Goal: Task Accomplishment & Management: Manage account settings

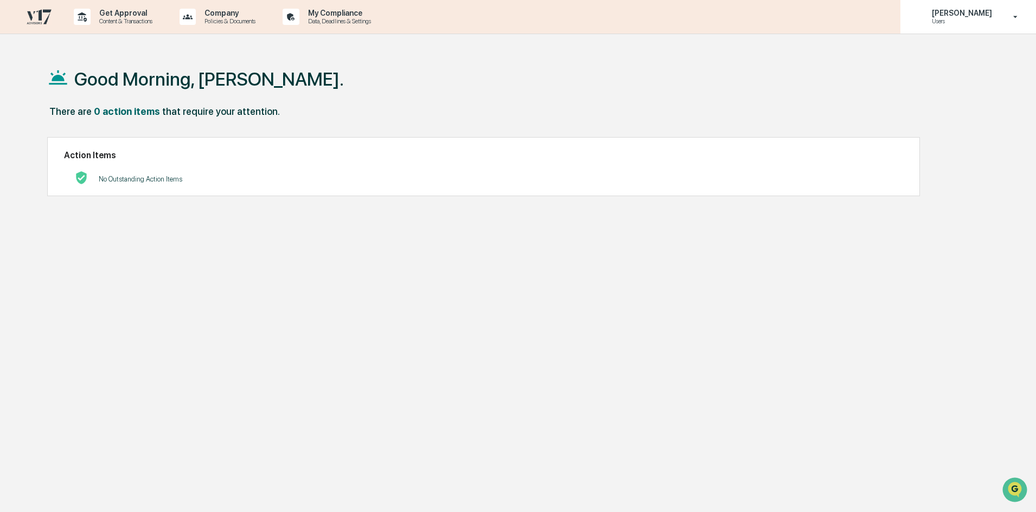
click at [968, 26] on div "Jessica Watanapun Users" at bounding box center [968, 17] width 136 height 34
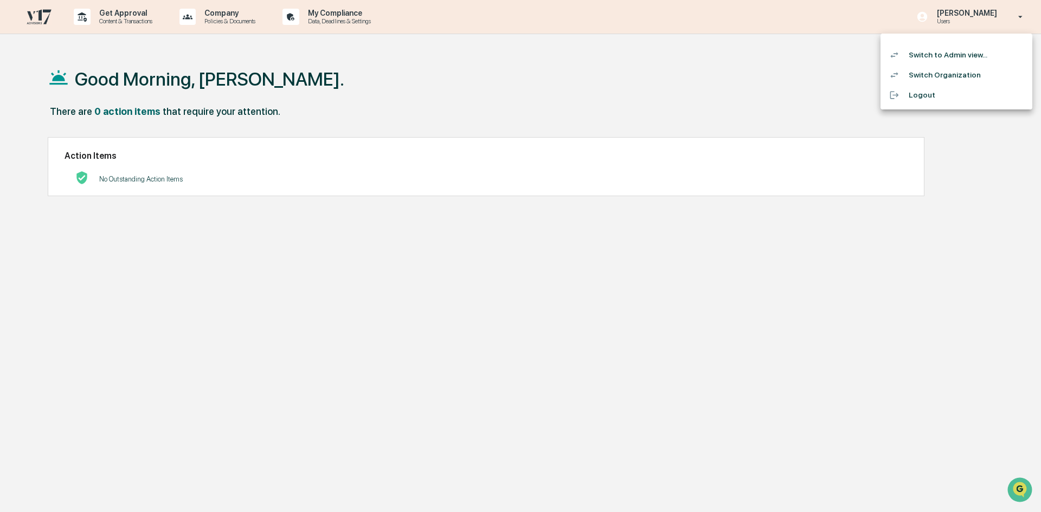
click at [934, 56] on li "Switch to Admin view..." at bounding box center [957, 55] width 152 height 20
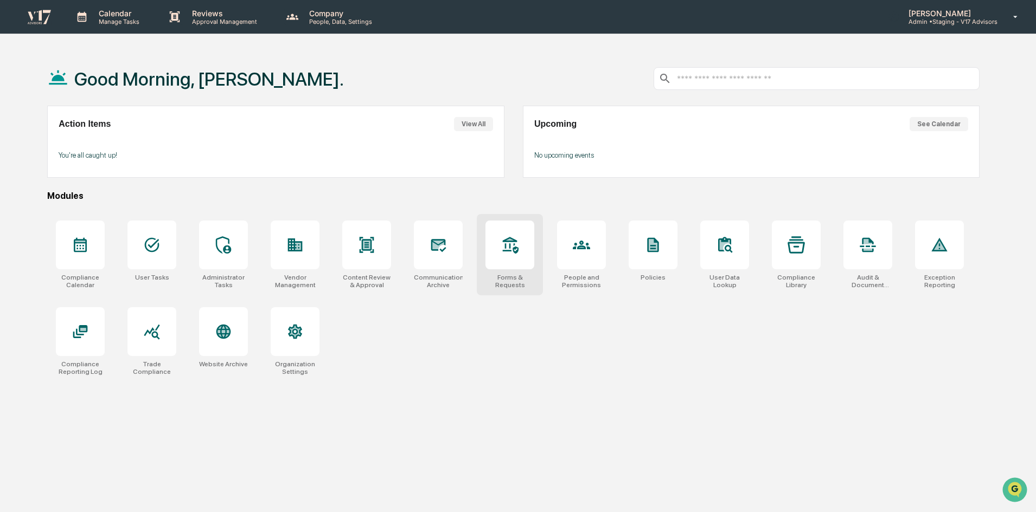
click at [498, 260] on div at bounding box center [509, 245] width 49 height 49
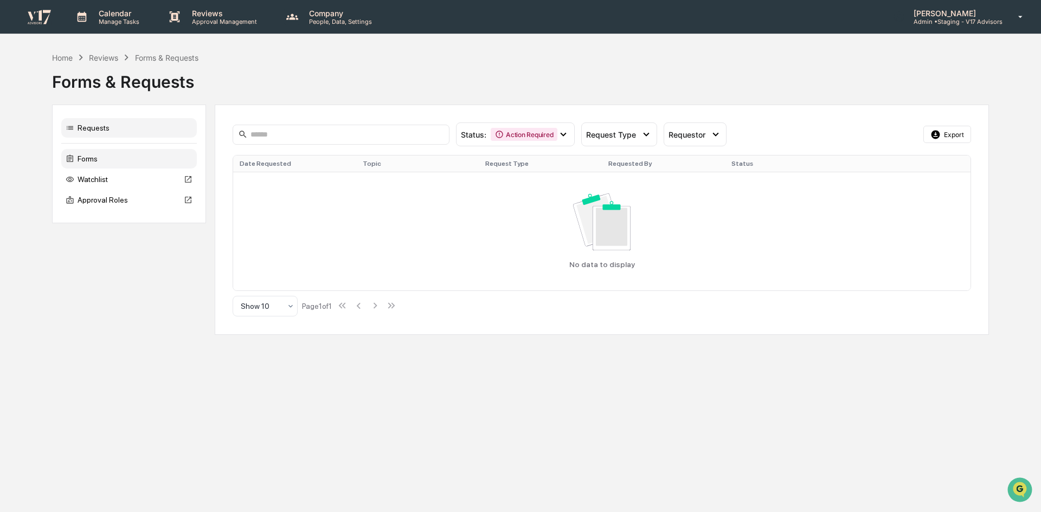
click at [92, 160] on div "Forms" at bounding box center [129, 159] width 136 height 20
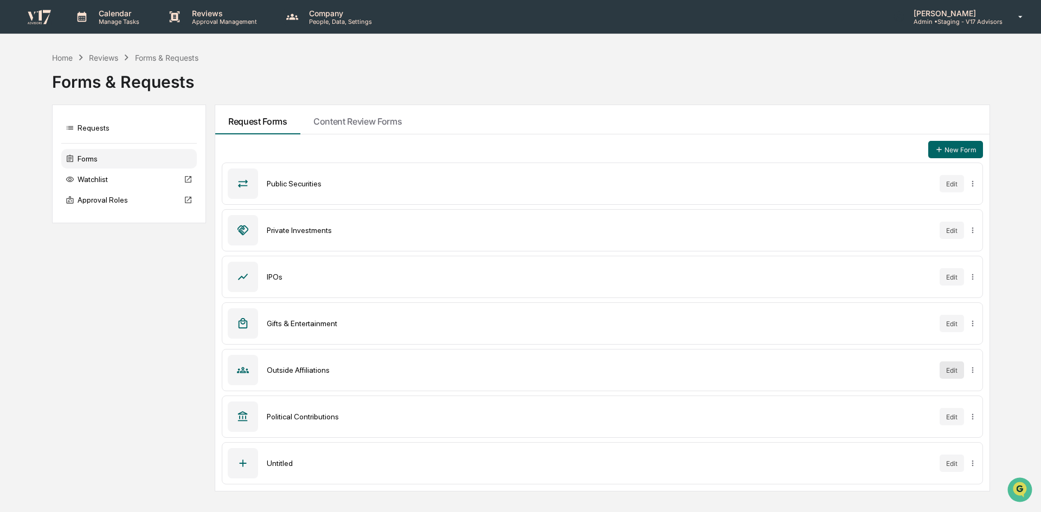
click at [949, 368] on button "Edit" at bounding box center [952, 370] width 24 height 17
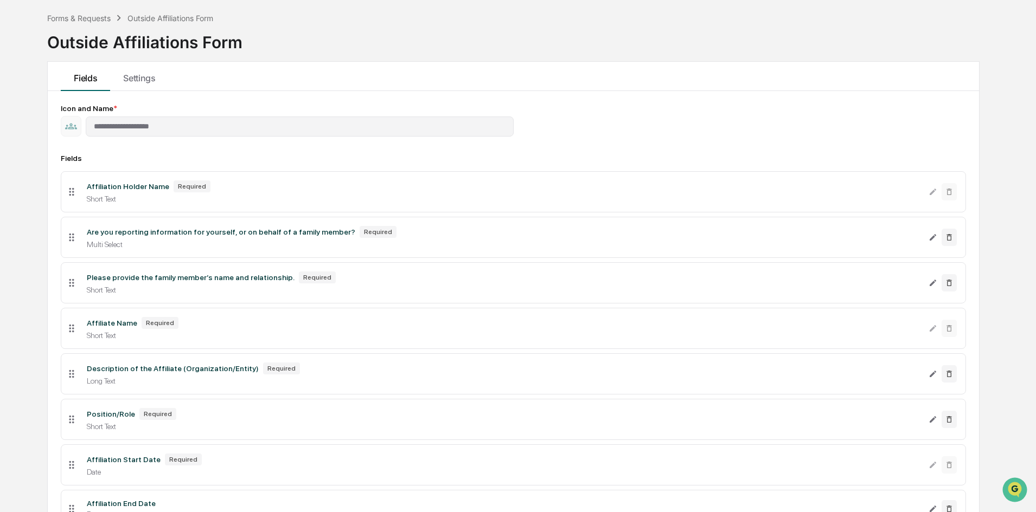
scroll to position [54, 0]
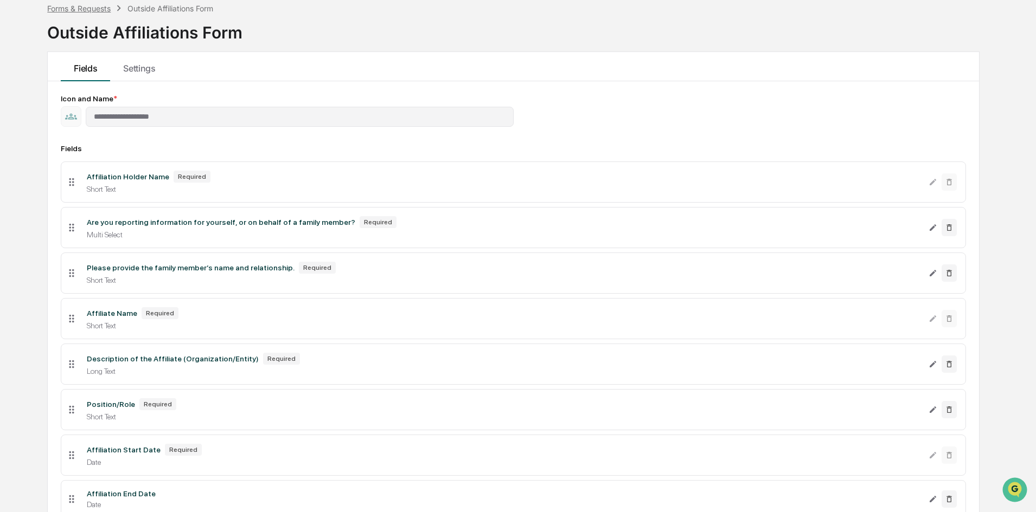
click at [98, 5] on div "Forms & Requests" at bounding box center [78, 8] width 63 height 9
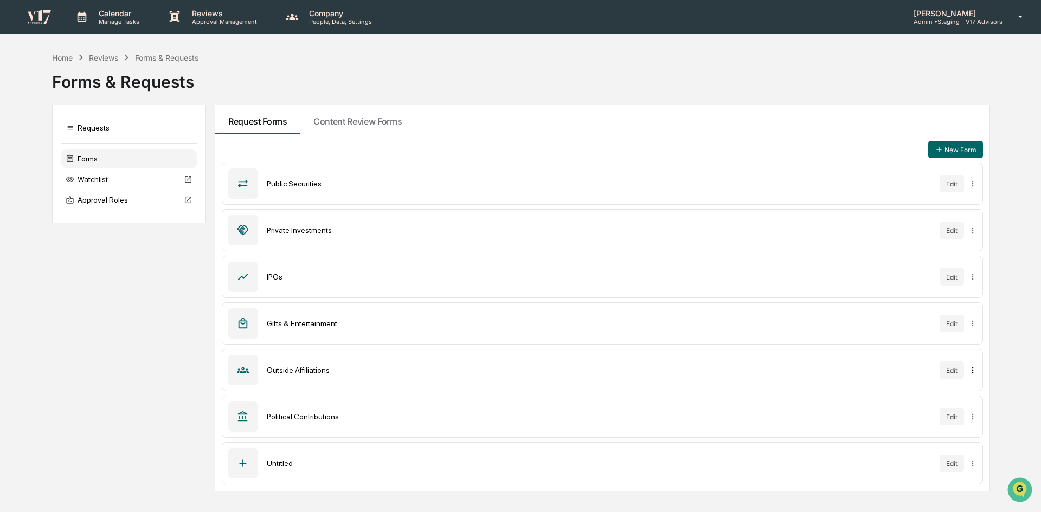
click at [972, 368] on html "Calendar Manage Tasks Reviews Approval Management Company People, Data, Setting…" at bounding box center [520, 256] width 1041 height 512
click at [971, 392] on div "Sync to Accounts" at bounding box center [974, 392] width 88 height 17
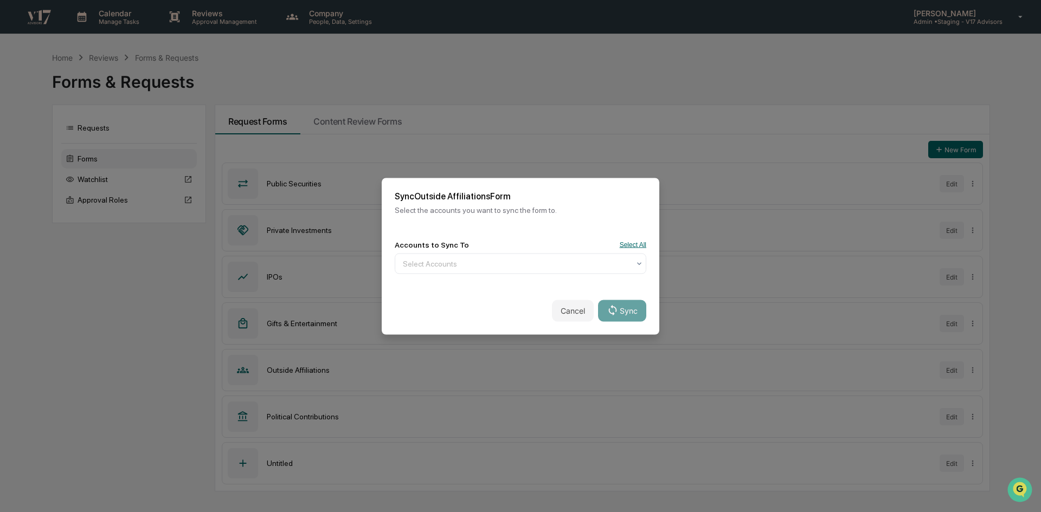
click at [636, 241] on button "Select All" at bounding box center [633, 245] width 27 height 8
click at [623, 310] on button "Sync" at bounding box center [622, 311] width 48 height 22
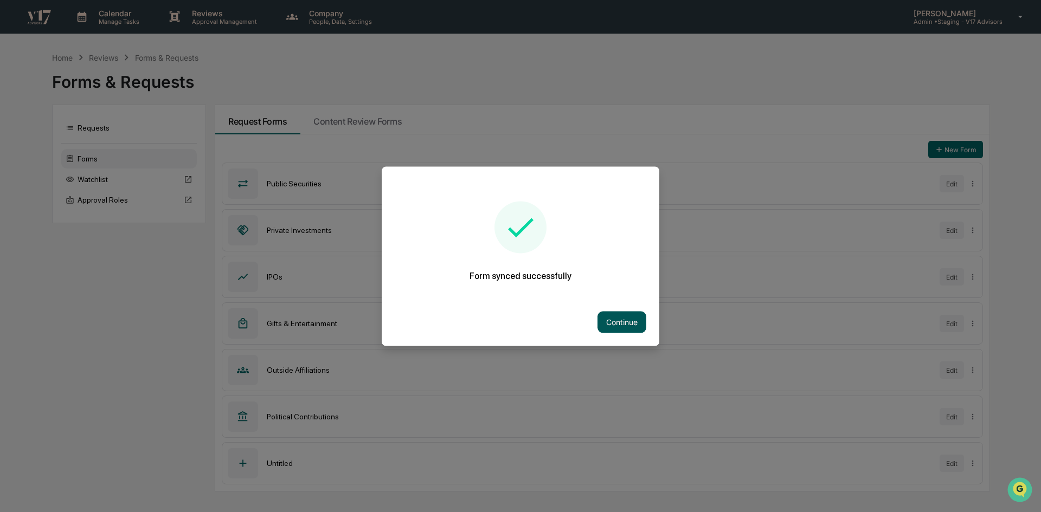
click at [623, 316] on button "Continue" at bounding box center [622, 322] width 49 height 22
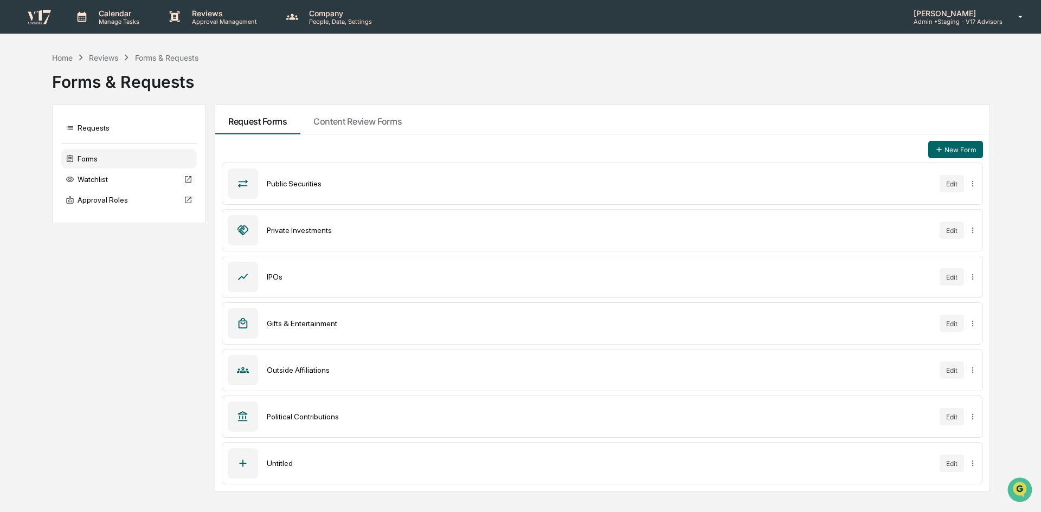
click at [958, 15] on p "[PERSON_NAME]" at bounding box center [954, 13] width 98 height 9
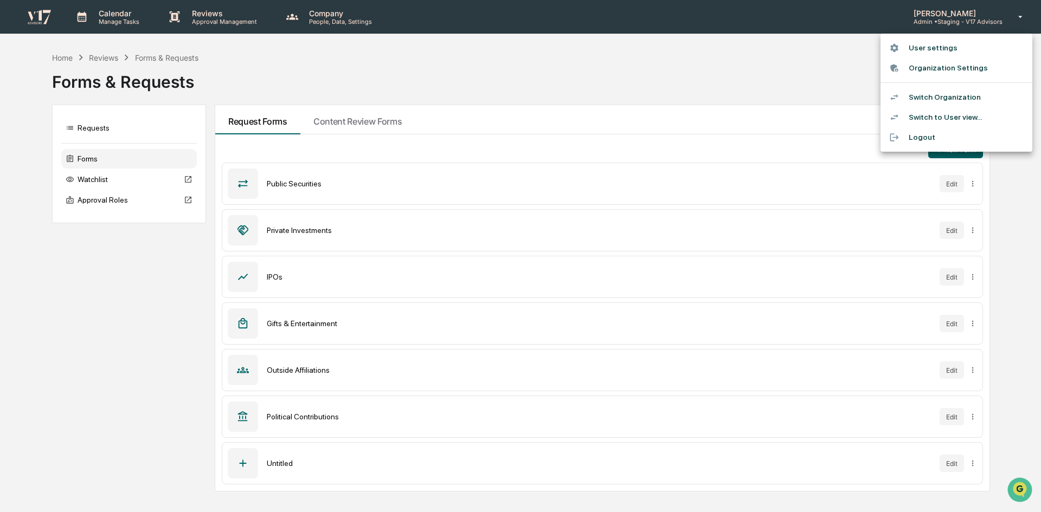
click at [953, 372] on div at bounding box center [520, 256] width 1041 height 512
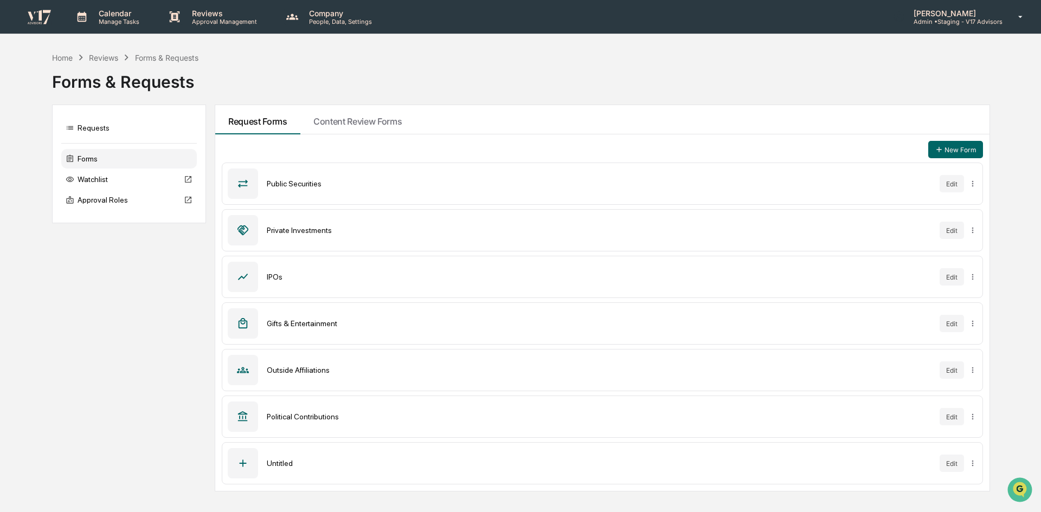
click at [953, 372] on button "Edit" at bounding box center [952, 370] width 24 height 17
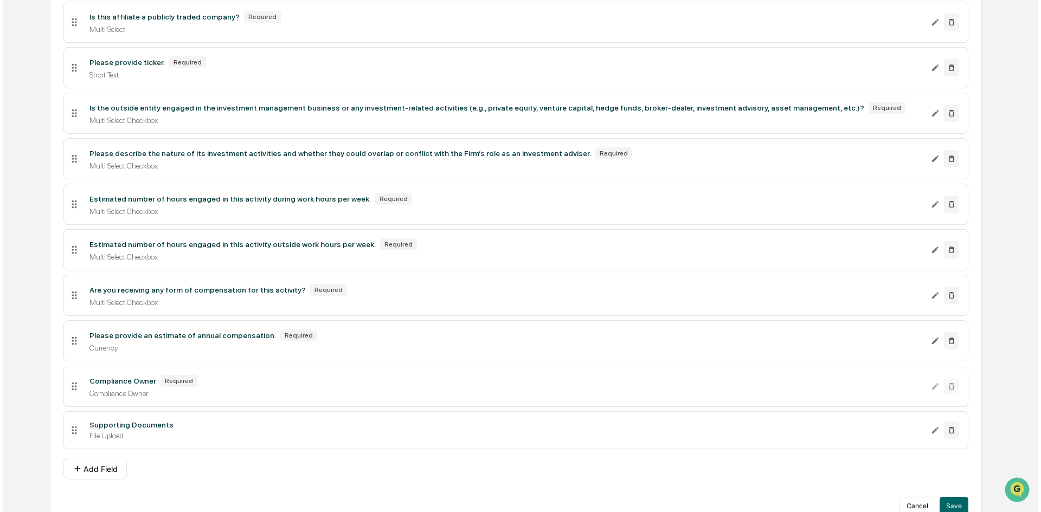
scroll to position [591, 0]
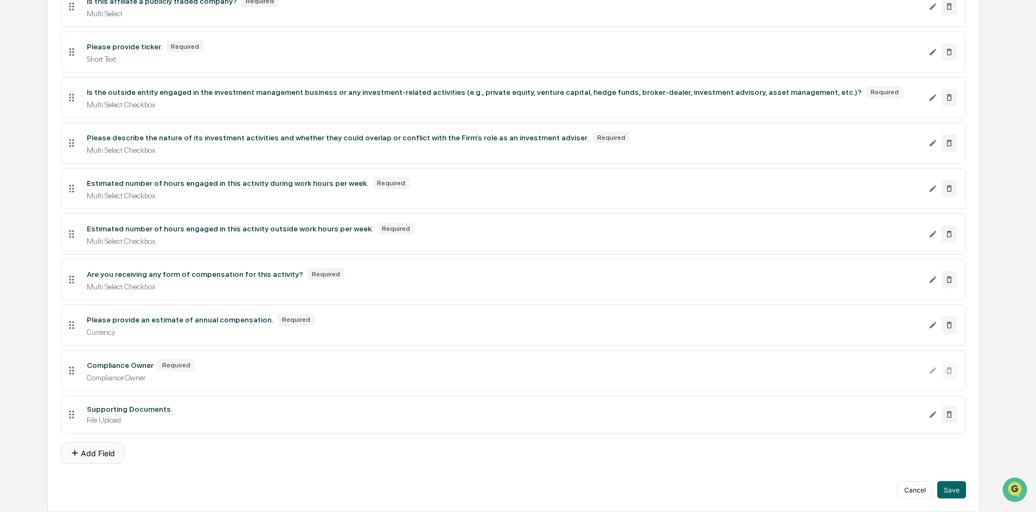
click at [98, 460] on button "Add Field" at bounding box center [92, 453] width 63 height 22
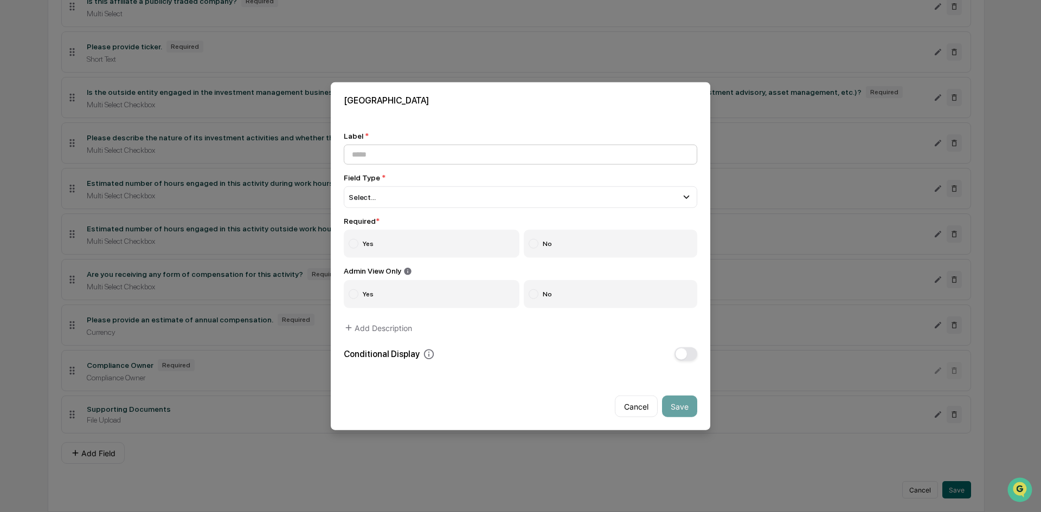
click at [448, 149] on input at bounding box center [521, 154] width 354 height 20
type input "**********"
click at [630, 405] on button "Cancel" at bounding box center [636, 407] width 43 height 22
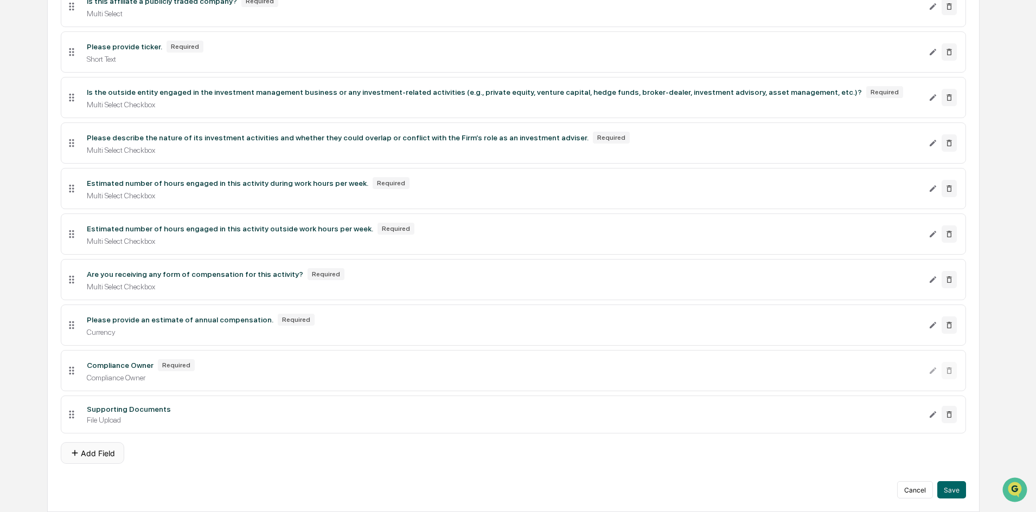
click at [103, 458] on button "Add Field" at bounding box center [92, 453] width 63 height 22
drag, startPoint x: 338, startPoint y: 91, endPoint x: 432, endPoint y: 90, distance: 93.8
click at [432, 90] on div "Is the outside entity engaged in the investment management business or any inve…" at bounding box center [474, 92] width 775 height 9
drag, startPoint x: 428, startPoint y: 93, endPoint x: 336, endPoint y: 90, distance: 92.8
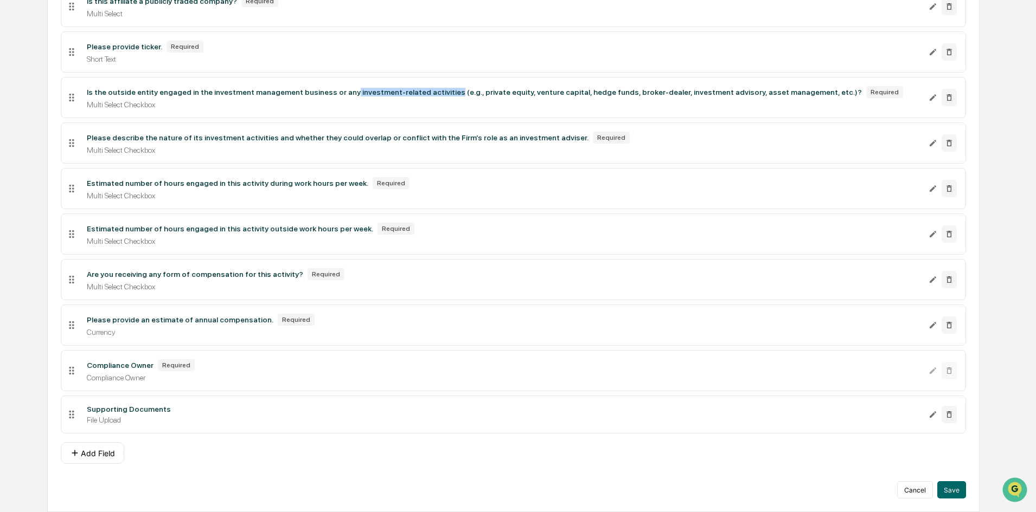
click at [336, 90] on div "Is the outside entity engaged in the investment management business or any inve…" at bounding box center [474, 92] width 775 height 9
copy div "investment-related activities"
click at [105, 455] on button "Add Field" at bounding box center [92, 453] width 63 height 22
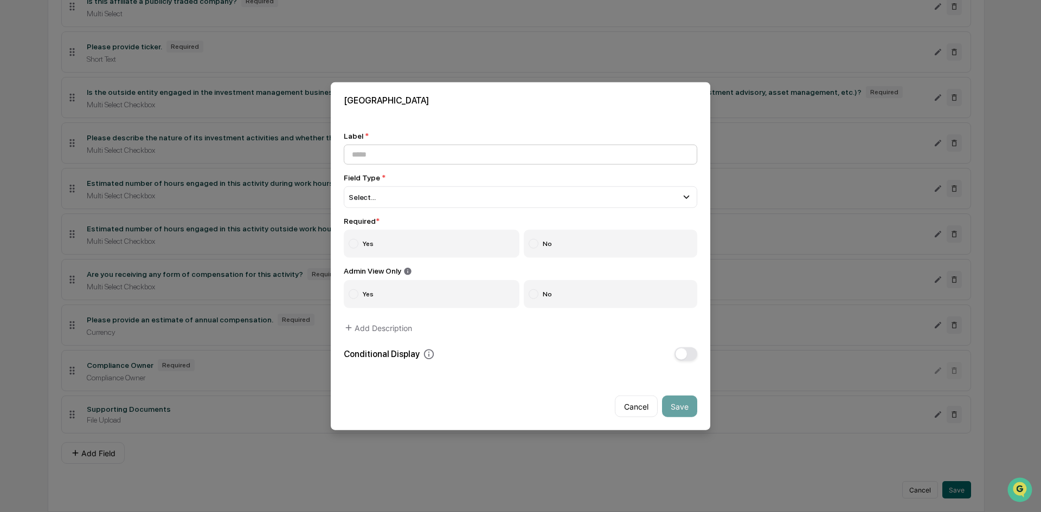
type input "*"
drag, startPoint x: 379, startPoint y: 150, endPoint x: 437, endPoint y: 151, distance: 57.5
click at [437, 151] on input "**********" at bounding box center [521, 154] width 354 height 20
click at [434, 191] on div "Select..." at bounding box center [521, 197] width 354 height 22
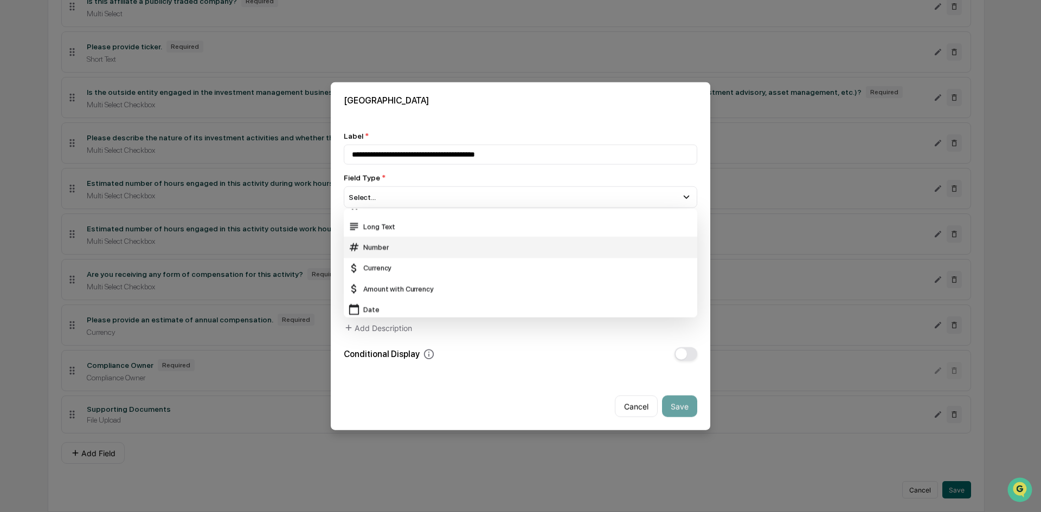
scroll to position [0, 0]
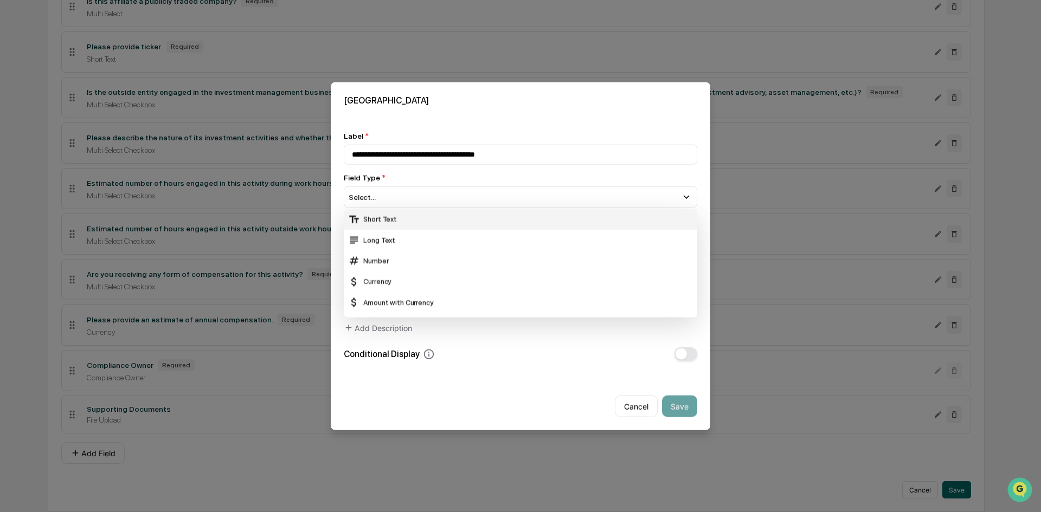
click at [390, 218] on div "Short Text" at bounding box center [520, 219] width 345 height 12
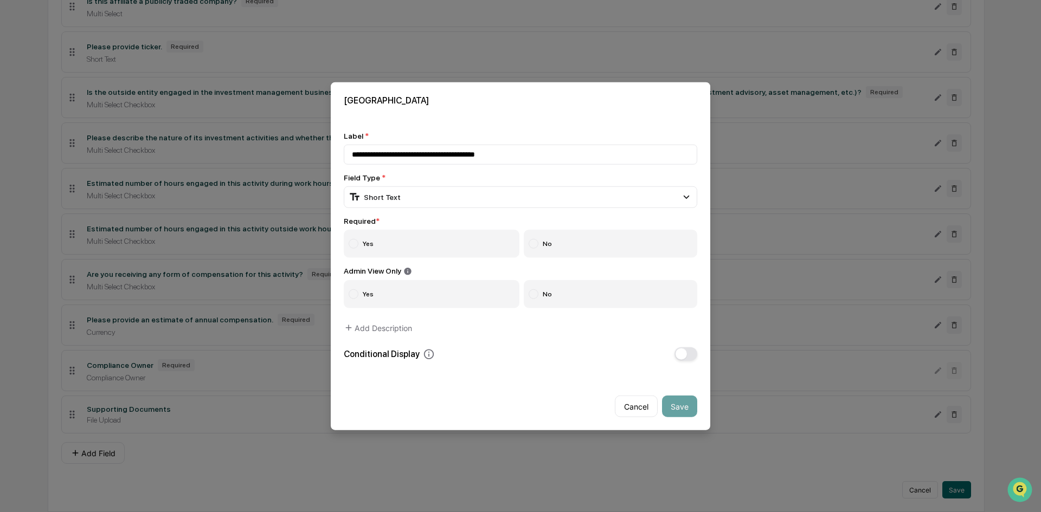
click at [370, 241] on label "Yes" at bounding box center [432, 243] width 176 height 28
click at [427, 360] on div "**********" at bounding box center [521, 246] width 380 height 256
click at [684, 354] on button "button" at bounding box center [686, 355] width 23 height 14
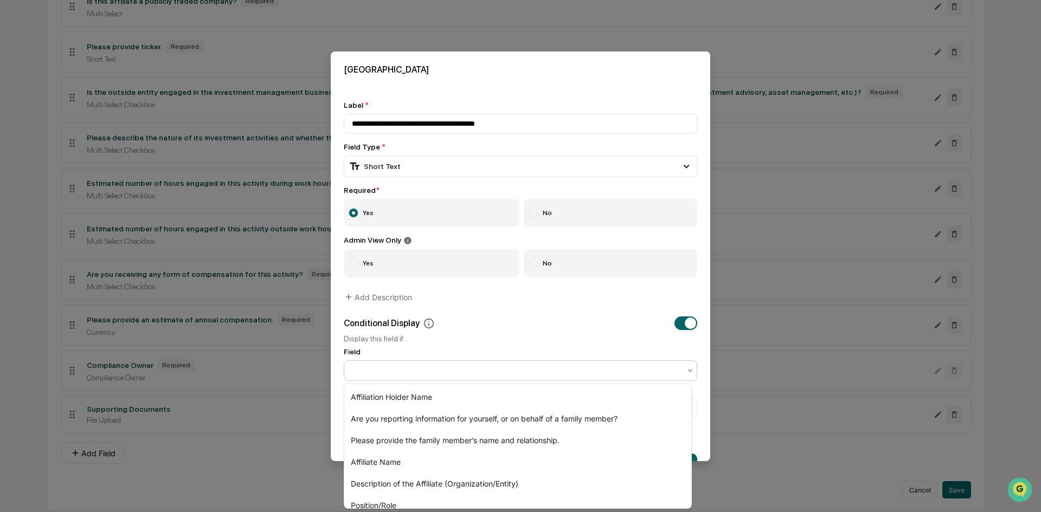
click at [553, 381] on div at bounding box center [521, 371] width 354 height 21
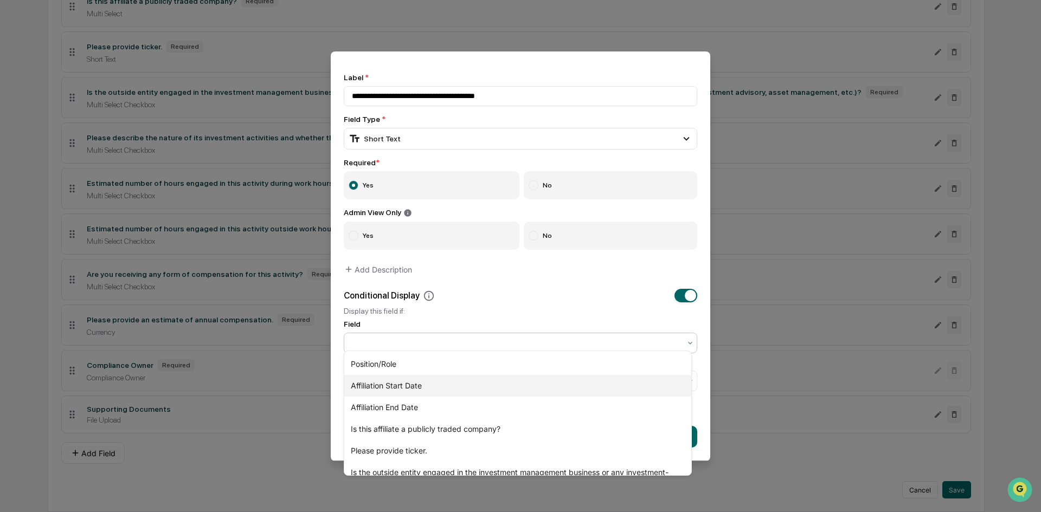
scroll to position [163, 0]
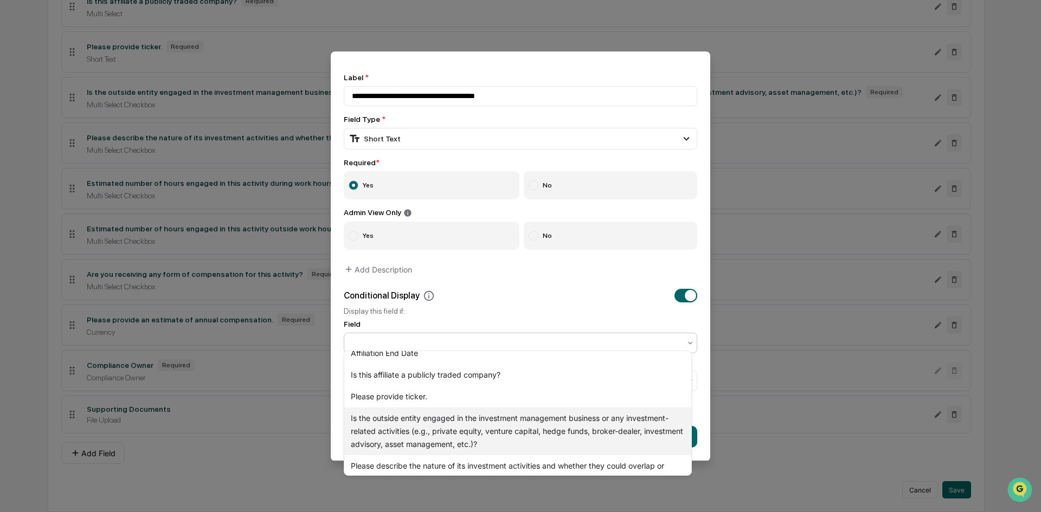
click at [530, 433] on div "Is the outside entity engaged in the investment management business or any inve…" at bounding box center [517, 432] width 347 height 48
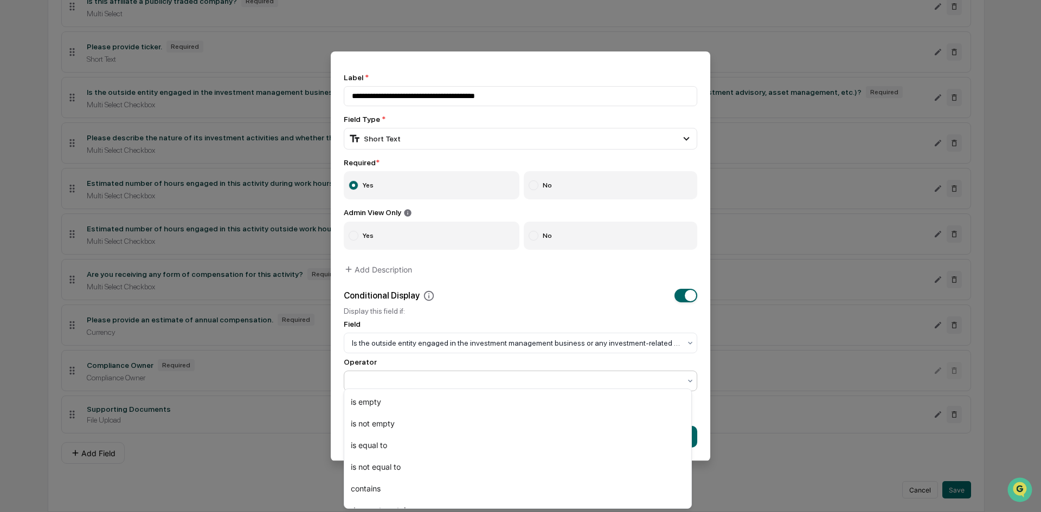
click at [492, 374] on div at bounding box center [516, 381] width 339 height 15
click at [474, 438] on div "is equal to" at bounding box center [517, 446] width 347 height 22
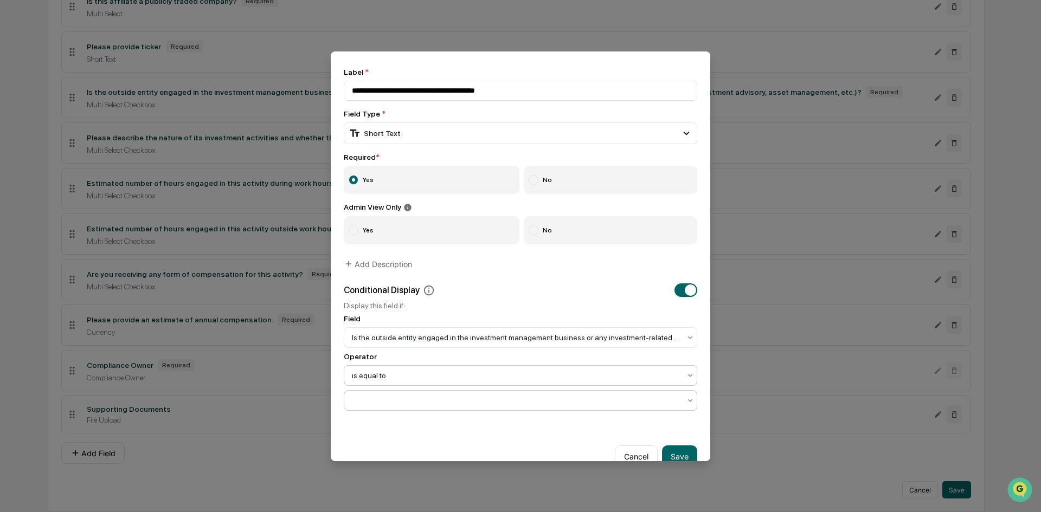
click at [459, 396] on div at bounding box center [516, 400] width 329 height 11
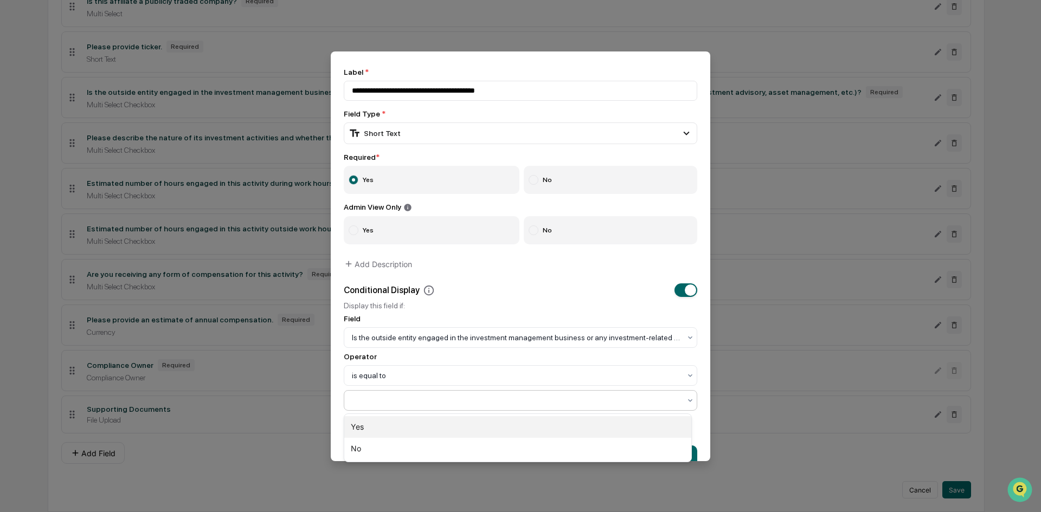
click at [454, 421] on div "Yes" at bounding box center [517, 427] width 347 height 22
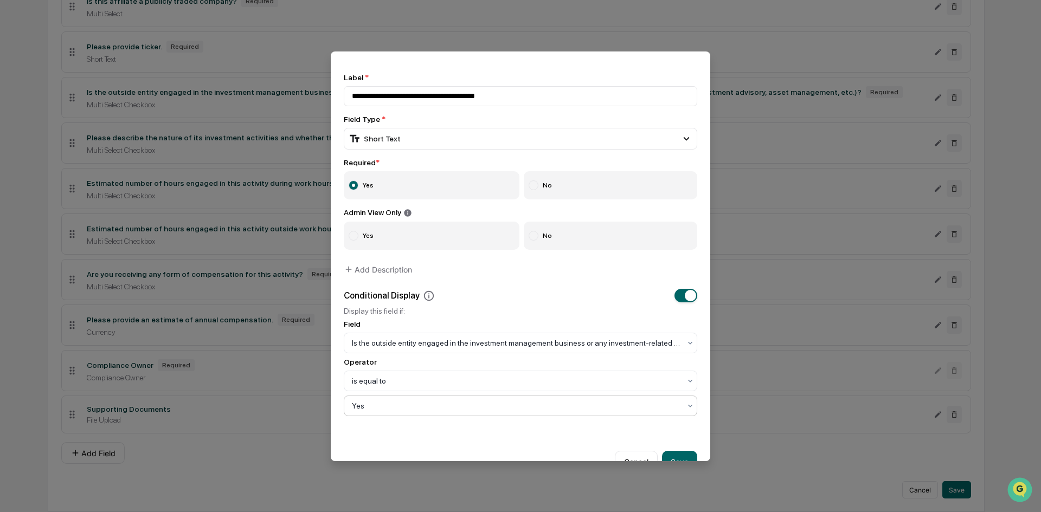
scroll to position [0, 0]
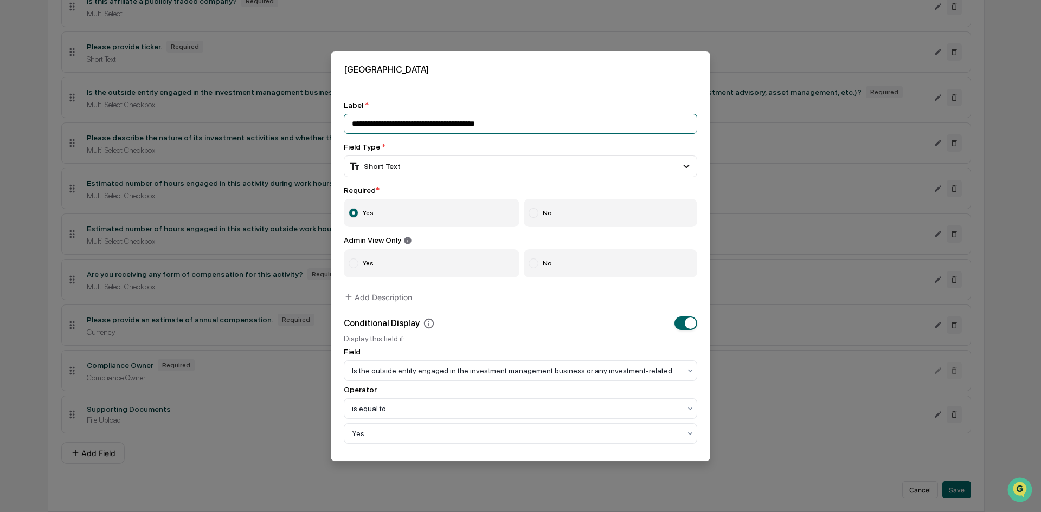
click at [519, 125] on input "**********" at bounding box center [521, 124] width 354 height 20
click at [394, 125] on input "**********" at bounding box center [521, 124] width 354 height 20
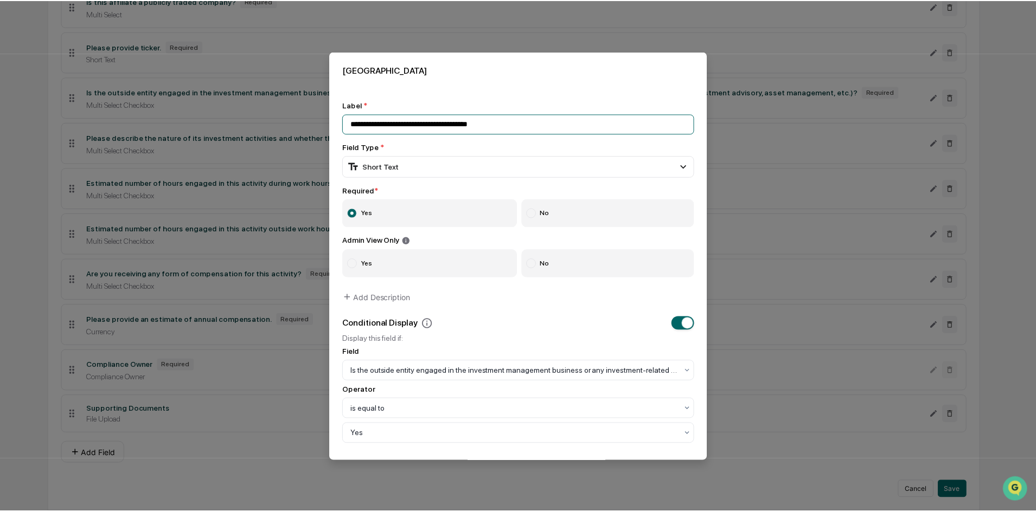
scroll to position [58, 0]
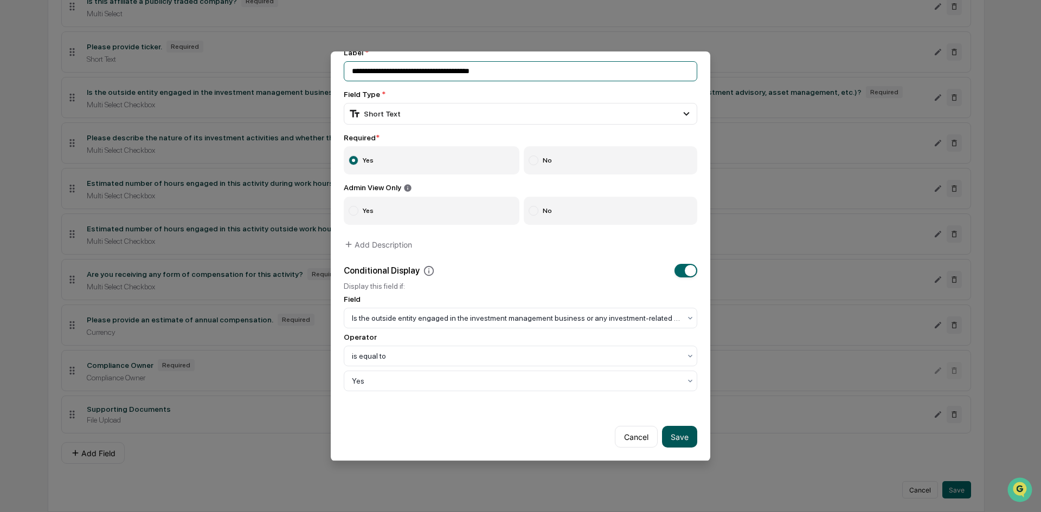
type input "**********"
click at [675, 436] on button "Save" at bounding box center [679, 437] width 35 height 22
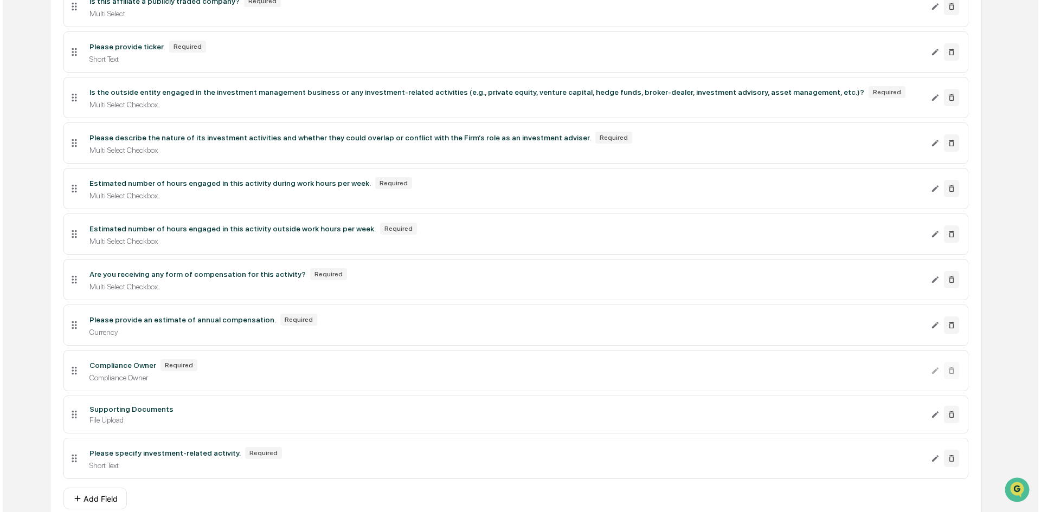
scroll to position [637, 0]
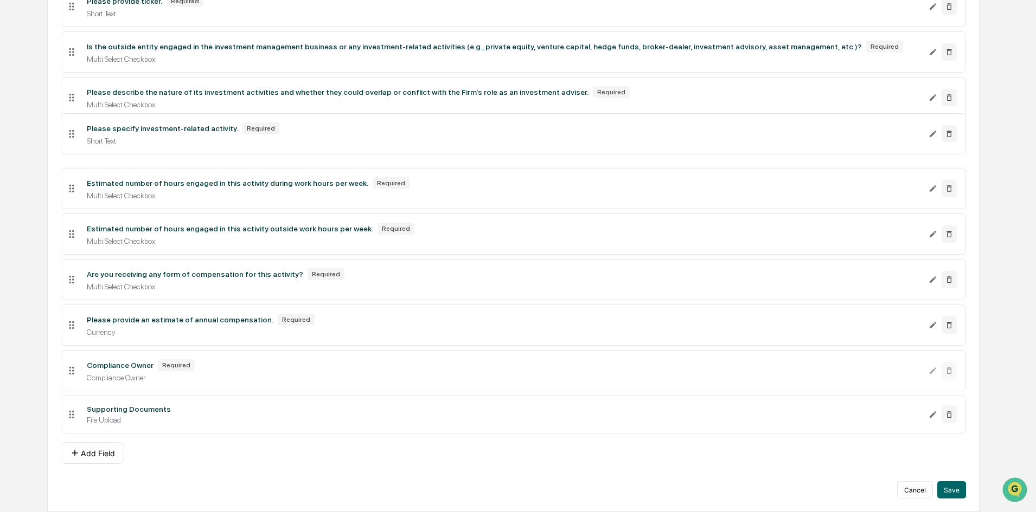
drag, startPoint x: 75, startPoint y: 418, endPoint x: 98, endPoint y: 125, distance: 293.2
click at [98, 127] on li "Please specify investment-related activity. Required Short Text" at bounding box center [513, 133] width 905 height 41
click at [98, 124] on li "Please specify investment-related activity. Required Short Text" at bounding box center [513, 134] width 905 height 41
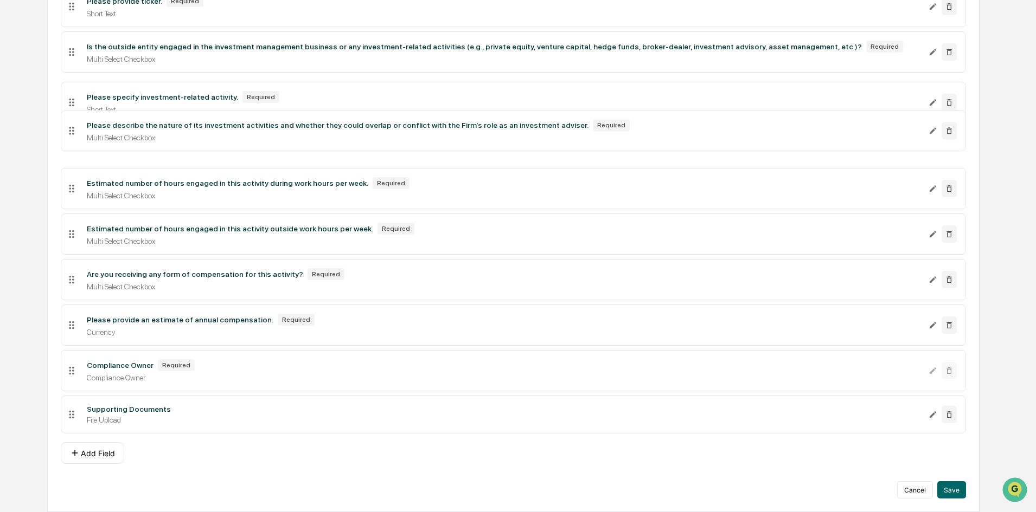
drag, startPoint x: 72, startPoint y: 145, endPoint x: 74, endPoint y: 105, distance: 40.8
click at [74, 105] on icon at bounding box center [72, 103] width 12 height 12
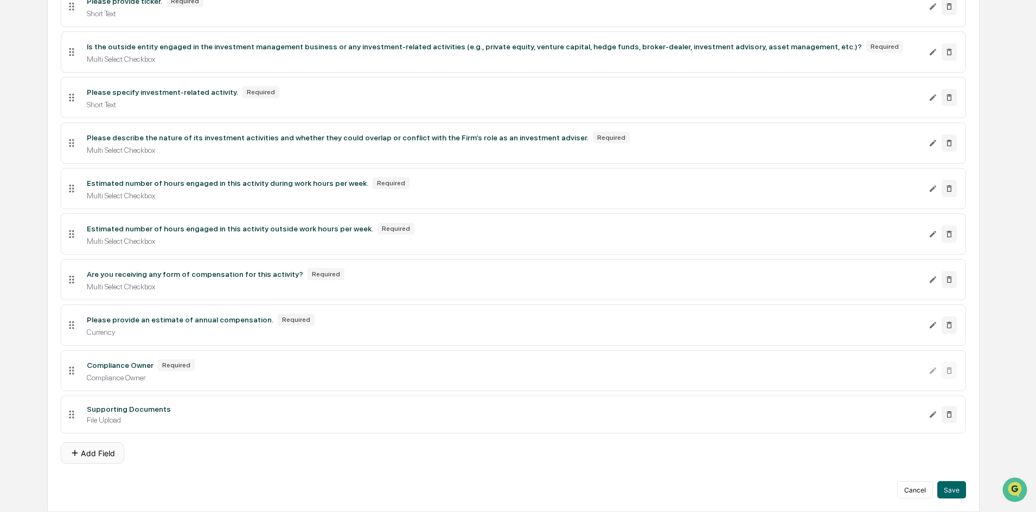
click at [96, 454] on button "Add Field" at bounding box center [92, 453] width 63 height 22
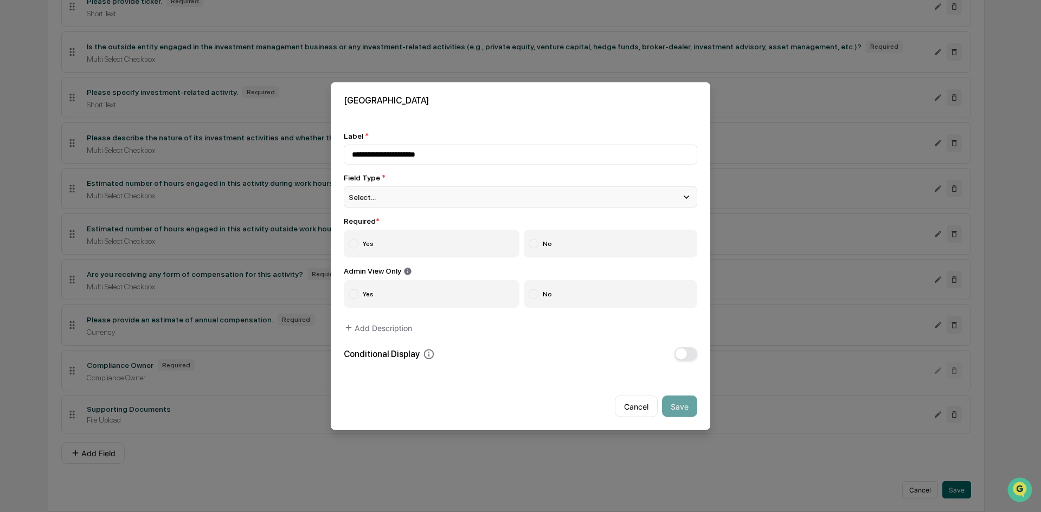
type input "**********"
click at [417, 200] on div "Select..." at bounding box center [521, 197] width 354 height 22
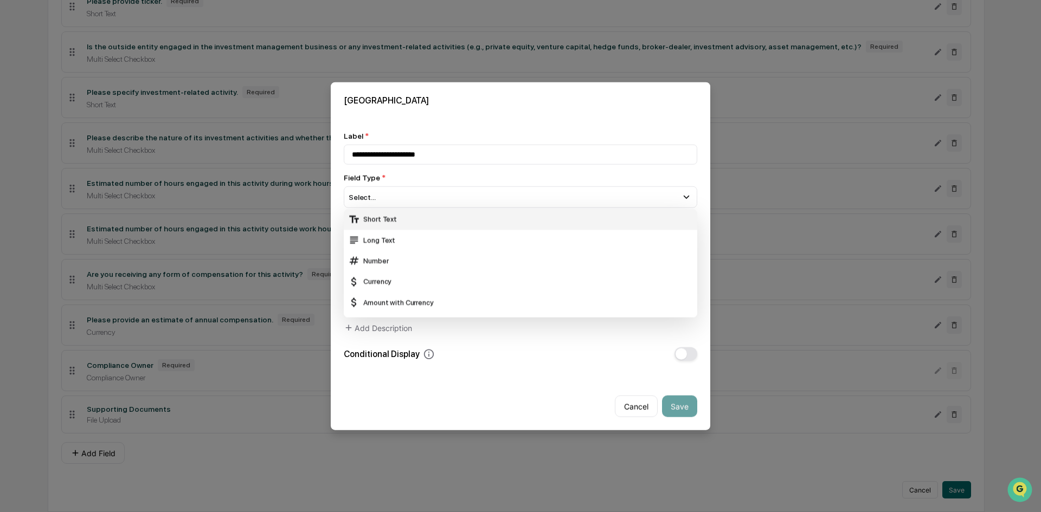
click at [415, 218] on div "Short Text" at bounding box center [520, 219] width 345 height 12
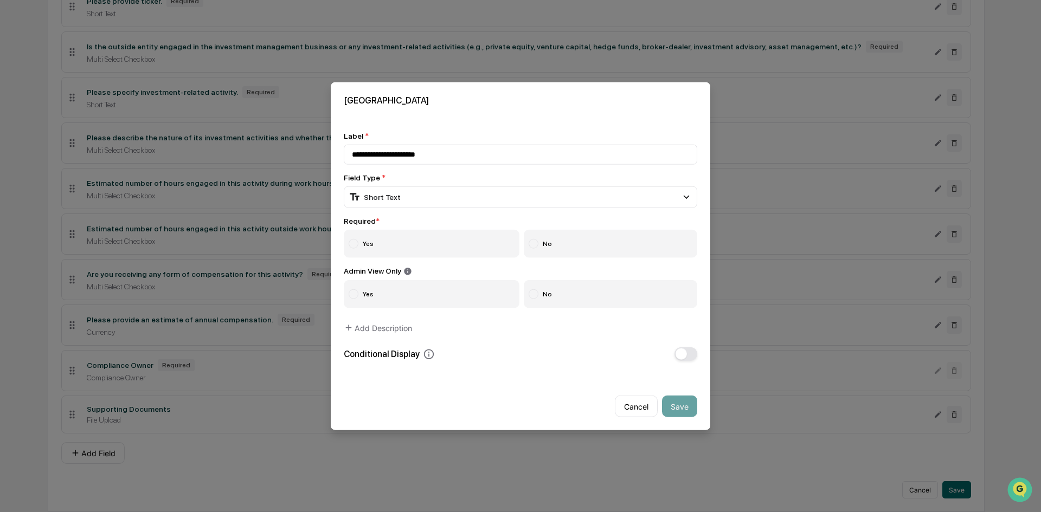
click at [405, 232] on label "Yes" at bounding box center [432, 243] width 176 height 28
click at [681, 355] on span "button" at bounding box center [681, 354] width 11 height 11
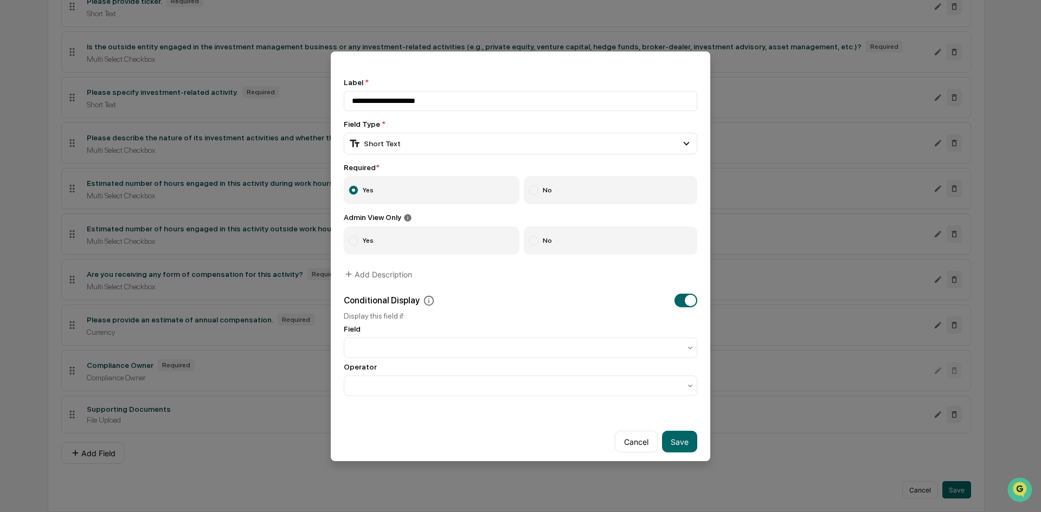
scroll to position [33, 0]
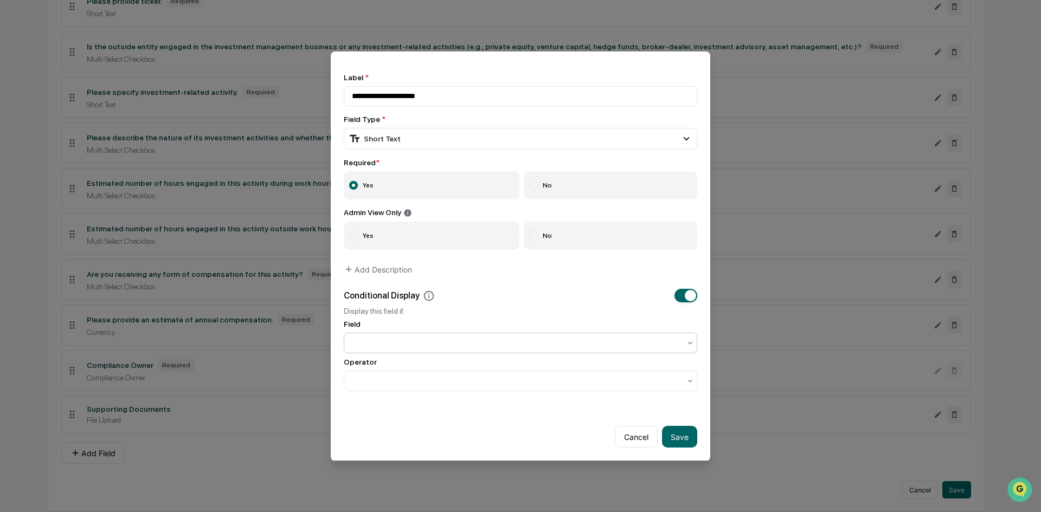
click at [491, 336] on div at bounding box center [516, 343] width 339 height 15
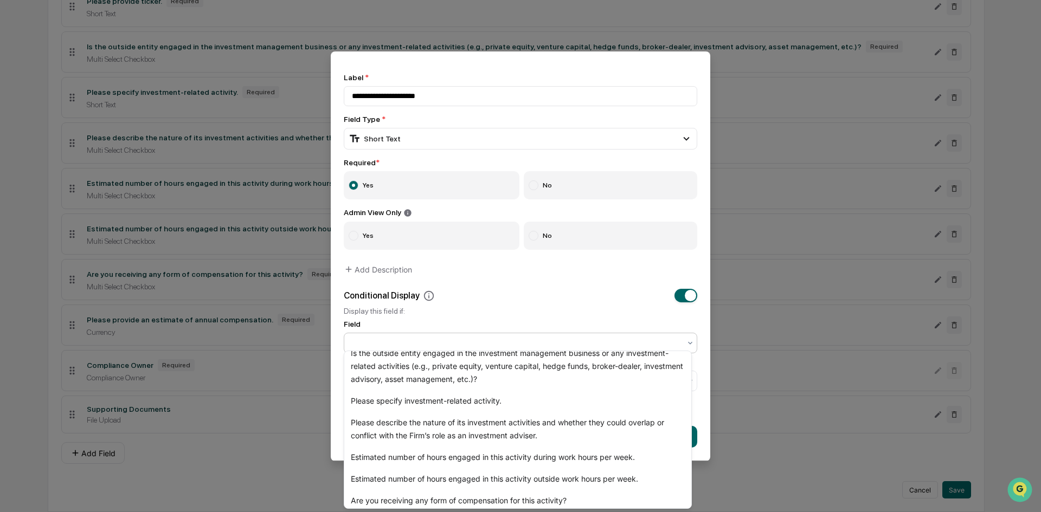
scroll to position [233, 0]
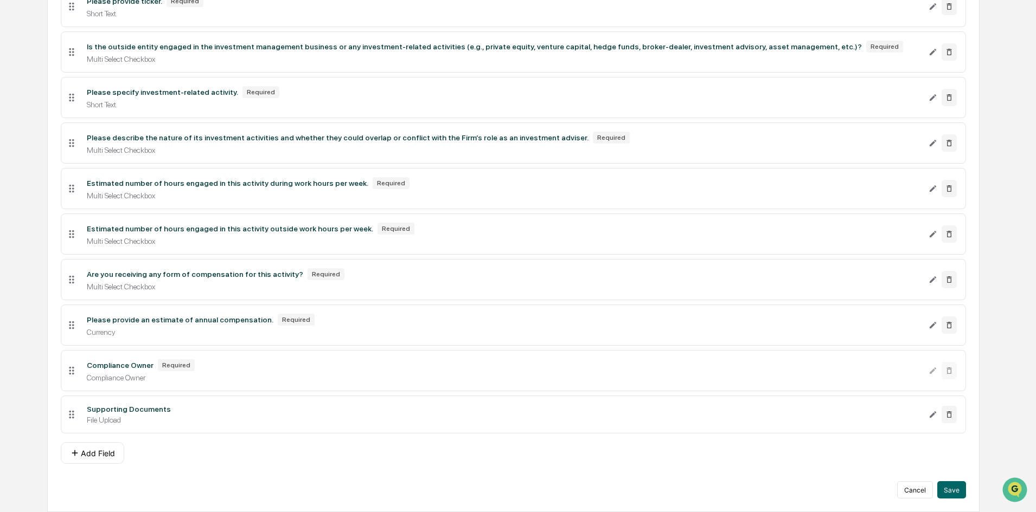
click at [271, 139] on div "Please describe the nature of its investment activities and whether they could …" at bounding box center [338, 137] width 502 height 9
click at [931, 144] on icon "Edit Please describe the nature of its investment activities and whether they c…" at bounding box center [932, 143] width 7 height 7
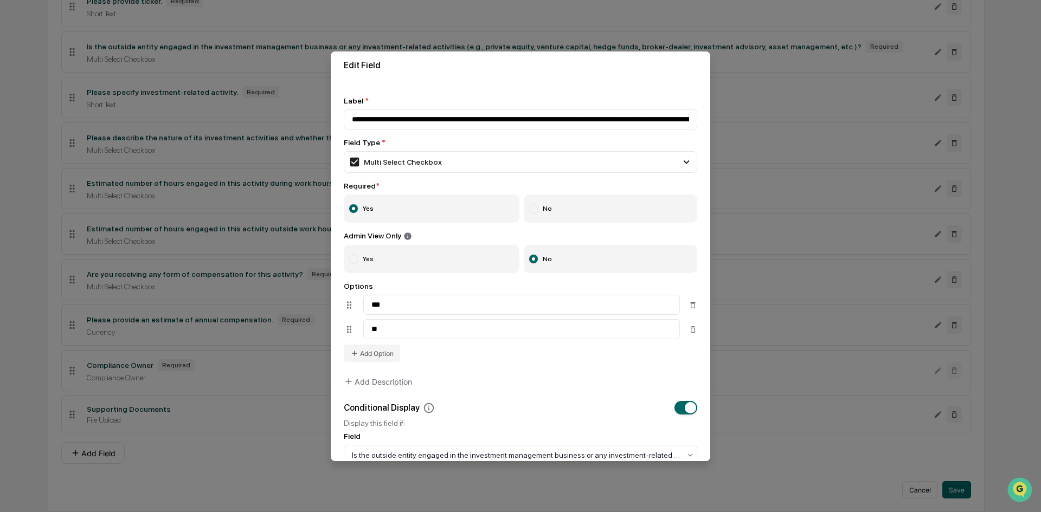
scroll to position [0, 0]
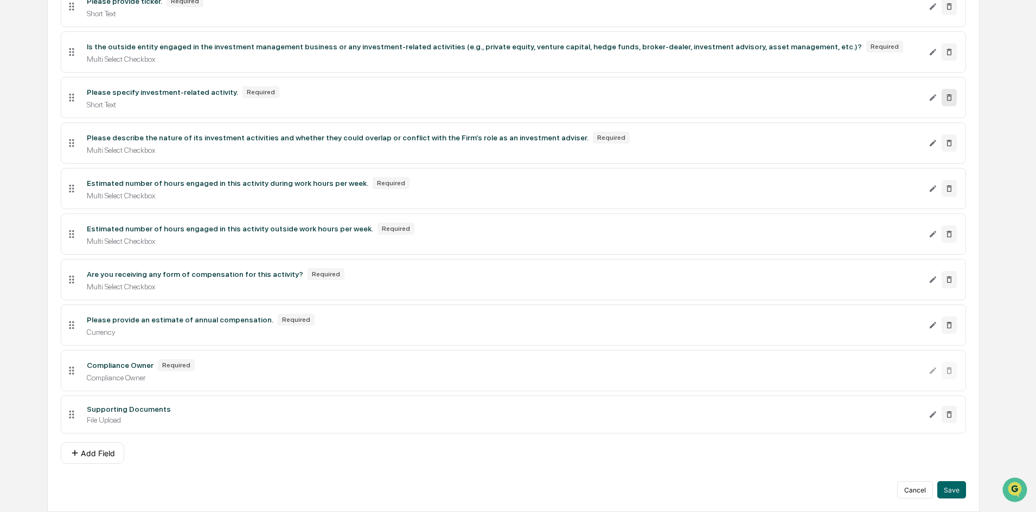
click at [947, 97] on icon at bounding box center [949, 97] width 9 height 9
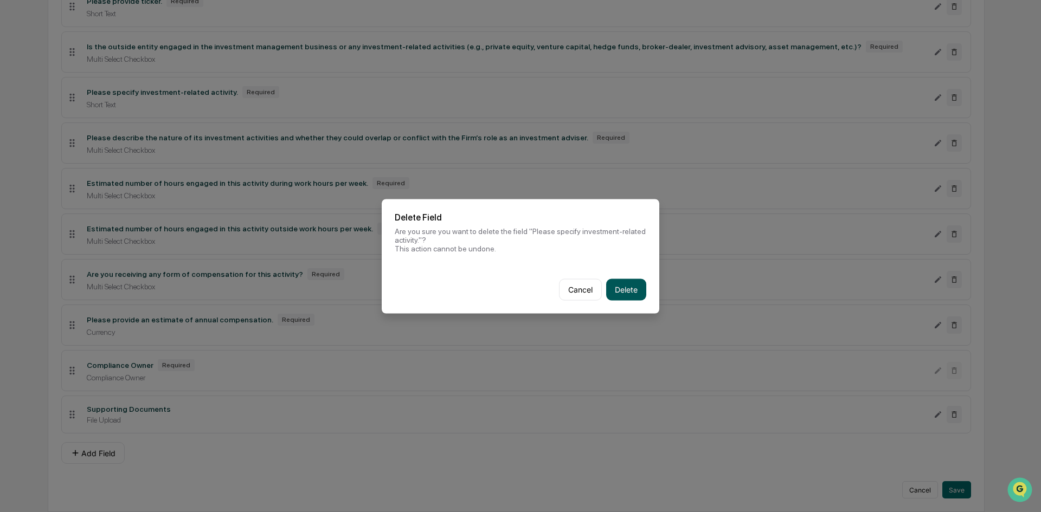
click at [627, 286] on button "Delete" at bounding box center [626, 290] width 40 height 22
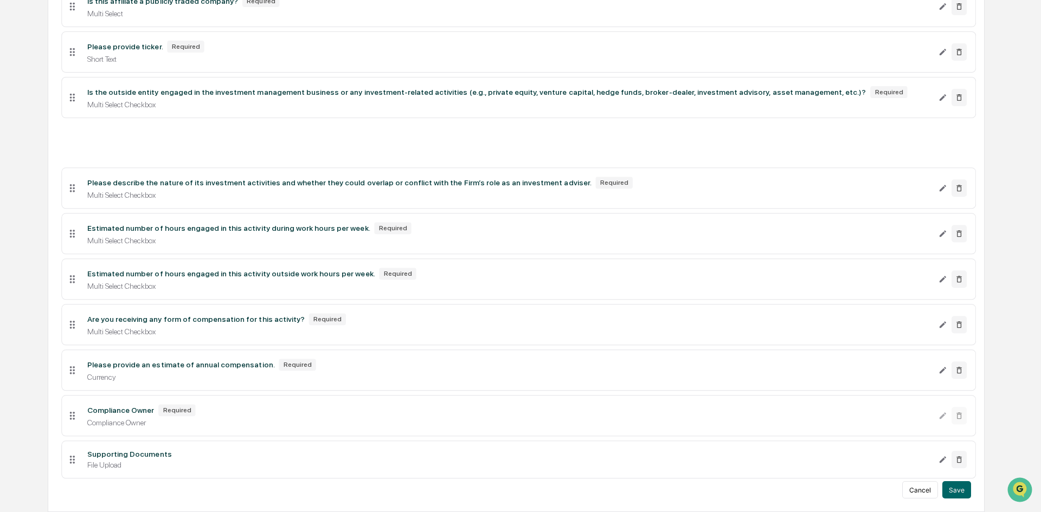
scroll to position [591, 0]
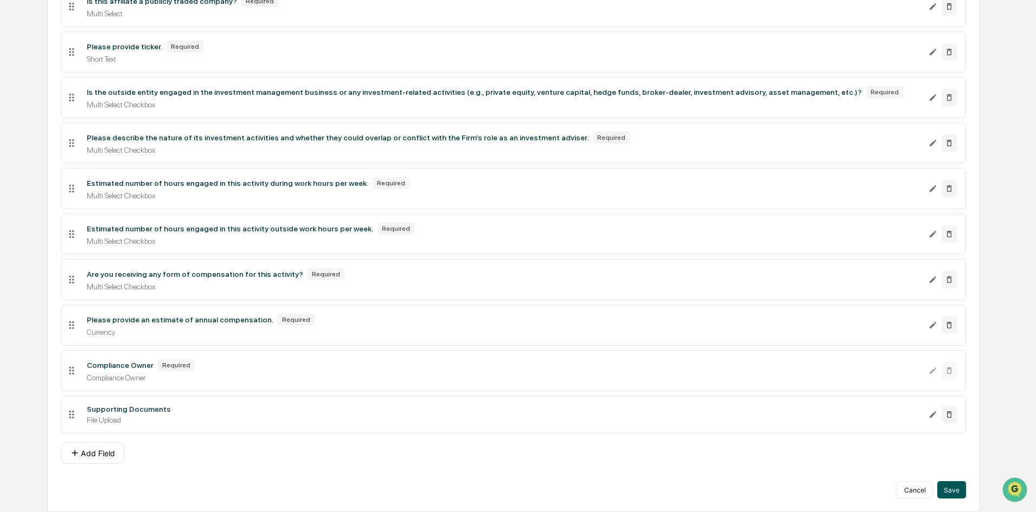
click at [951, 496] on button "Save" at bounding box center [951, 490] width 29 height 17
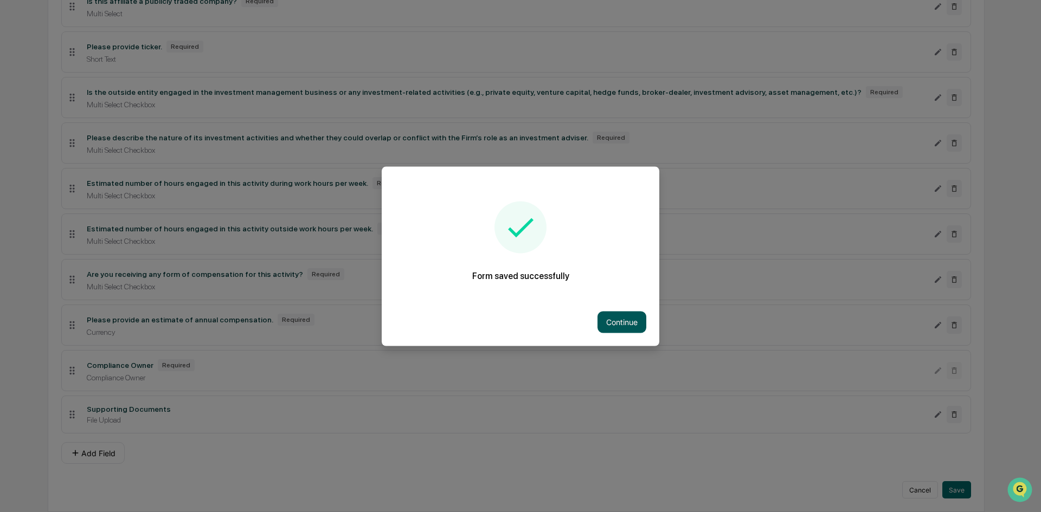
click at [612, 312] on button "Continue" at bounding box center [622, 322] width 49 height 22
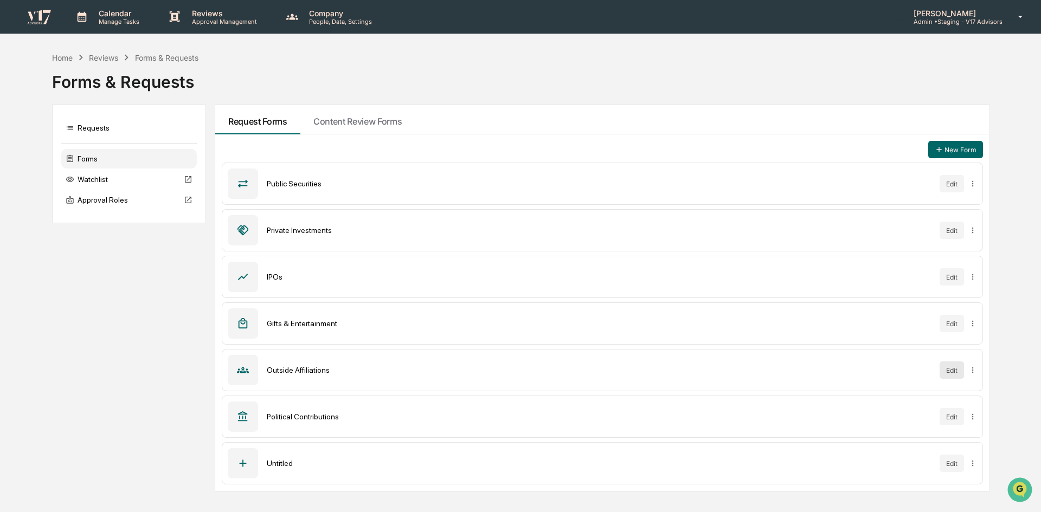
click at [947, 374] on button "Edit" at bounding box center [952, 370] width 24 height 17
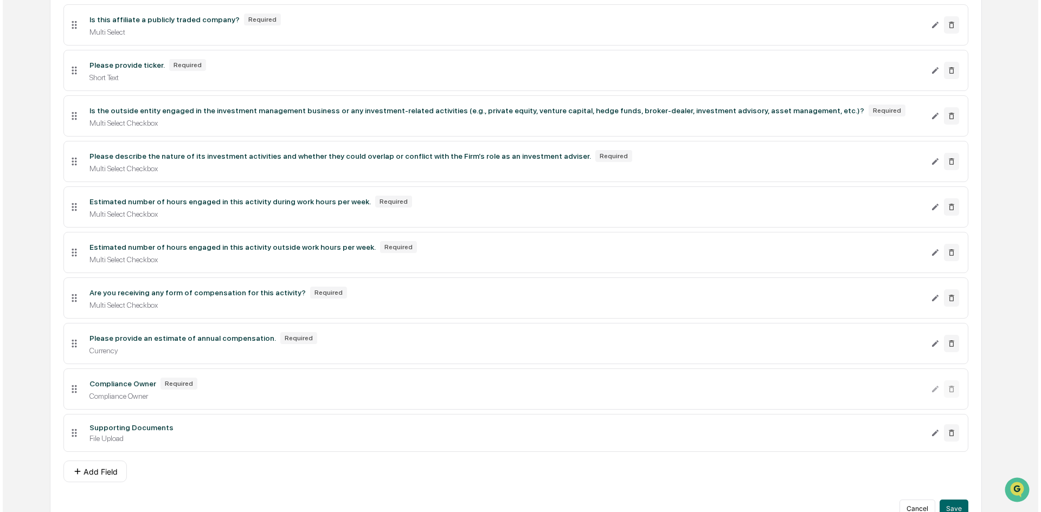
scroll to position [591, 0]
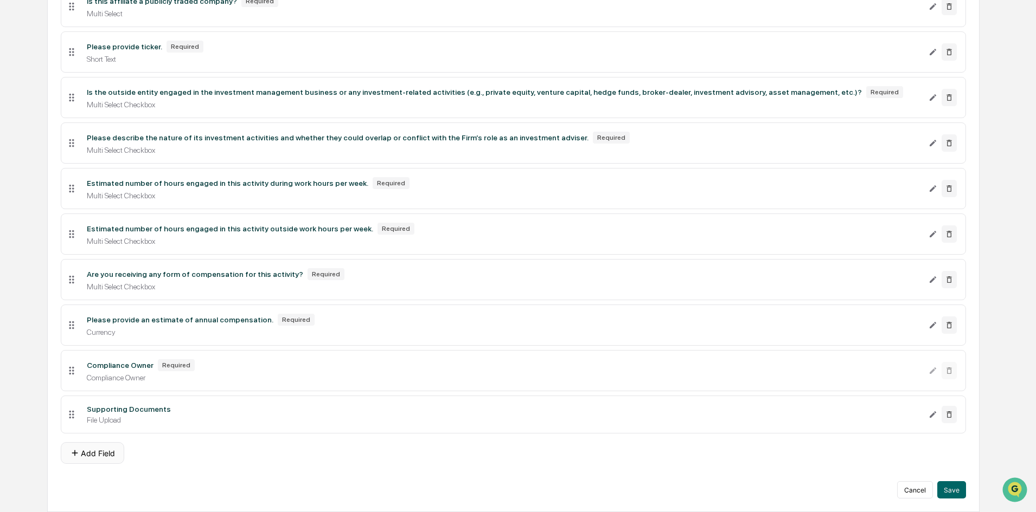
click at [104, 449] on button "Add Field" at bounding box center [92, 453] width 63 height 22
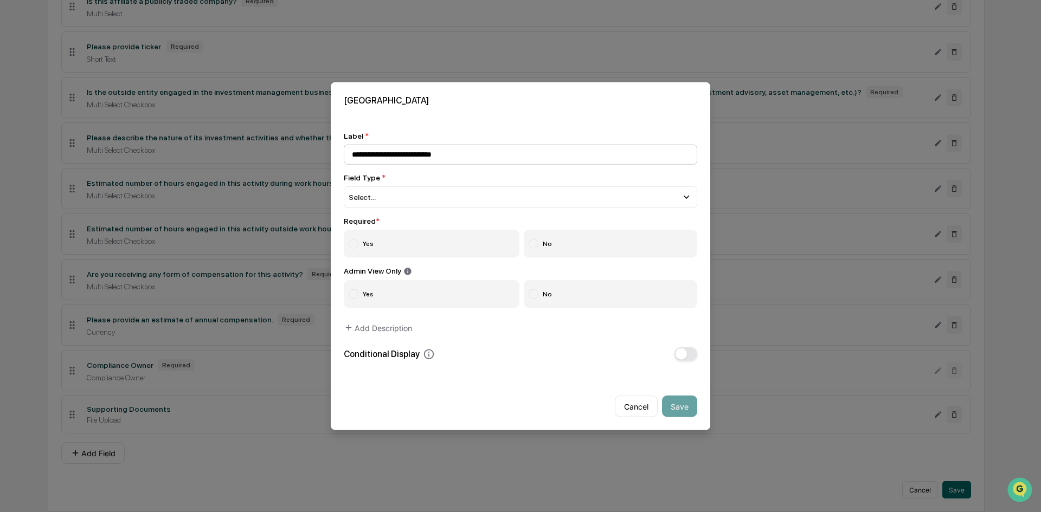
drag, startPoint x: 460, startPoint y: 152, endPoint x: 378, endPoint y: 150, distance: 81.9
click at [378, 150] on input "**********" at bounding box center [521, 154] width 354 height 20
type input "**********"
click at [636, 413] on button "Cancel" at bounding box center [636, 407] width 43 height 22
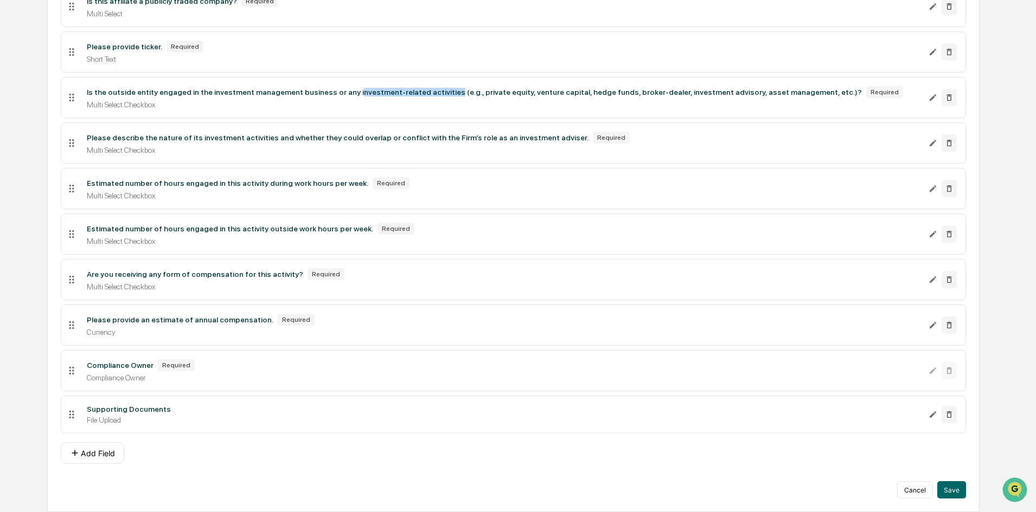
drag, startPoint x: 339, startPoint y: 92, endPoint x: 430, endPoint y: 91, distance: 90.6
click at [430, 91] on div "Is the outside entity engaged in the investment management business or any inve…" at bounding box center [474, 92] width 775 height 9
click at [432, 93] on div "Is the outside entity engaged in the investment management business or any inve…" at bounding box center [474, 92] width 775 height 9
drag, startPoint x: 432, startPoint y: 93, endPoint x: 336, endPoint y: 87, distance: 96.1
click at [336, 87] on div "Is the outside entity engaged in the investment management business or any inve…" at bounding box center [503, 92] width 833 height 12
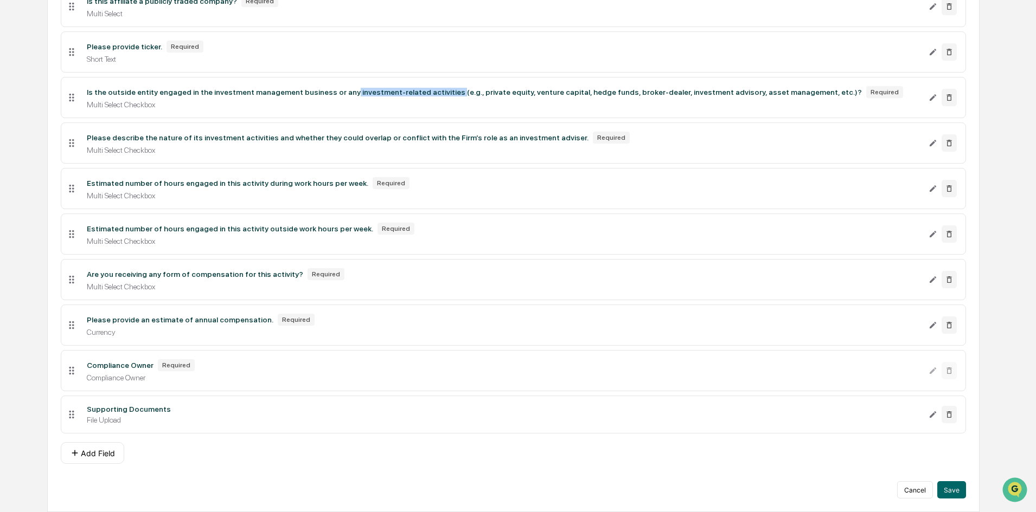
copy div "investment-related activities"
click at [99, 448] on button "Add Field" at bounding box center [92, 453] width 63 height 22
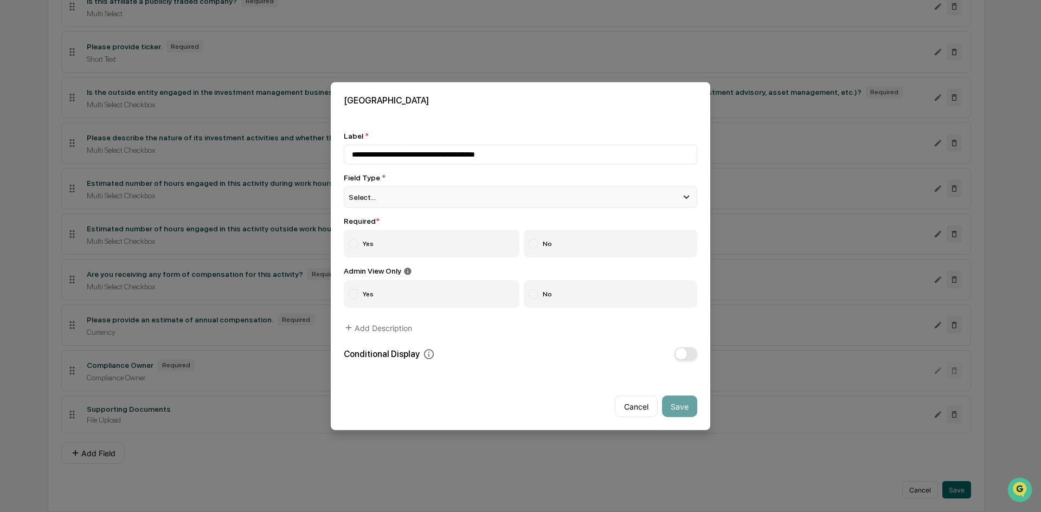
type input "**********"
click at [510, 191] on div "Select..." at bounding box center [521, 197] width 354 height 22
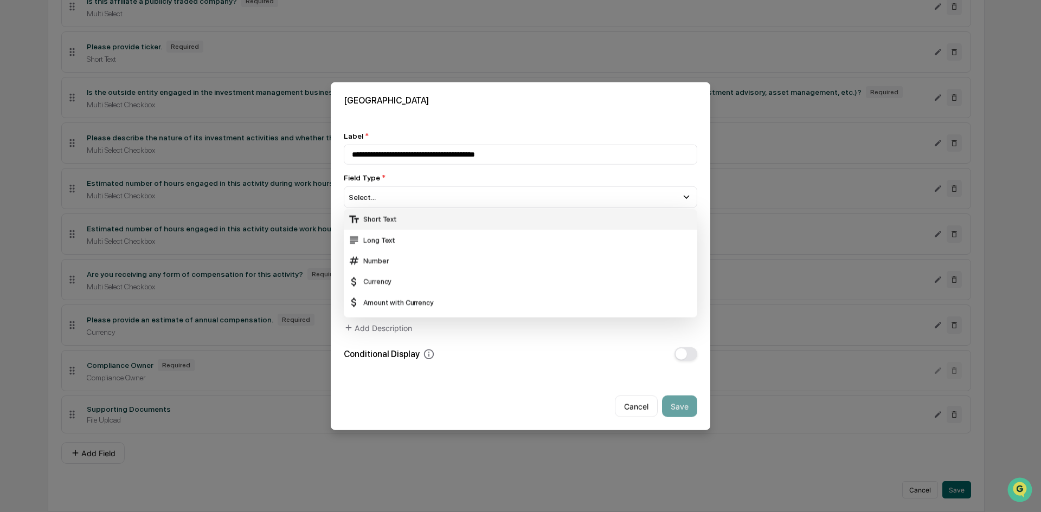
click at [411, 215] on div "Short Text" at bounding box center [520, 219] width 345 height 12
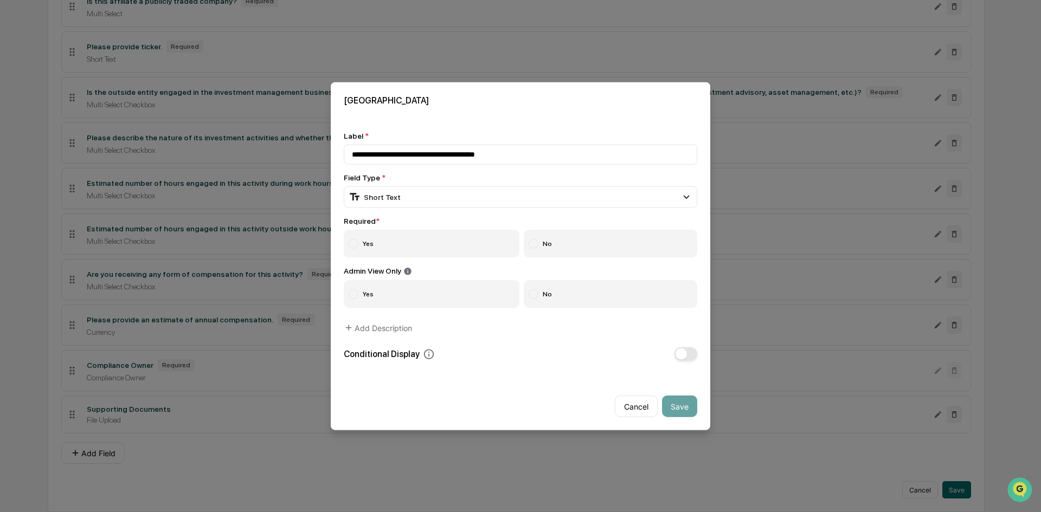
click at [405, 238] on label "Yes" at bounding box center [432, 243] width 176 height 28
click at [676, 355] on span "button" at bounding box center [681, 354] width 11 height 11
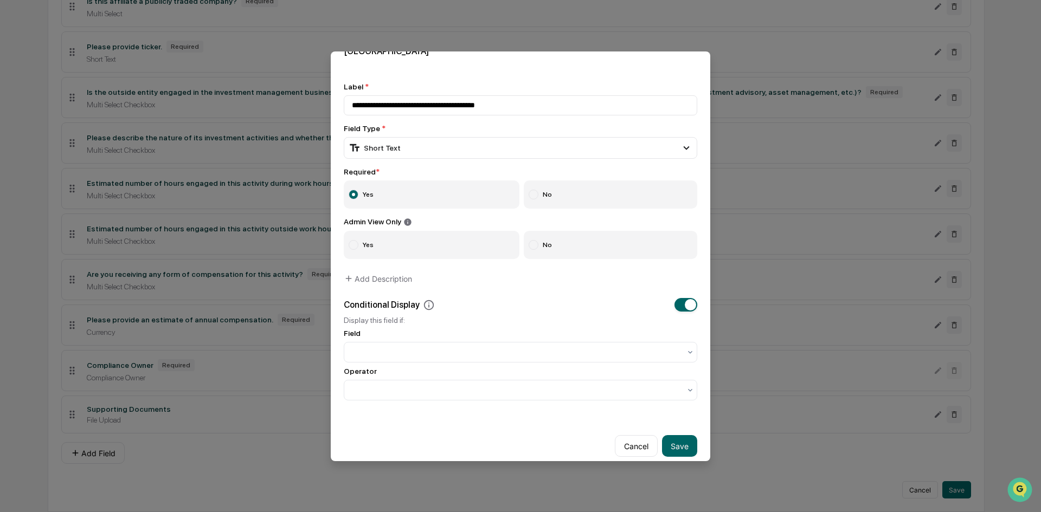
scroll to position [33, 0]
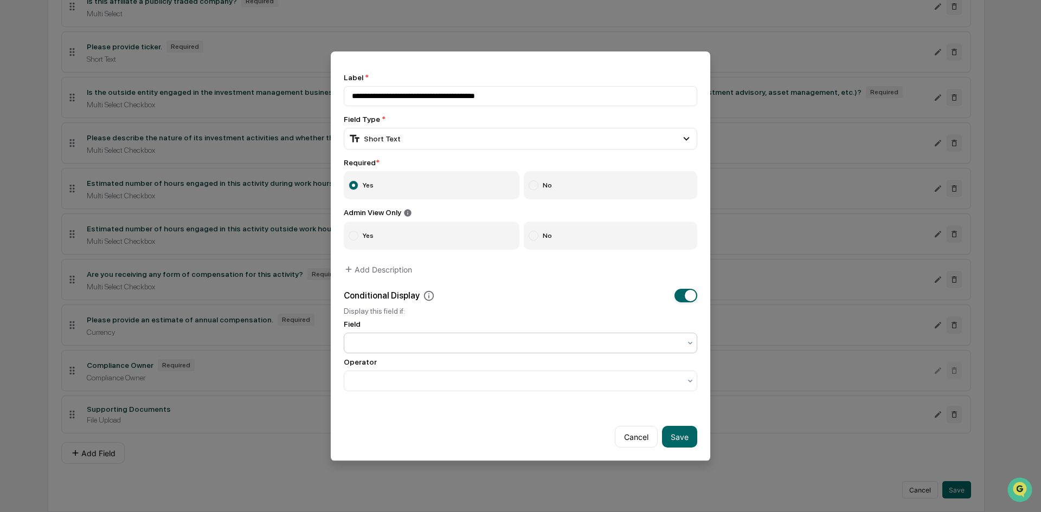
click at [569, 340] on div at bounding box center [516, 343] width 329 height 11
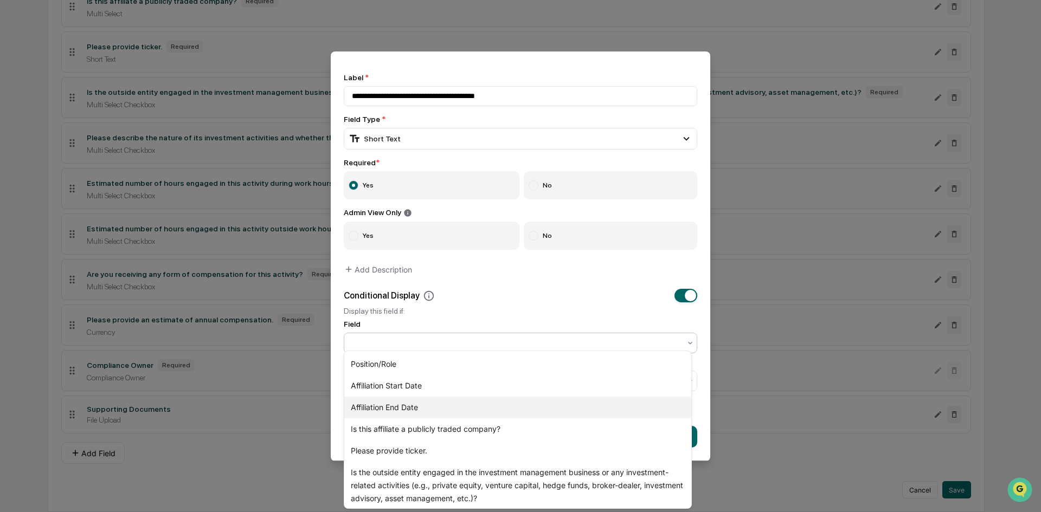
scroll to position [163, 0]
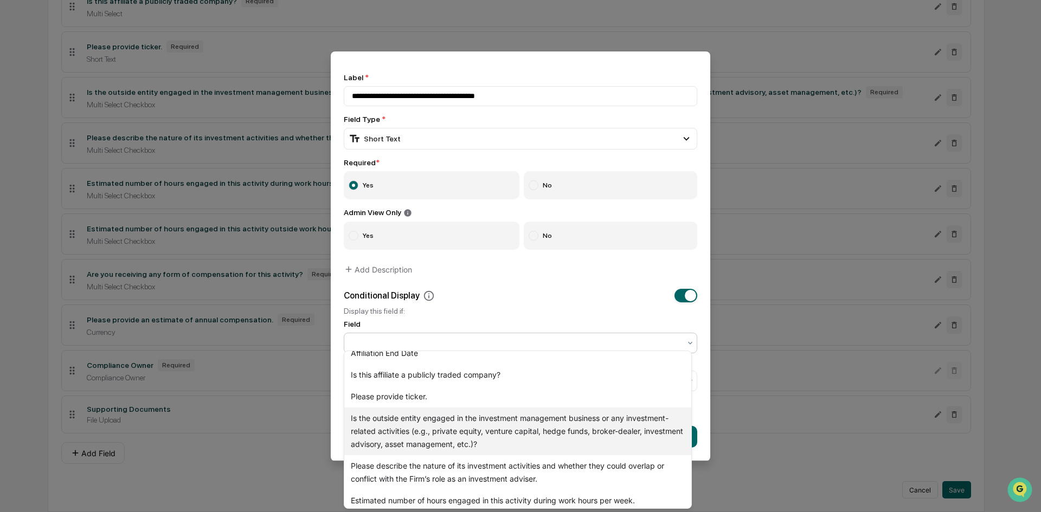
click at [551, 429] on div "Is the outside entity engaged in the investment management business or any inve…" at bounding box center [517, 432] width 347 height 48
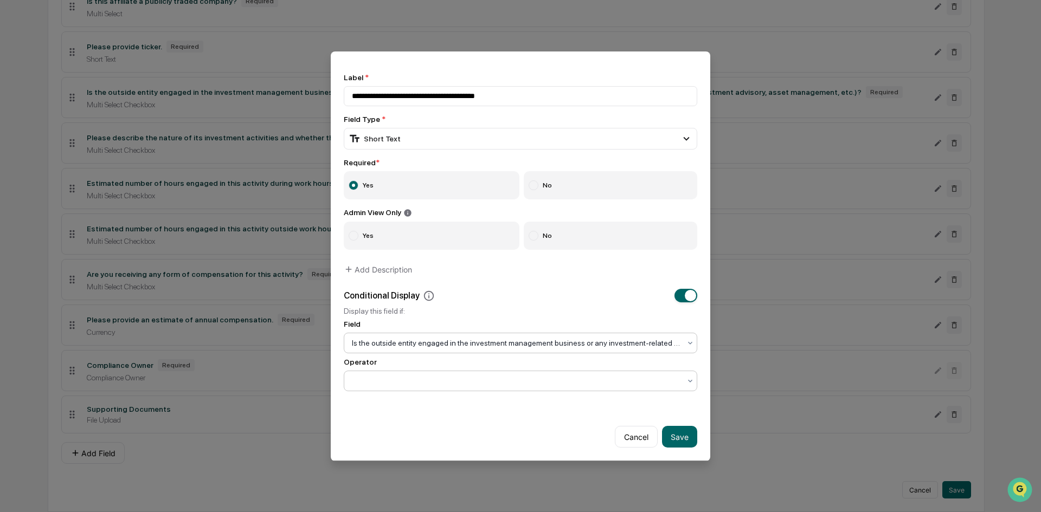
click at [451, 376] on div at bounding box center [516, 381] width 329 height 11
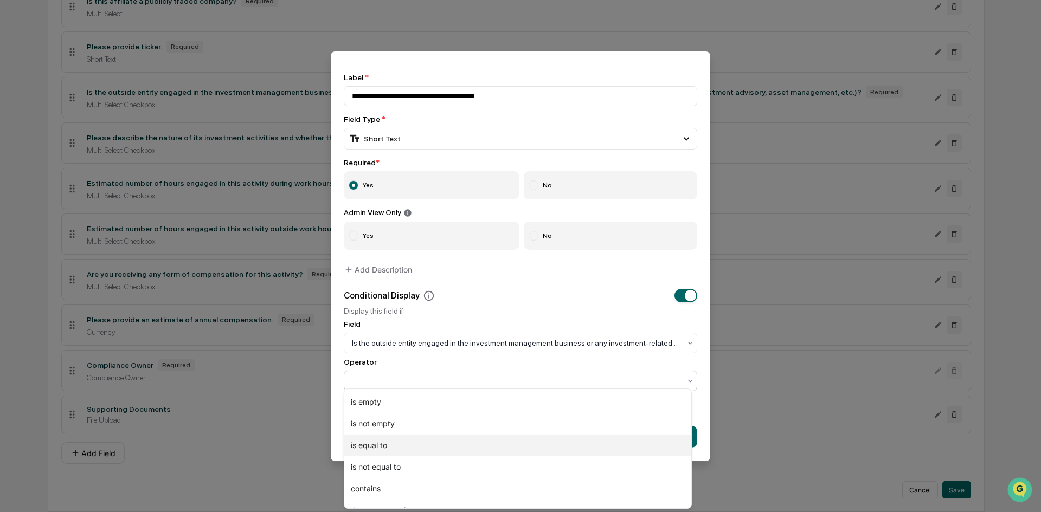
click at [419, 445] on div "is equal to" at bounding box center [517, 446] width 347 height 22
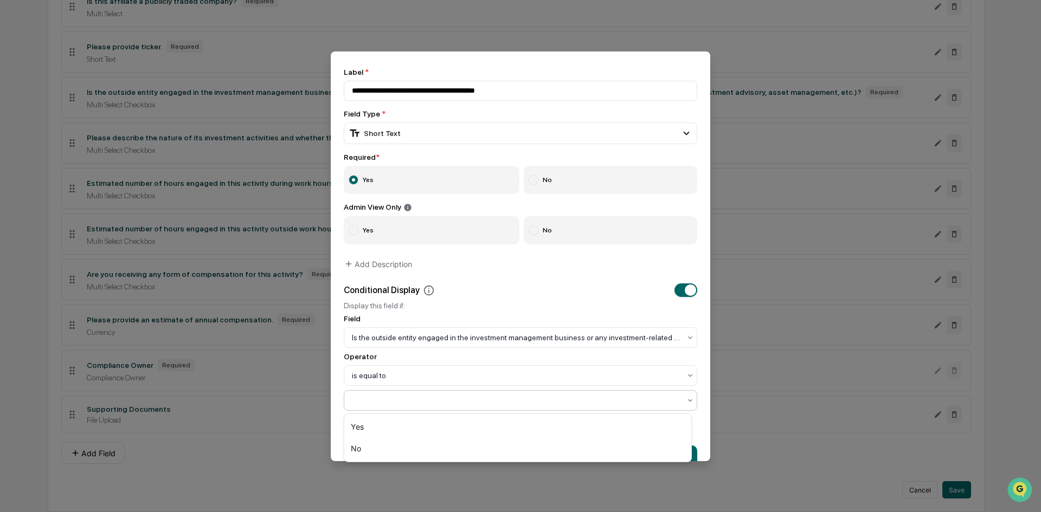
drag, startPoint x: 412, startPoint y: 400, endPoint x: 403, endPoint y: 419, distance: 20.9
click at [412, 401] on div at bounding box center [516, 400] width 329 height 11
click at [401, 426] on div "Yes" at bounding box center [517, 427] width 347 height 22
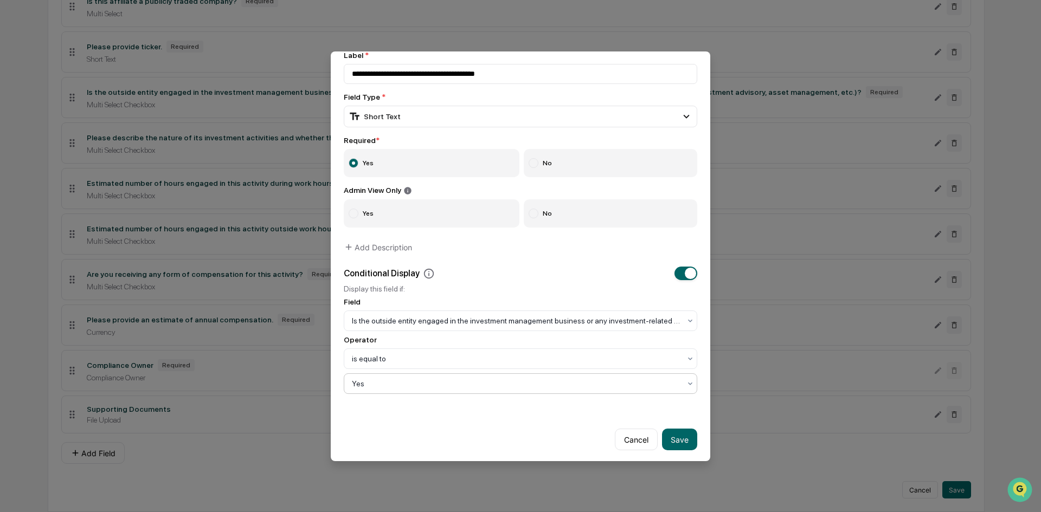
scroll to position [58, 0]
click at [682, 434] on button "Save" at bounding box center [679, 437] width 35 height 22
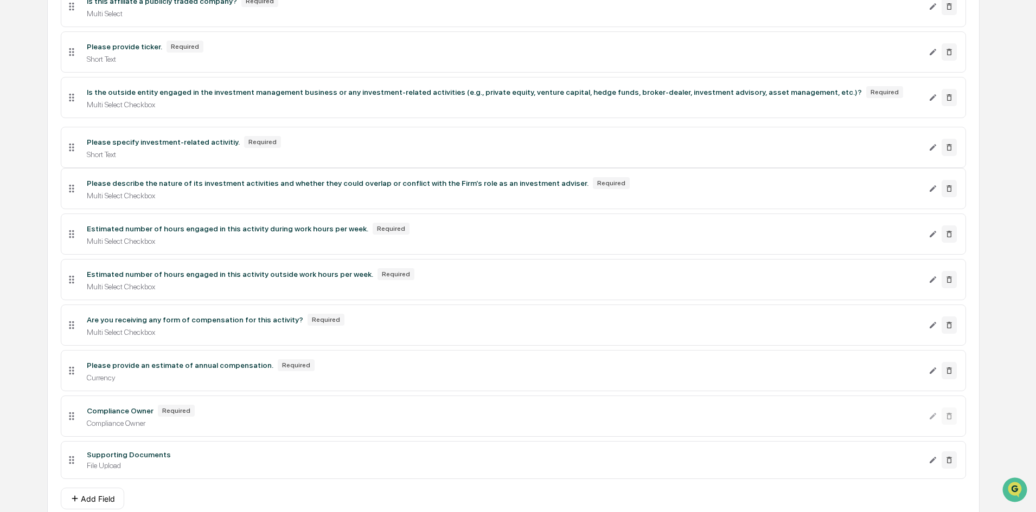
drag, startPoint x: 74, startPoint y: 455, endPoint x: 78, endPoint y: 144, distance: 311.3
click at [78, 144] on li "Please specify investment-related activitiy. Required Short Text" at bounding box center [513, 147] width 905 height 41
click at [933, 189] on icon "Edit Please describe the nature of its investment activities and whether they c…" at bounding box center [932, 188] width 7 height 7
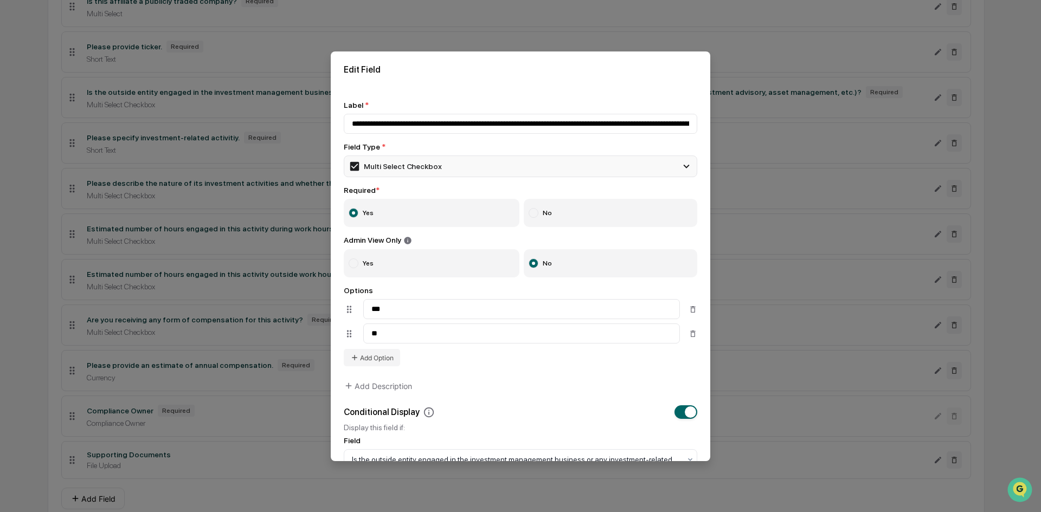
click at [430, 164] on div "Multi Select Checkbox" at bounding box center [395, 167] width 93 height 12
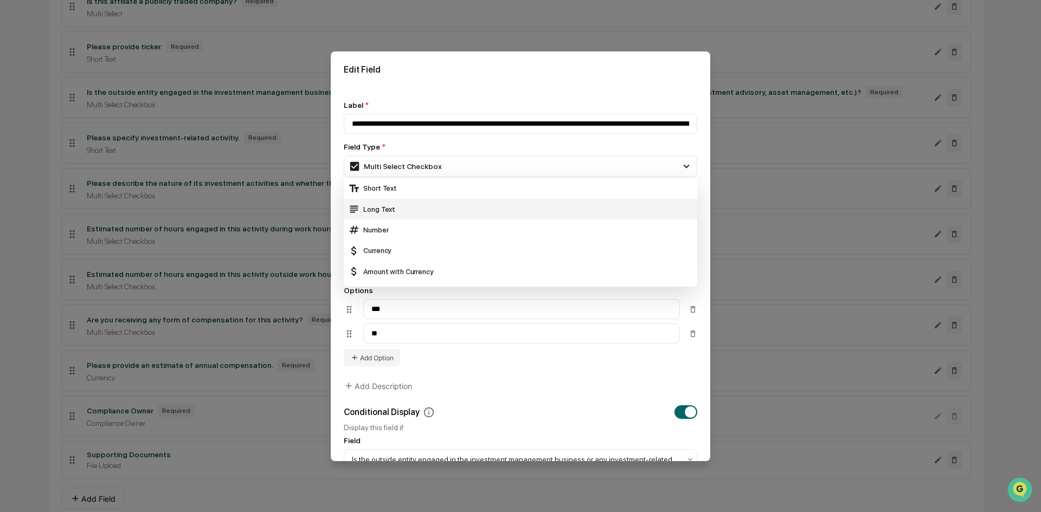
click at [410, 211] on div "Long Text" at bounding box center [520, 209] width 345 height 12
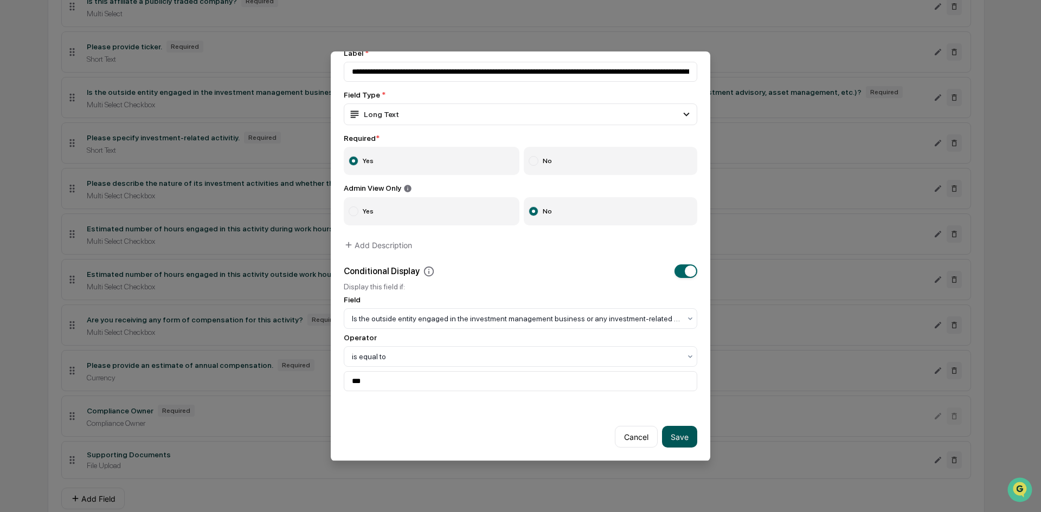
click at [685, 434] on button "Save" at bounding box center [679, 437] width 35 height 22
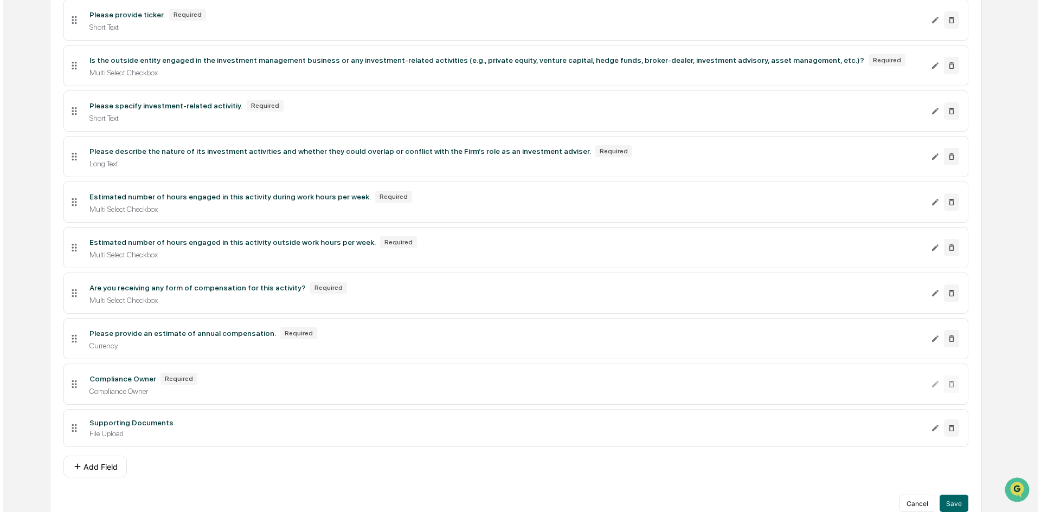
scroll to position [637, 0]
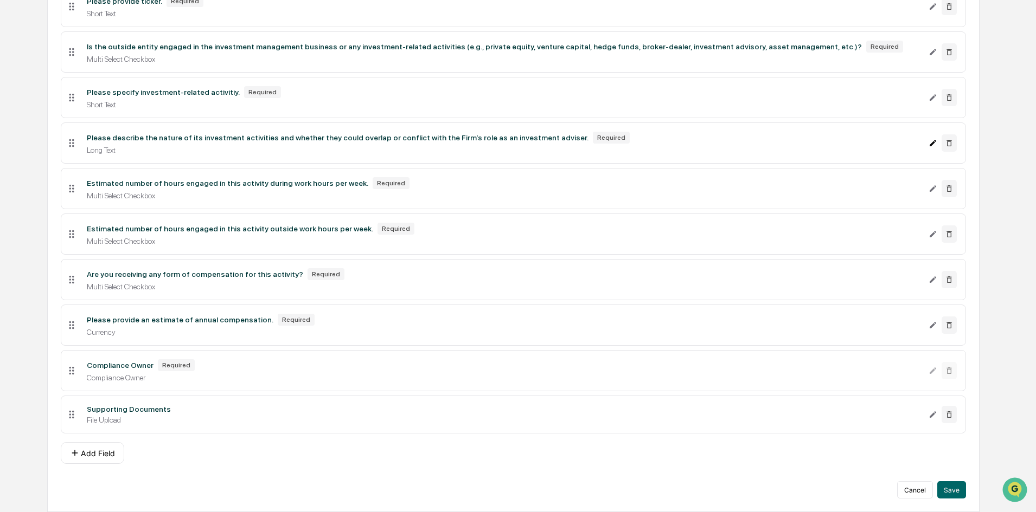
click at [933, 140] on icon "Edit Please describe the nature of its investment activities and whether they c…" at bounding box center [932, 143] width 9 height 9
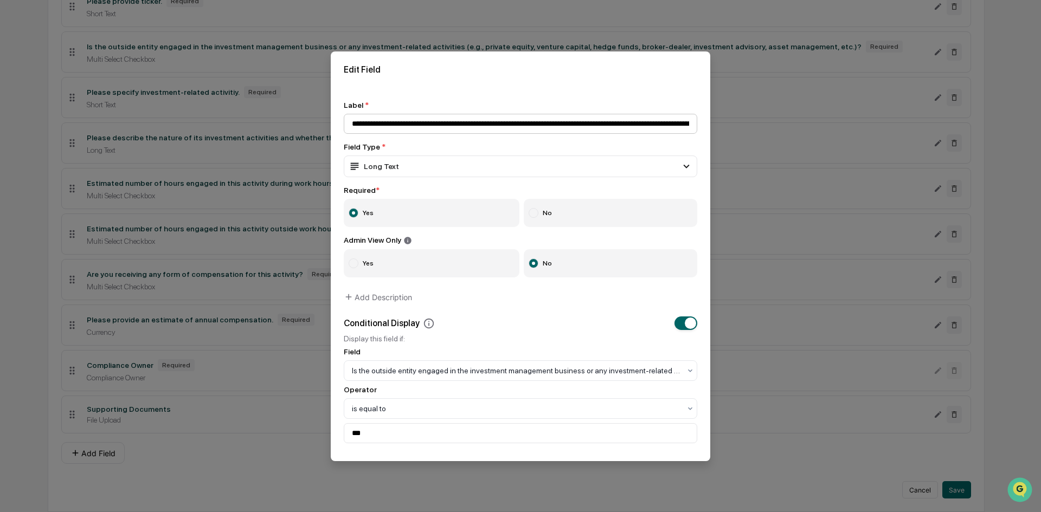
click at [387, 126] on input "**********" at bounding box center [521, 124] width 354 height 20
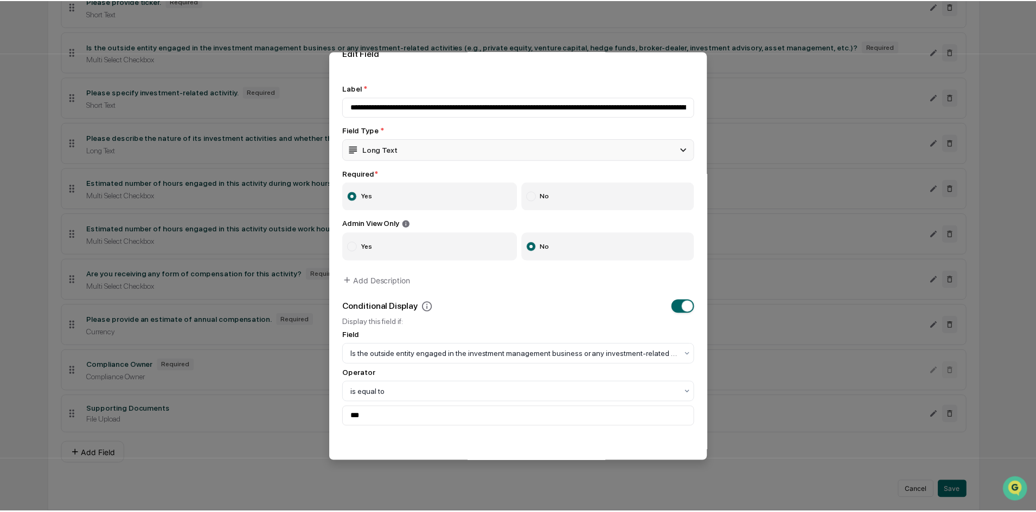
scroll to position [0, 0]
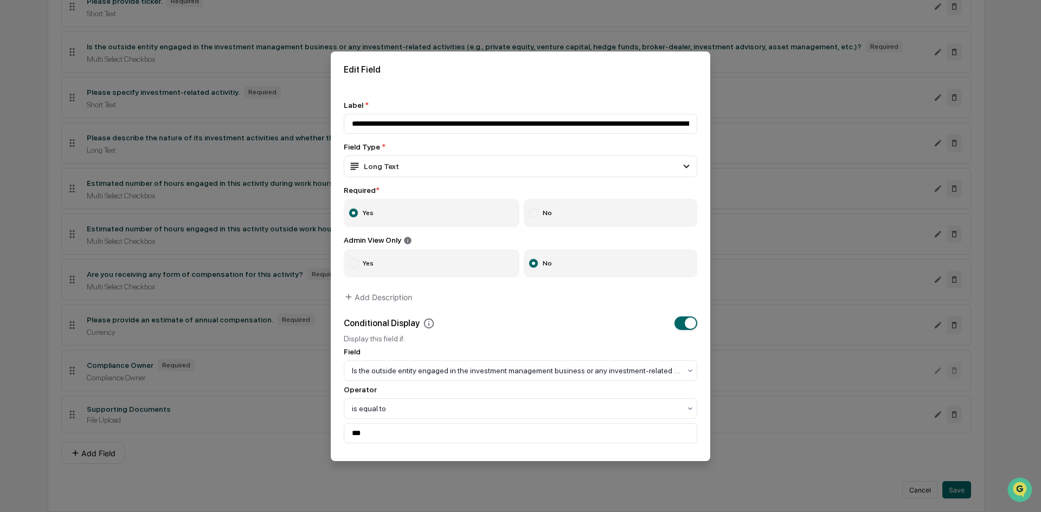
click at [619, 322] on div "Conditional Display" at bounding box center [521, 324] width 354 height 14
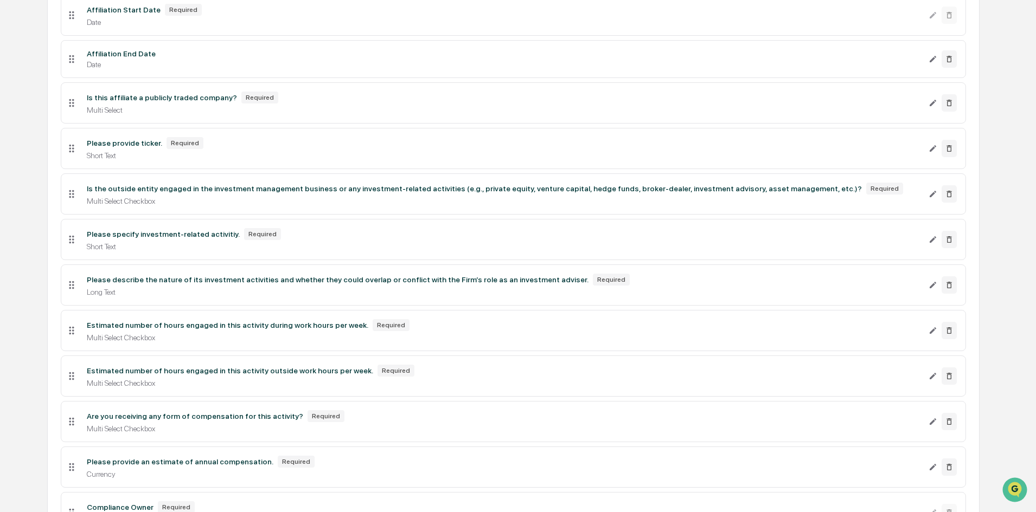
scroll to position [528, 0]
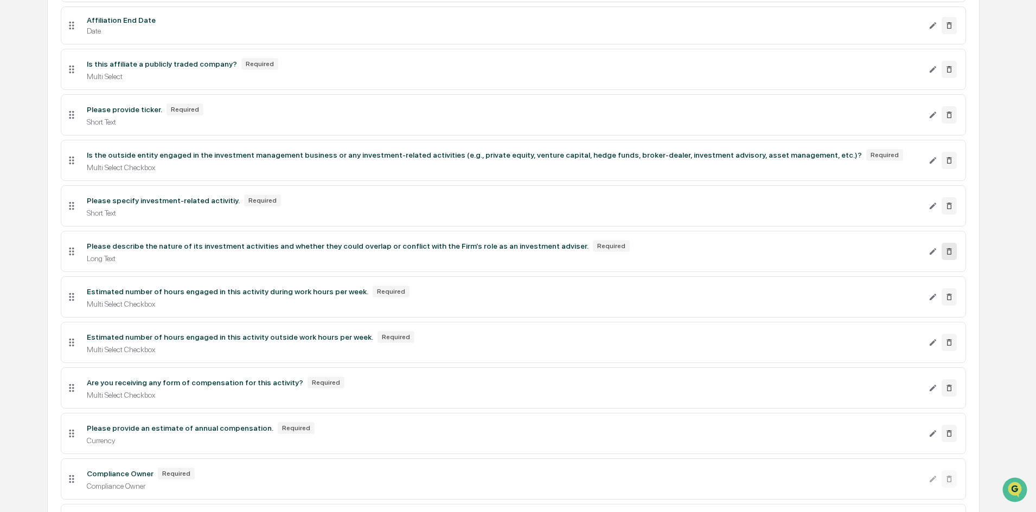
click at [952, 254] on icon at bounding box center [949, 251] width 9 height 9
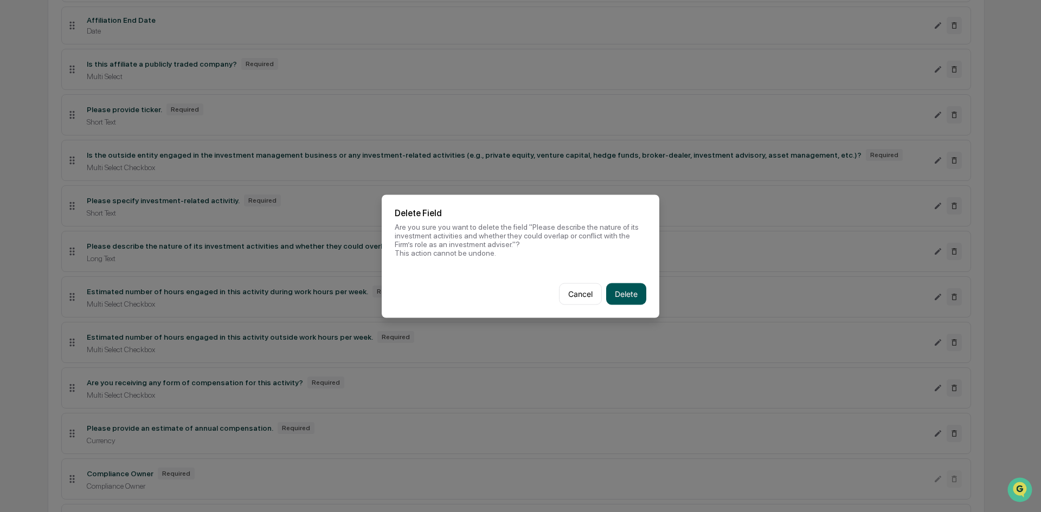
click at [613, 296] on button "Delete" at bounding box center [626, 294] width 40 height 22
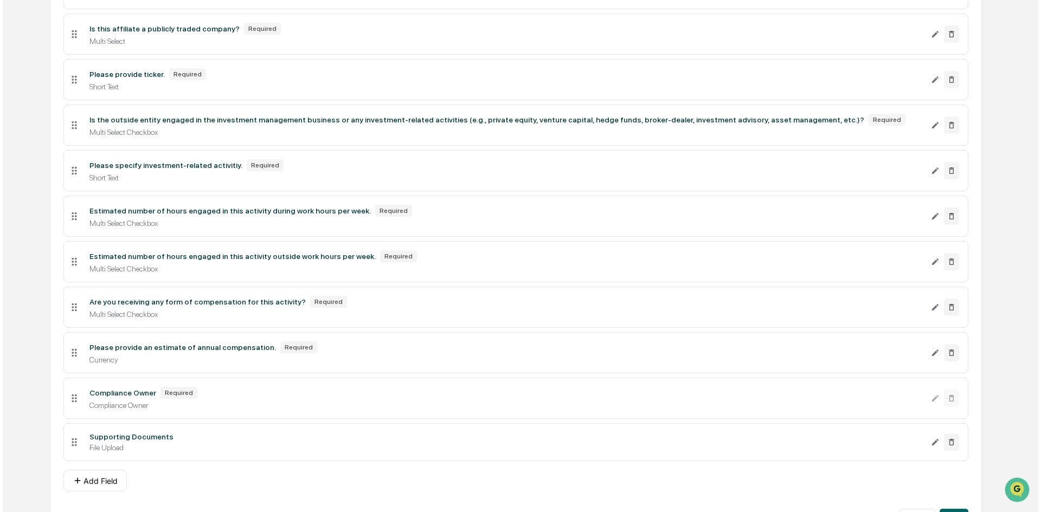
scroll to position [591, 0]
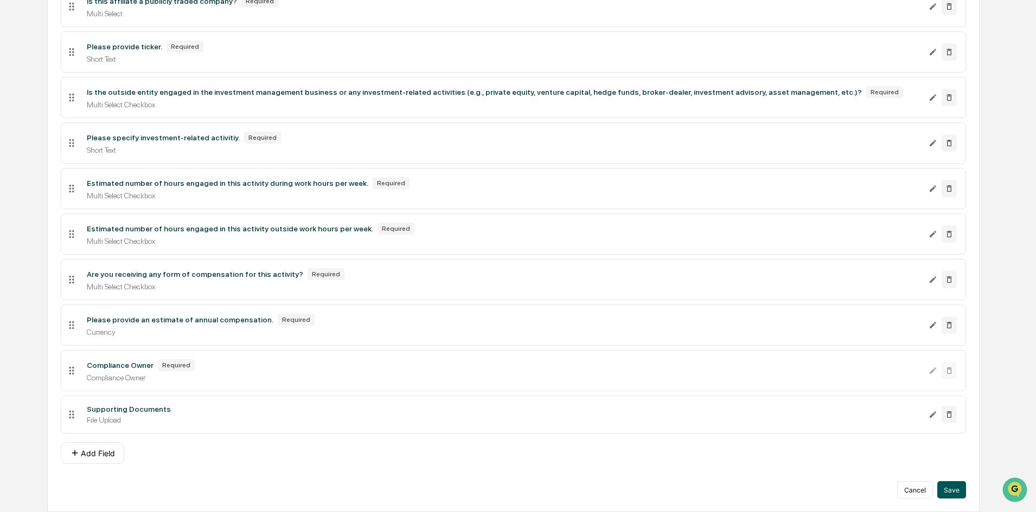
click at [957, 488] on button "Save" at bounding box center [951, 490] width 29 height 17
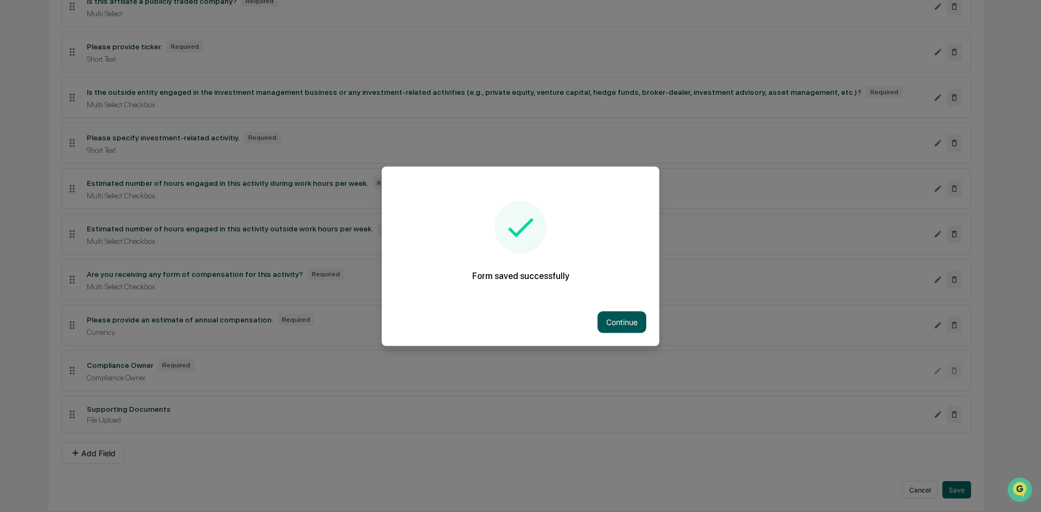
click at [617, 315] on button "Continue" at bounding box center [622, 322] width 49 height 22
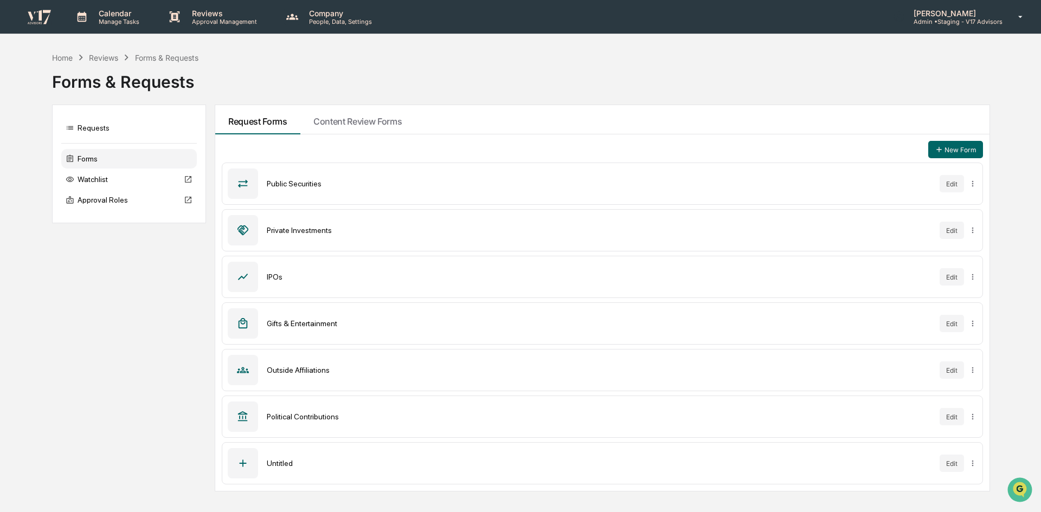
click at [980, 369] on div "Outside Affiliations Edit" at bounding box center [602, 370] width 761 height 42
click at [974, 370] on html "Calendar Manage Tasks Reviews Approval Management Company People, Data, Setting…" at bounding box center [520, 256] width 1041 height 512
click at [974, 397] on div "Sync to Accounts" at bounding box center [974, 392] width 88 height 17
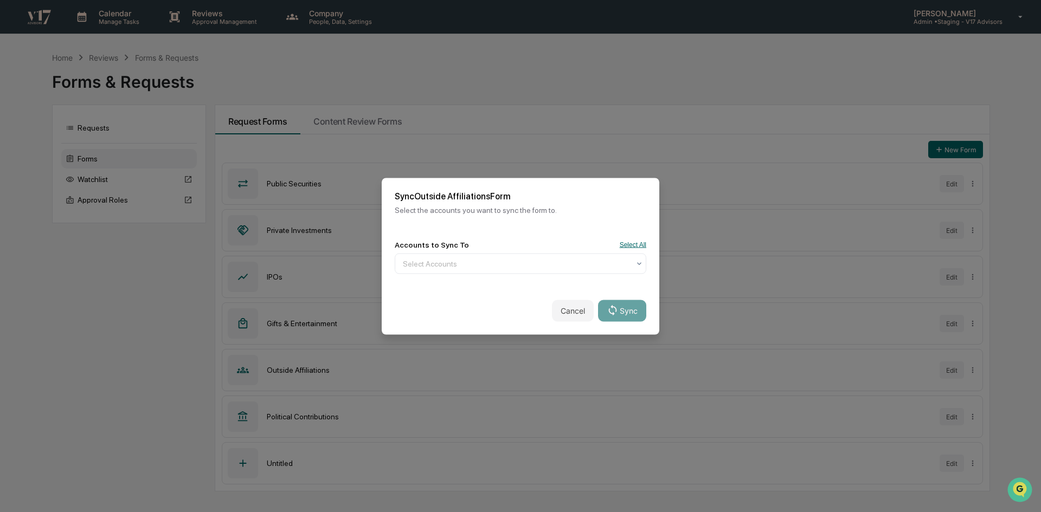
click at [623, 241] on button "Select All" at bounding box center [633, 245] width 27 height 8
click at [621, 306] on button "Sync" at bounding box center [622, 311] width 48 height 22
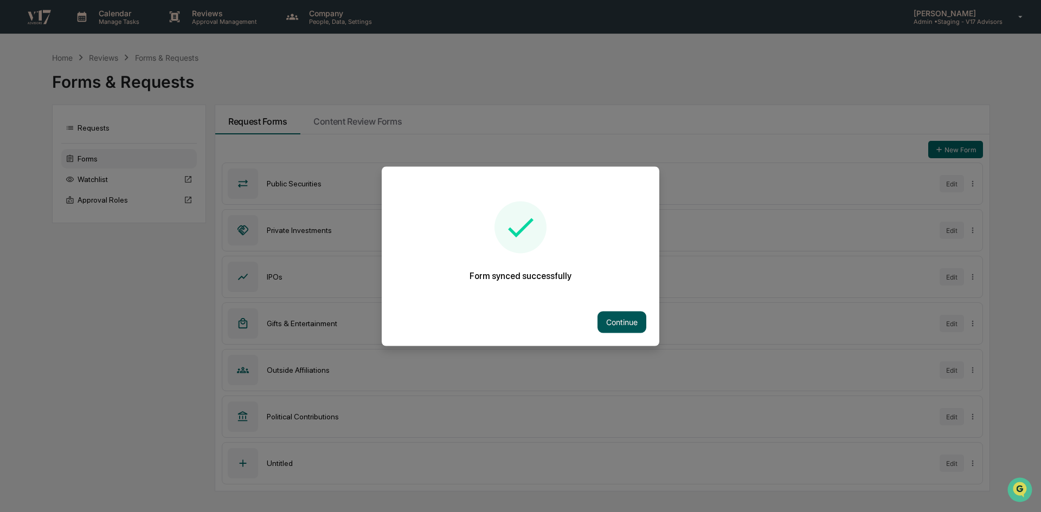
click at [620, 312] on button "Continue" at bounding box center [622, 322] width 49 height 22
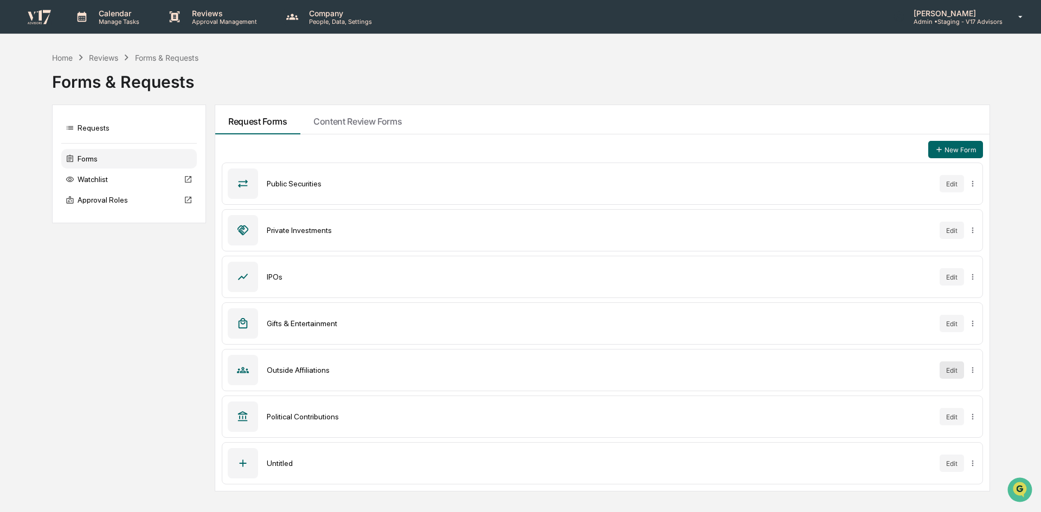
click at [953, 368] on button "Edit" at bounding box center [952, 370] width 24 height 17
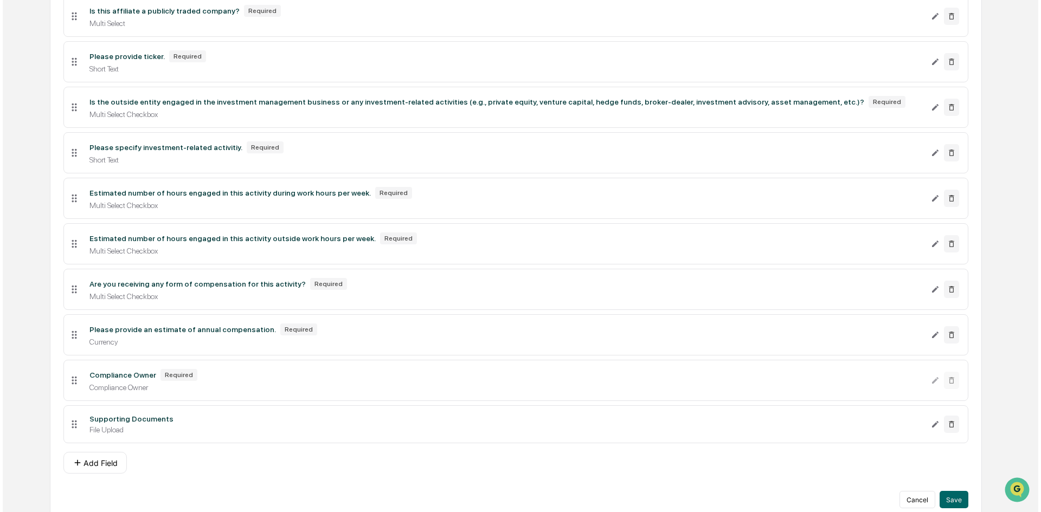
scroll to position [591, 0]
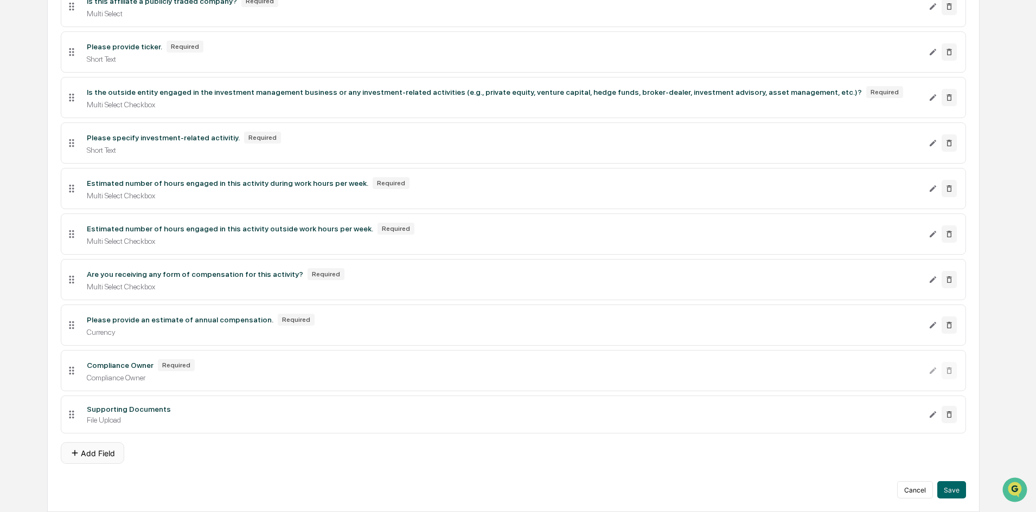
click at [105, 455] on button "Add Field" at bounding box center [92, 453] width 63 height 22
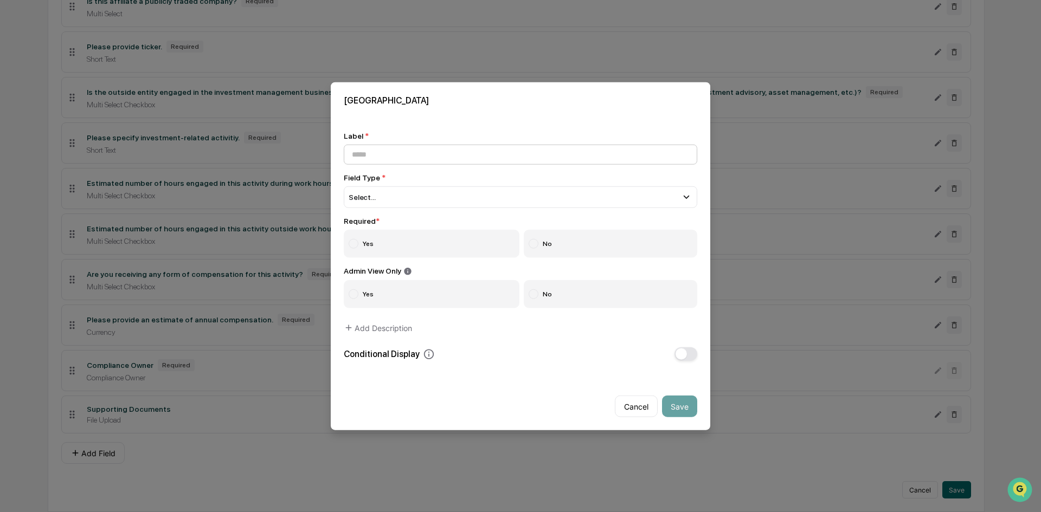
click at [525, 148] on input at bounding box center [521, 154] width 354 height 20
type input "**********"
click at [450, 196] on div "Select..." at bounding box center [521, 197] width 354 height 22
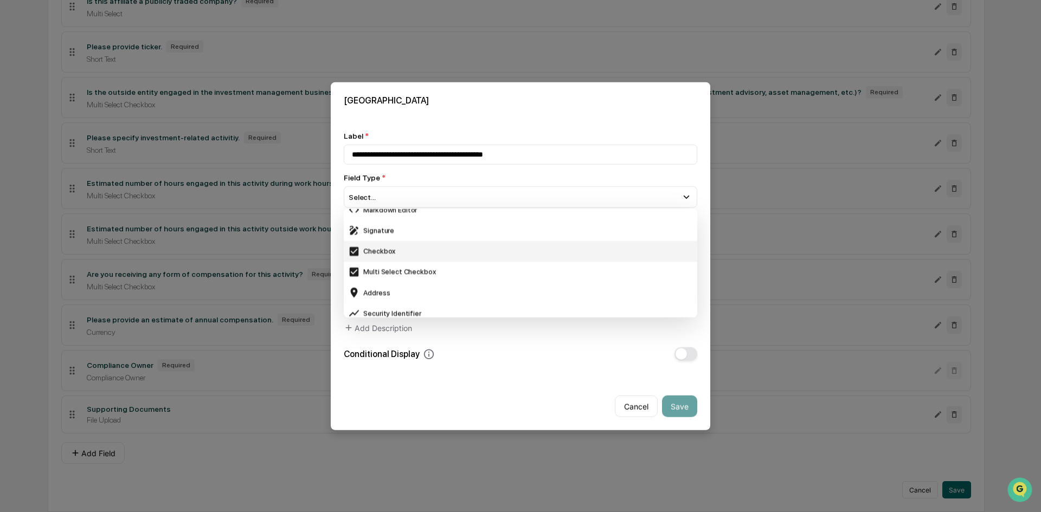
scroll to position [380, 0]
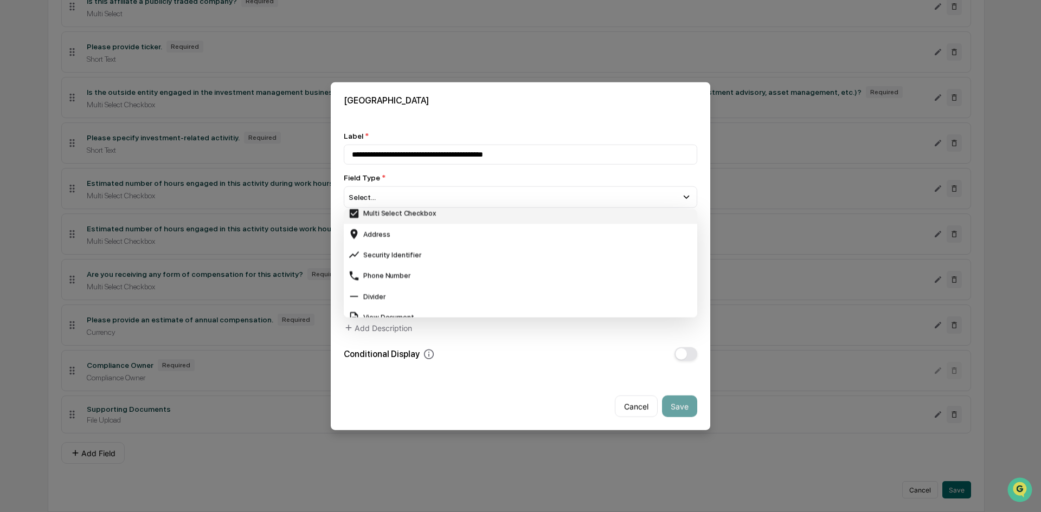
click at [396, 215] on div "Multi Select Checkbox" at bounding box center [520, 214] width 345 height 12
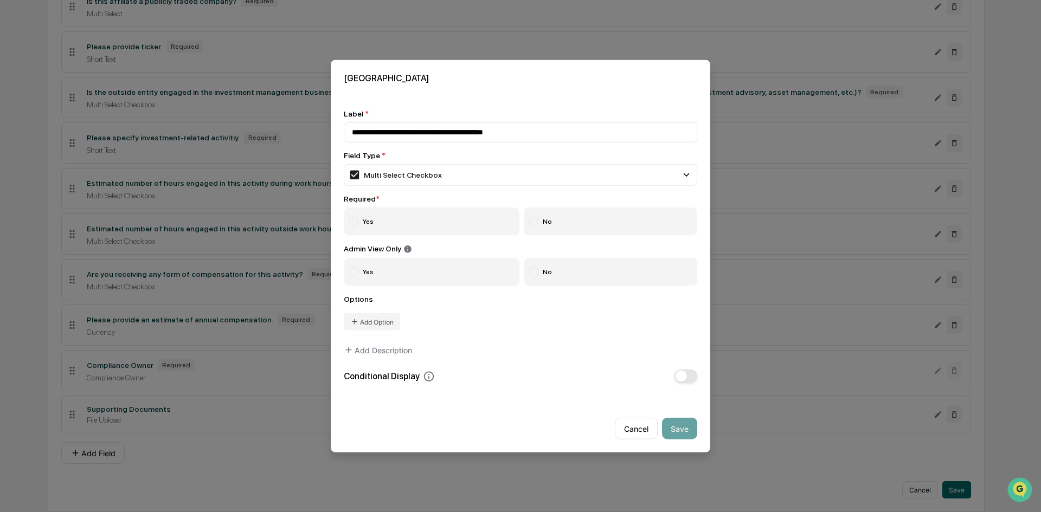
click at [390, 217] on label "Yes" at bounding box center [432, 221] width 176 height 28
click at [384, 317] on button "Add Option" at bounding box center [372, 321] width 56 height 17
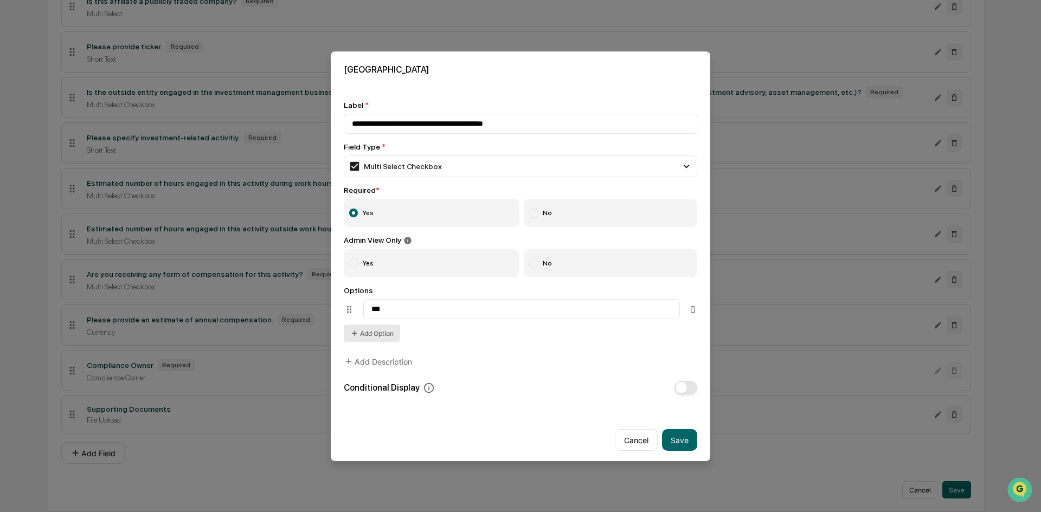
type input "***"
click at [382, 338] on button "Add Option" at bounding box center [372, 333] width 56 height 17
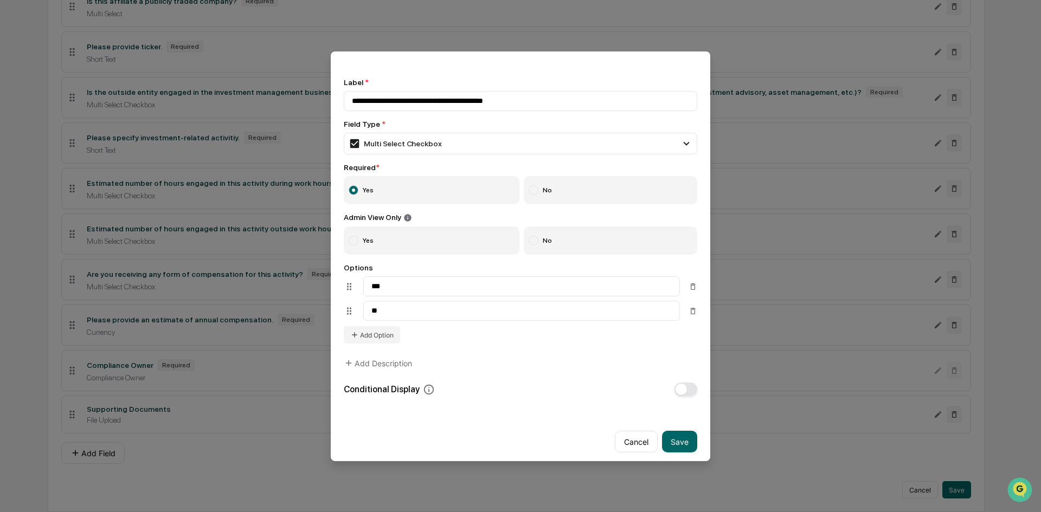
scroll to position [34, 0]
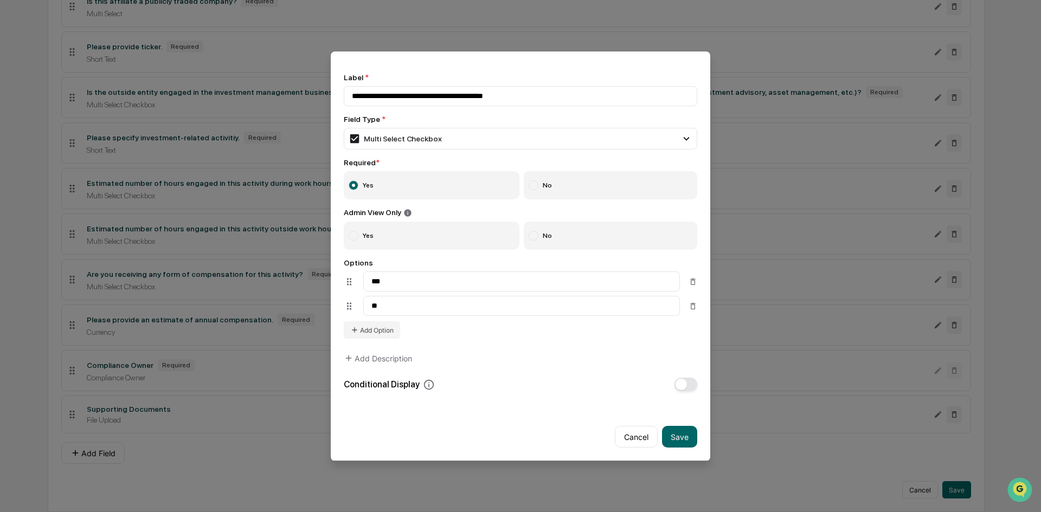
type input "**"
click at [681, 378] on button "button" at bounding box center [686, 385] width 23 height 14
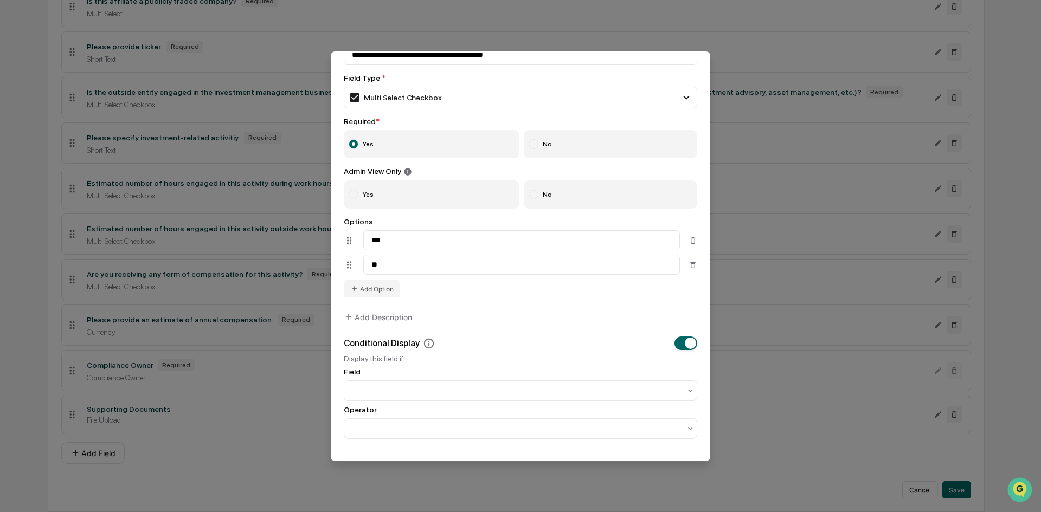
scroll to position [88, 0]
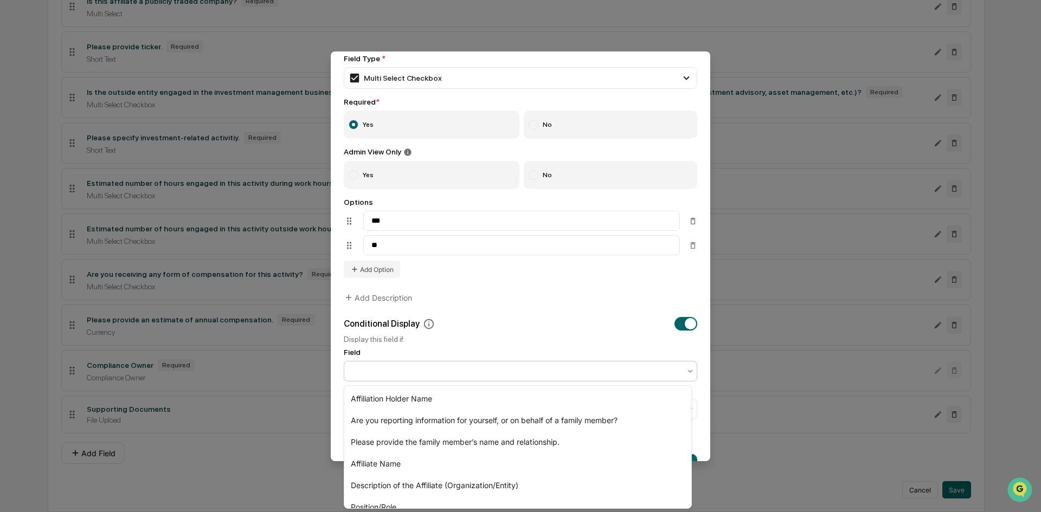
click at [466, 373] on div at bounding box center [516, 371] width 329 height 11
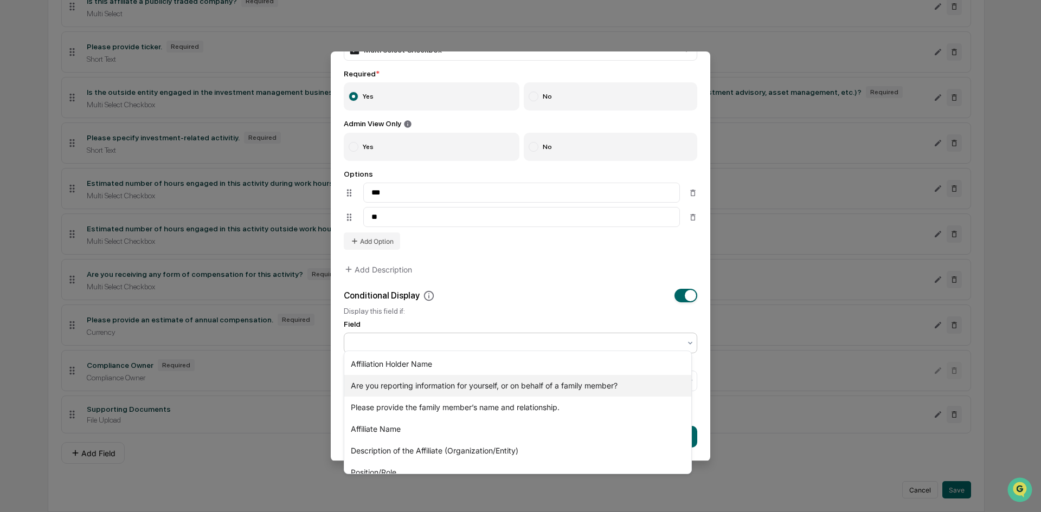
scroll to position [163, 0]
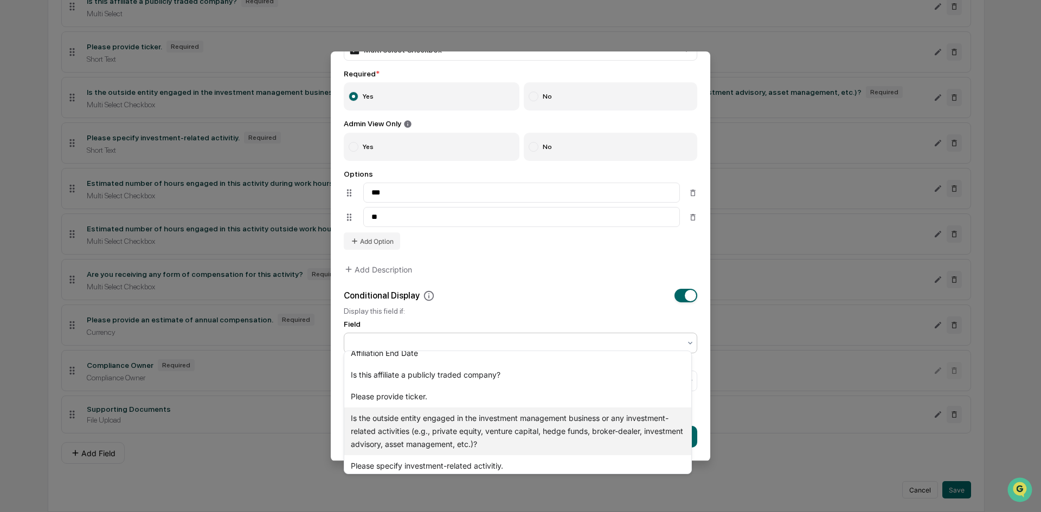
click at [470, 425] on div "Is the outside entity engaged in the investment management business or any inve…" at bounding box center [517, 432] width 347 height 48
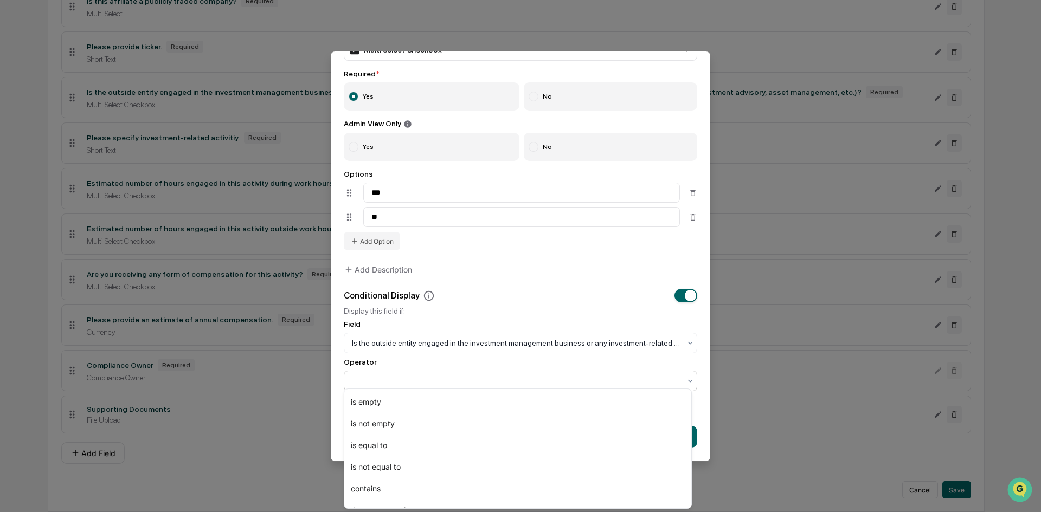
click at [424, 376] on div at bounding box center [516, 381] width 329 height 11
click at [401, 442] on div "is equal to" at bounding box center [517, 446] width 347 height 22
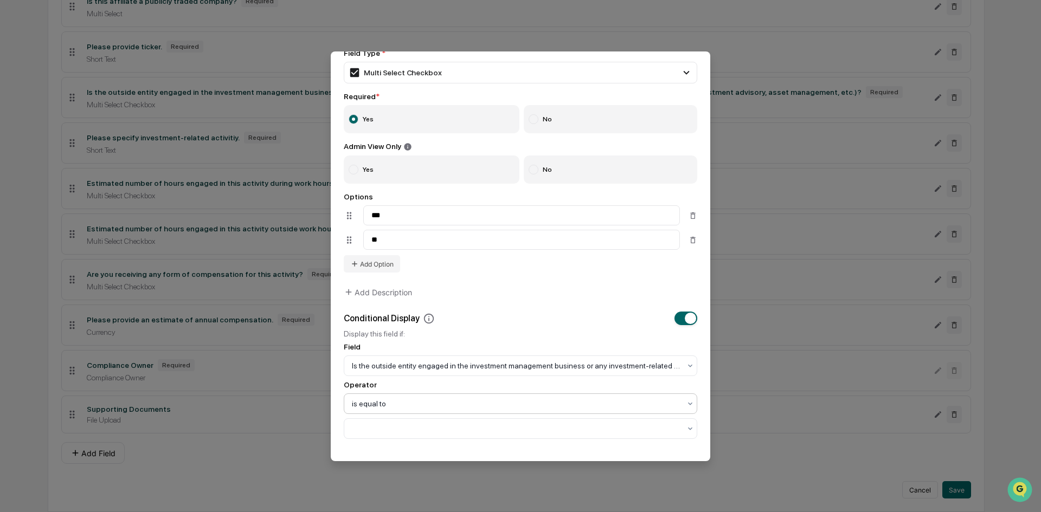
click at [390, 382] on div "Operator" at bounding box center [521, 385] width 354 height 9
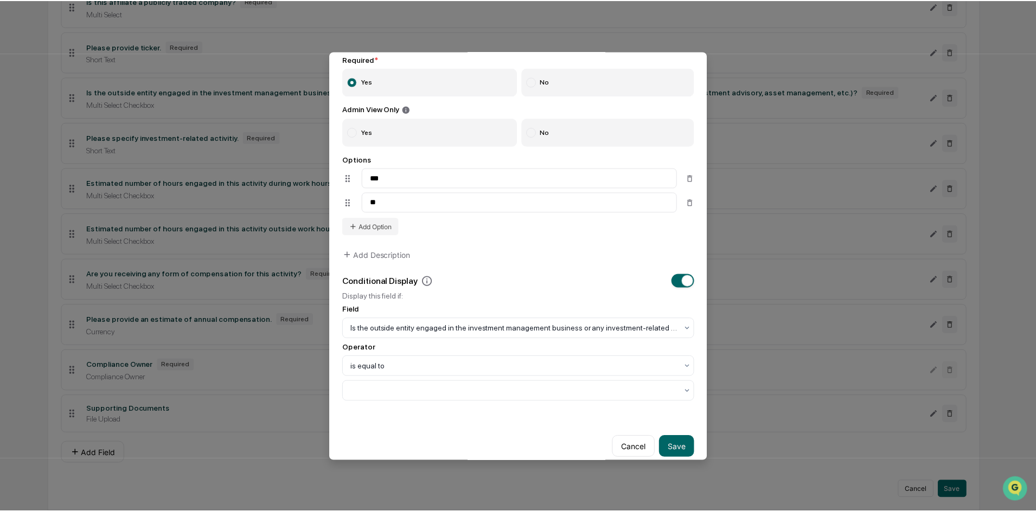
scroll to position [148, 0]
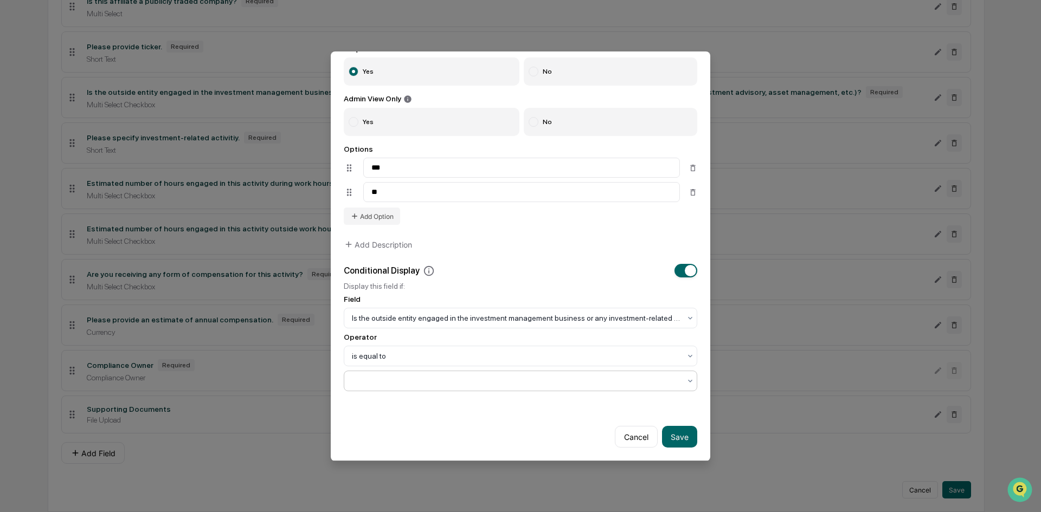
click at [389, 376] on div at bounding box center [516, 381] width 329 height 11
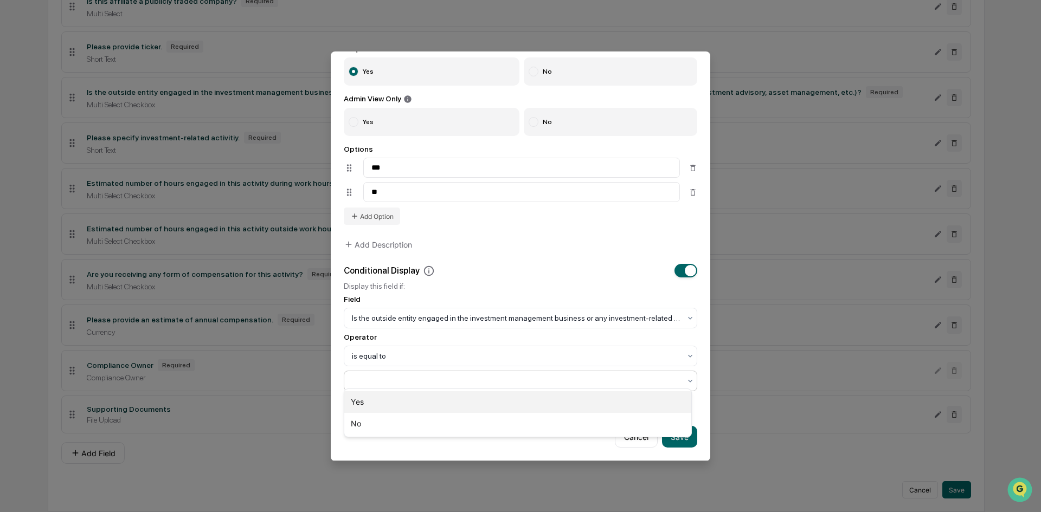
click at [382, 402] on div "Yes" at bounding box center [517, 403] width 347 height 22
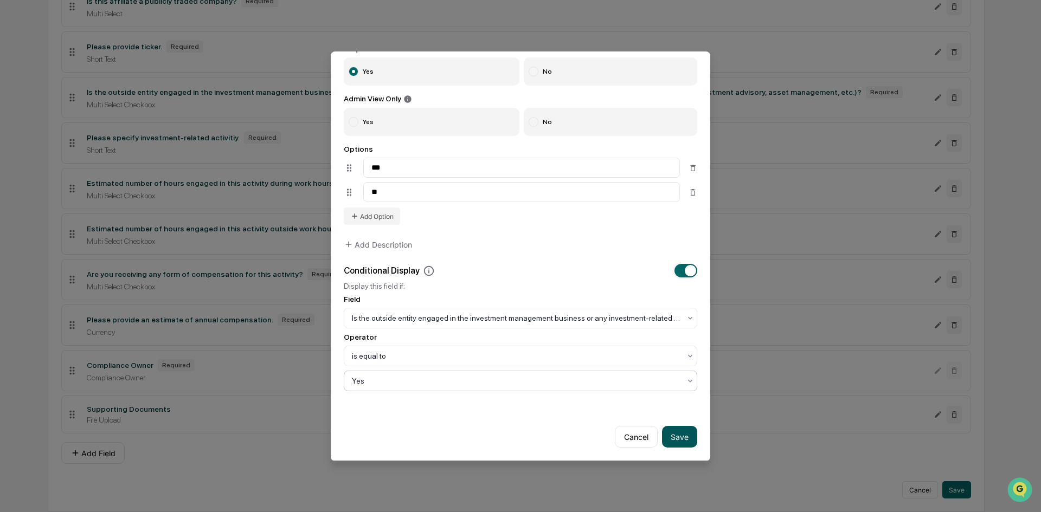
click at [673, 427] on button "Save" at bounding box center [679, 437] width 35 height 22
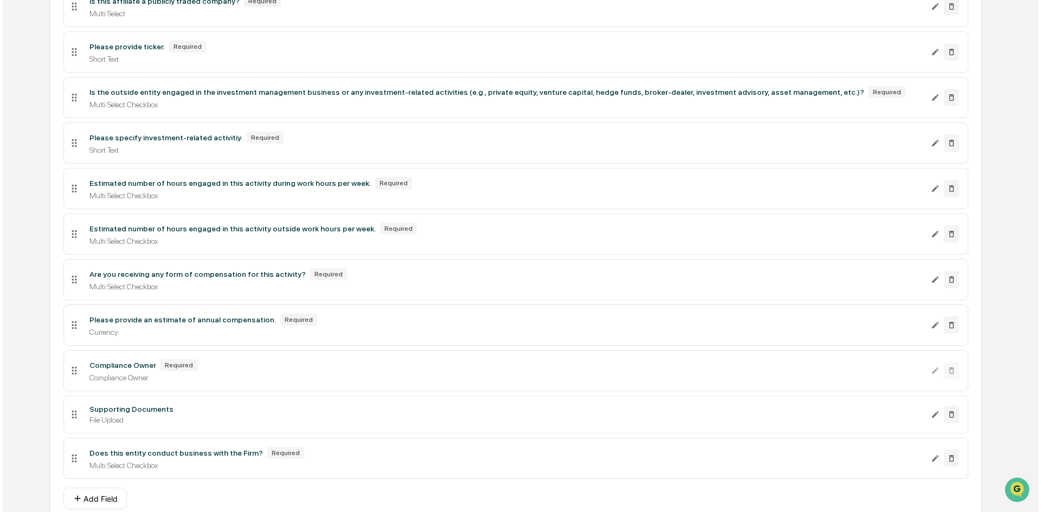
scroll to position [637, 0]
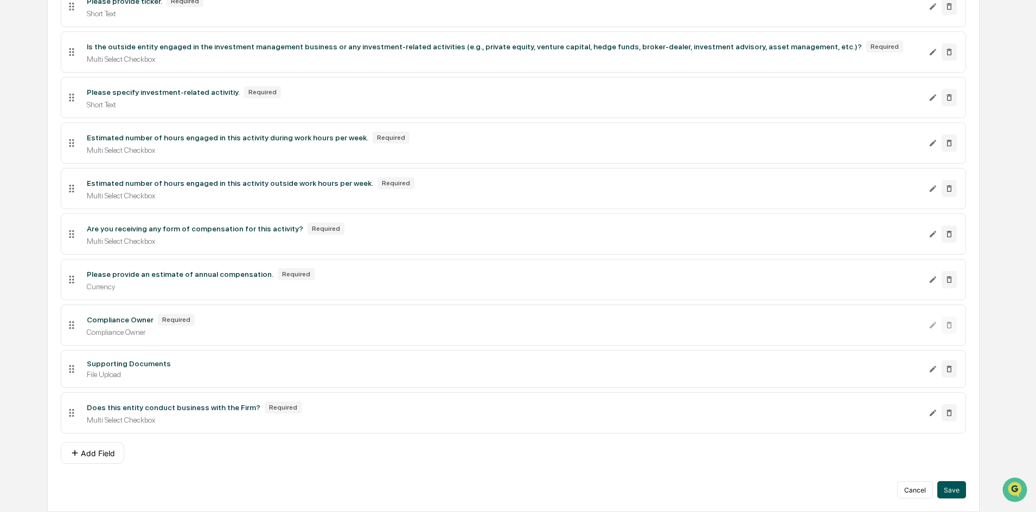
click at [962, 492] on button "Save" at bounding box center [951, 490] width 29 height 17
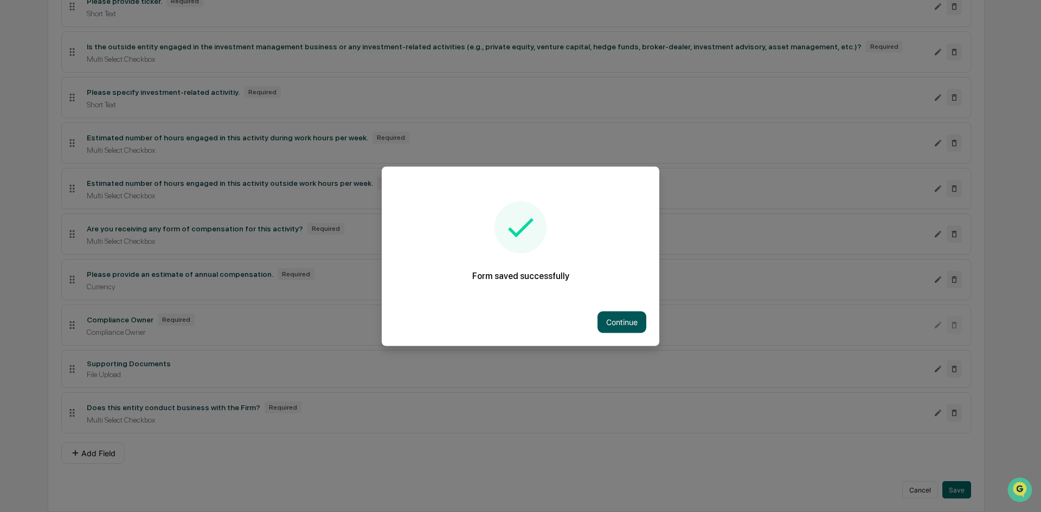
click at [637, 313] on button "Continue" at bounding box center [622, 322] width 49 height 22
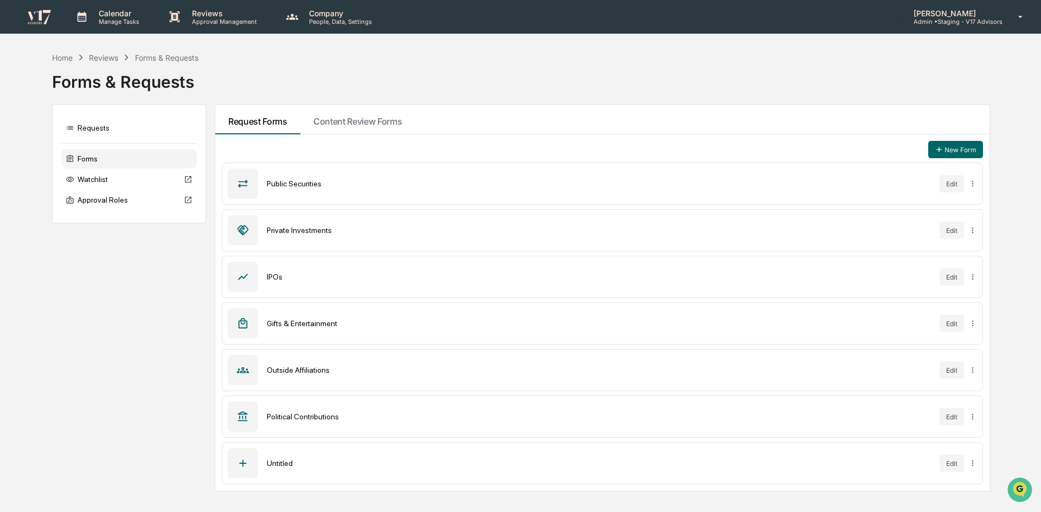
click at [976, 18] on p "Admin • Staging - V17 Advisors" at bounding box center [954, 22] width 98 height 8
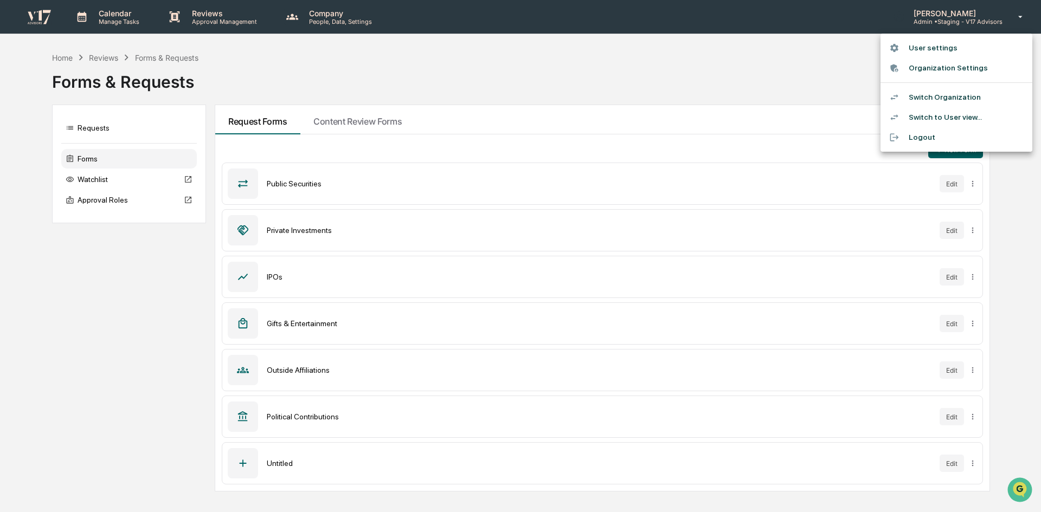
click at [952, 118] on li "Switch to User view..." at bounding box center [957, 117] width 152 height 20
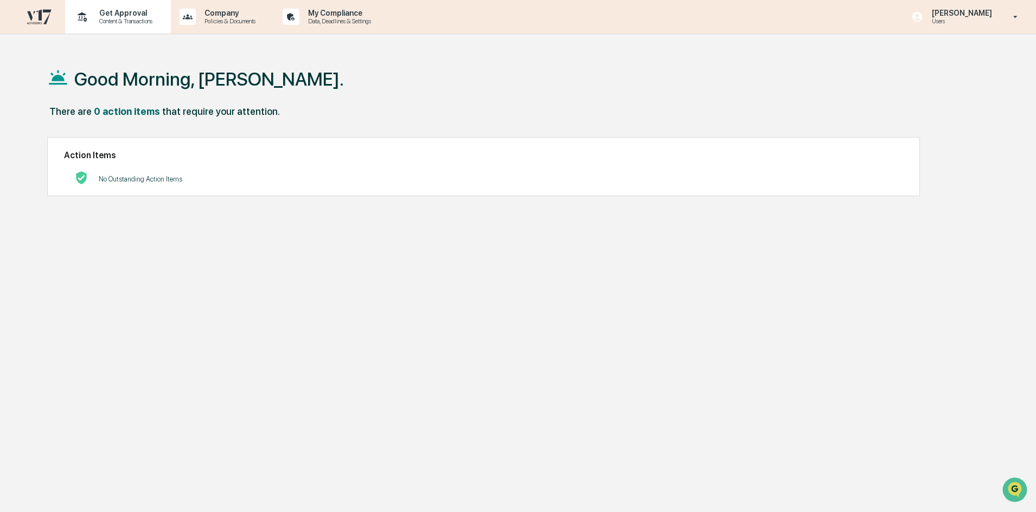
click at [130, 18] on p "Content & Transactions" at bounding box center [124, 21] width 67 height 8
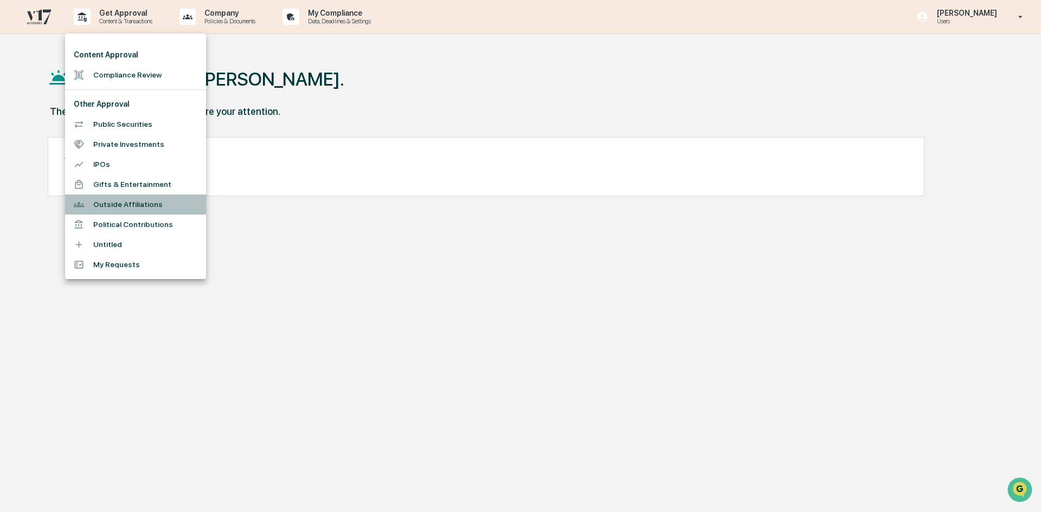
click at [134, 208] on li "Outside Affiliations" at bounding box center [135, 205] width 141 height 20
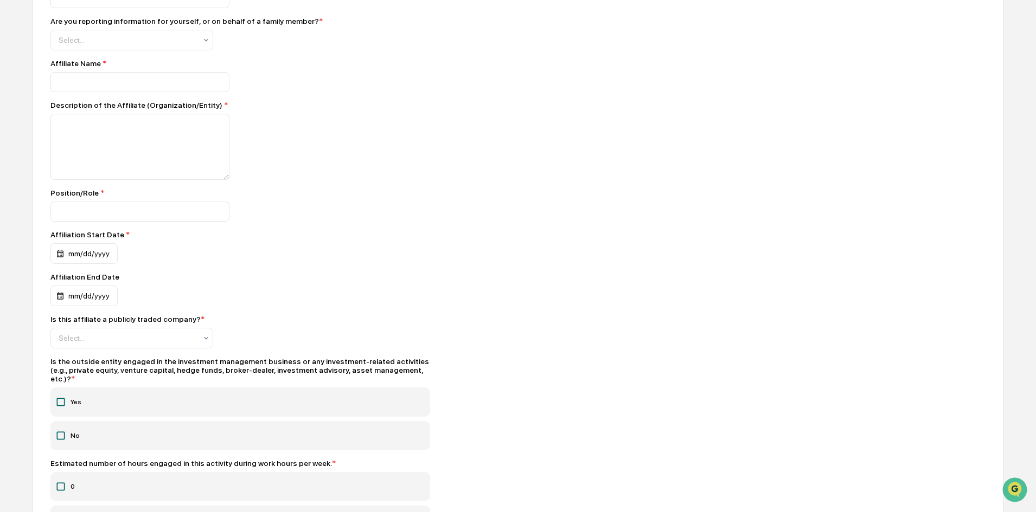
scroll to position [271, 0]
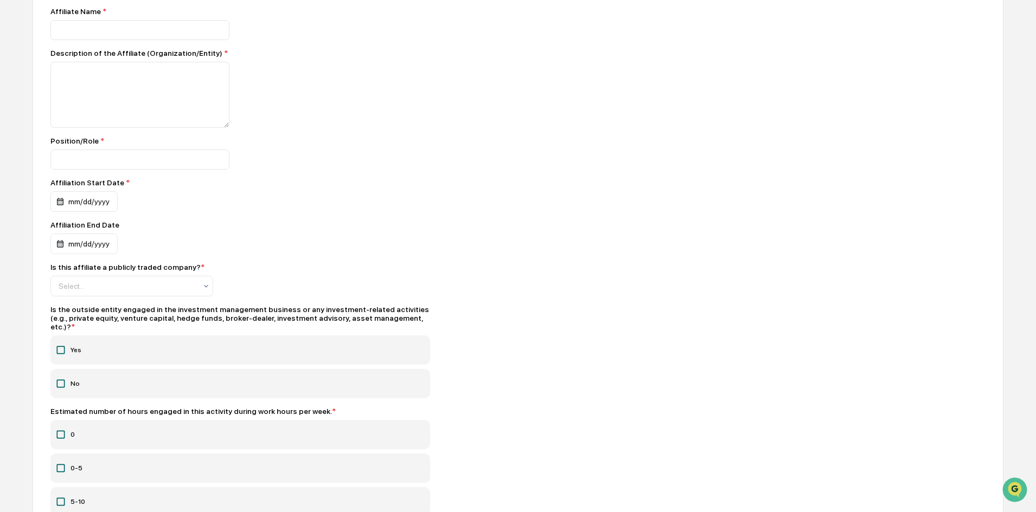
click at [65, 345] on icon at bounding box center [60, 350] width 11 height 11
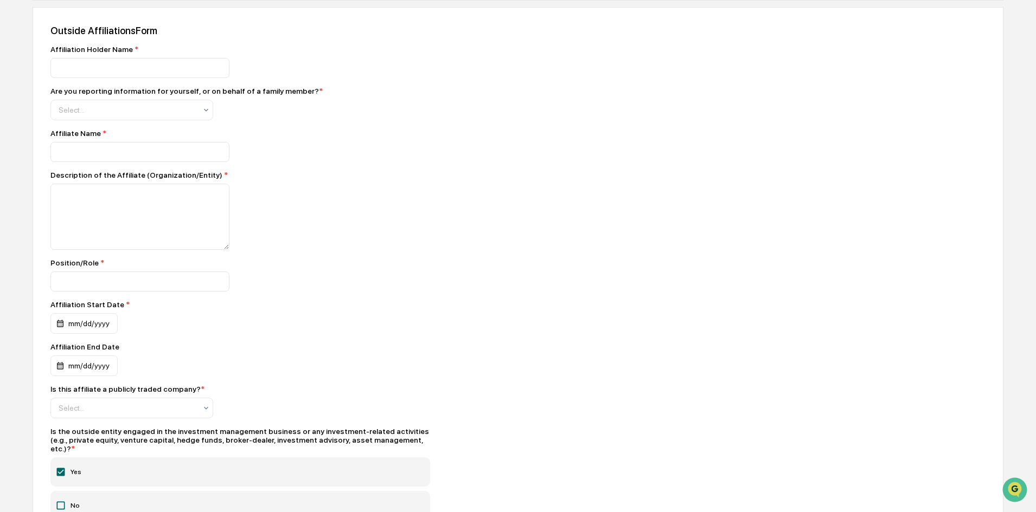
scroll to position [0, 0]
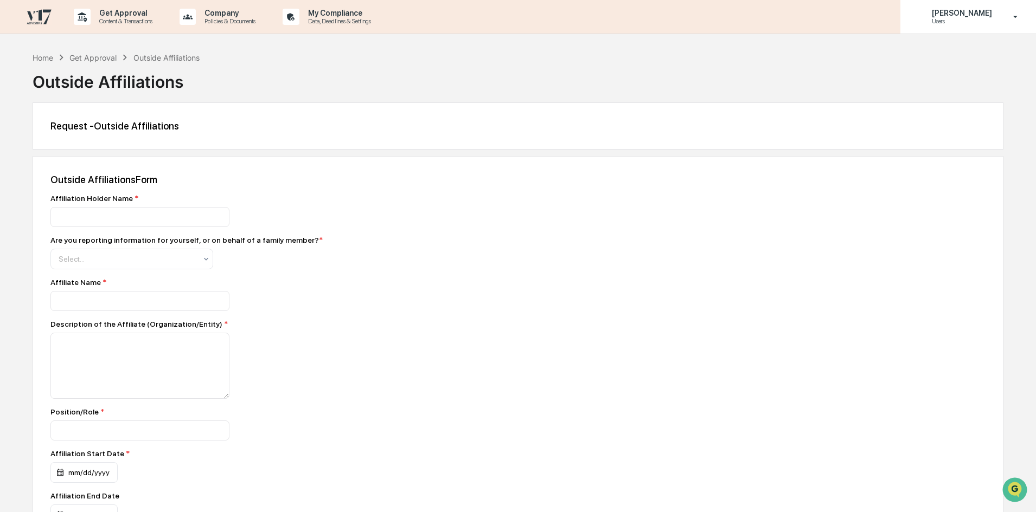
click at [975, 13] on p "[PERSON_NAME]" at bounding box center [960, 13] width 74 height 9
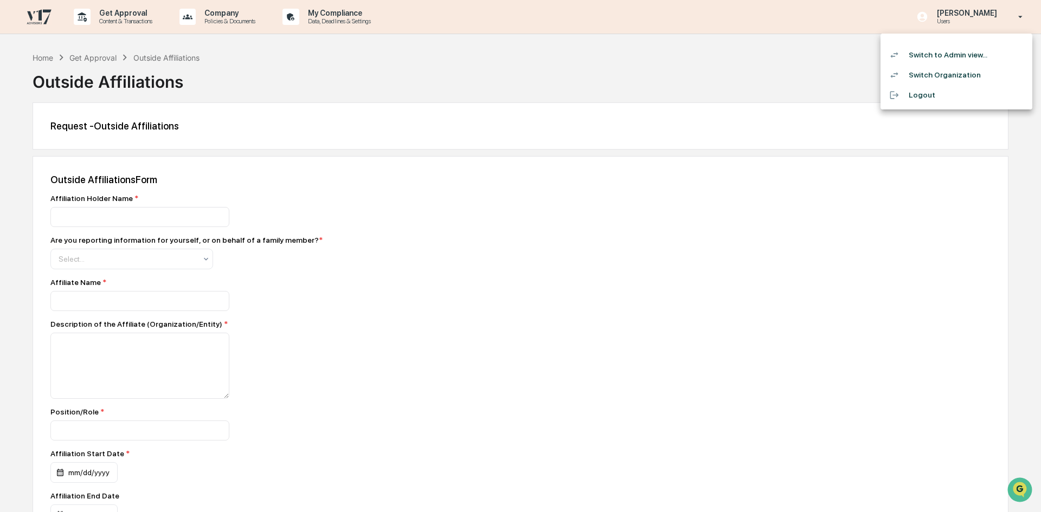
click at [941, 55] on li "Switch to Admin view..." at bounding box center [957, 55] width 152 height 20
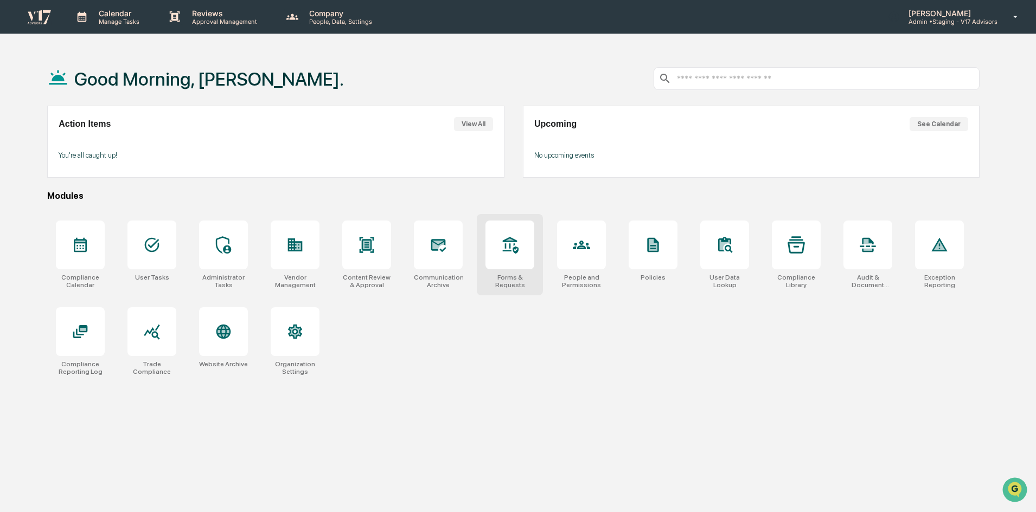
click at [503, 247] on icon at bounding box center [509, 244] width 17 height 17
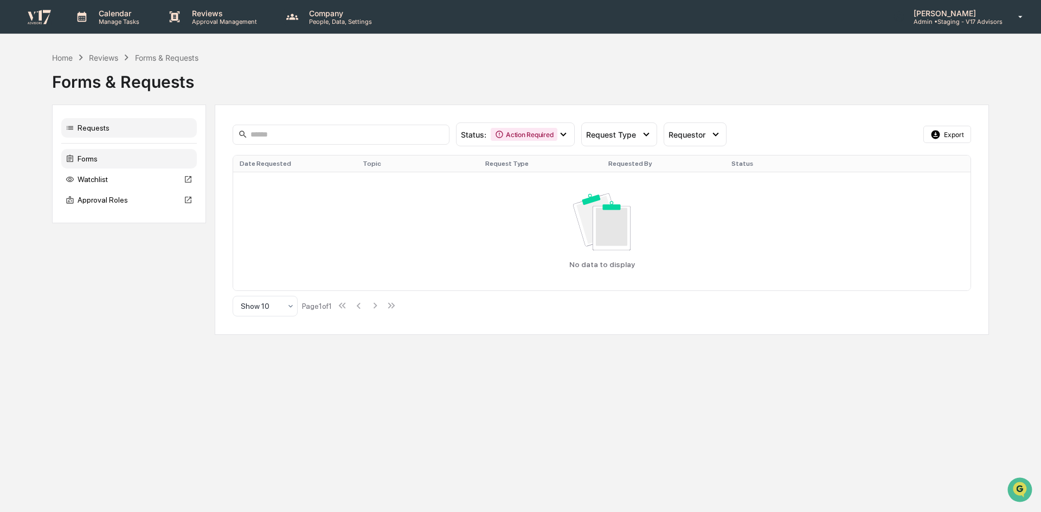
click at [100, 163] on div "Forms" at bounding box center [129, 159] width 136 height 20
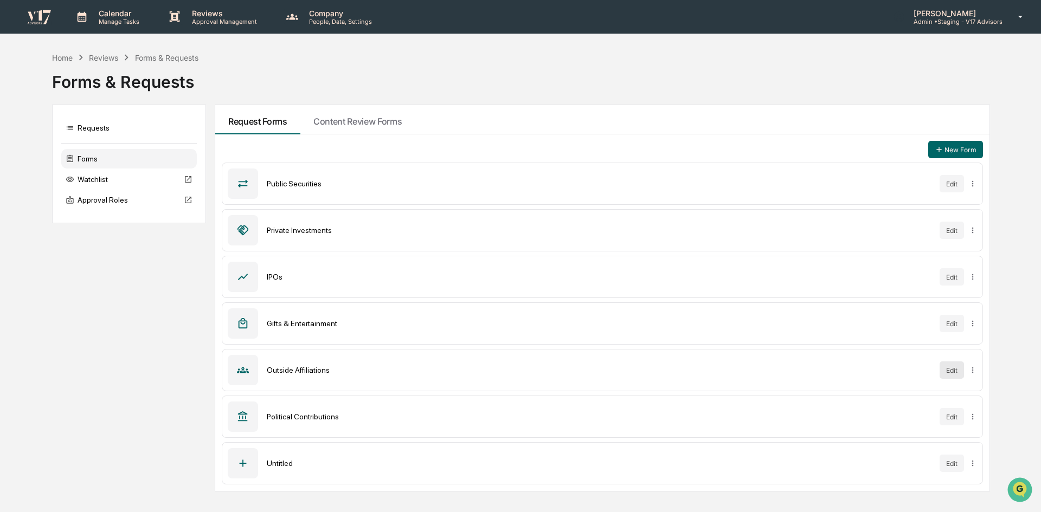
click at [957, 370] on button "Edit" at bounding box center [952, 370] width 24 height 17
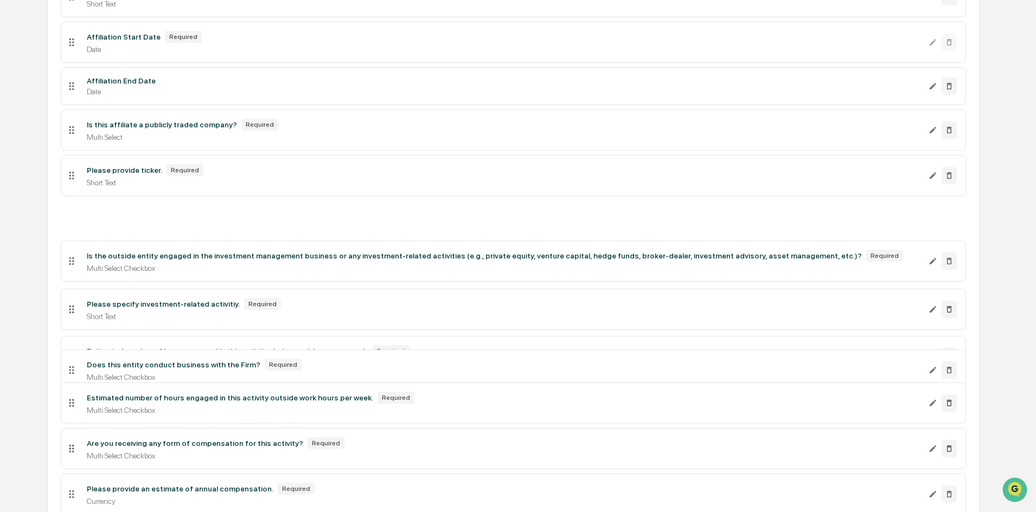
scroll to position [474, 0]
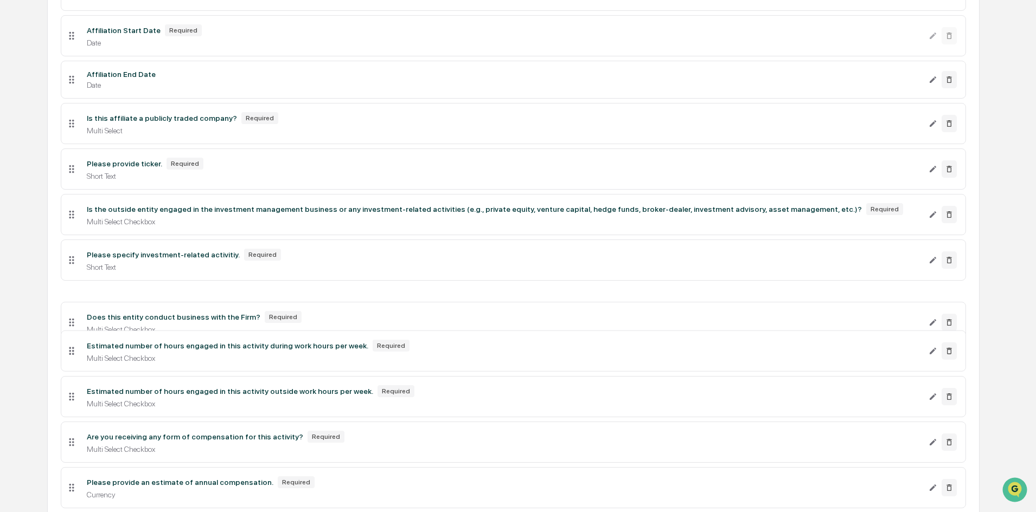
drag, startPoint x: 70, startPoint y: 418, endPoint x: 100, endPoint y: 327, distance: 95.3
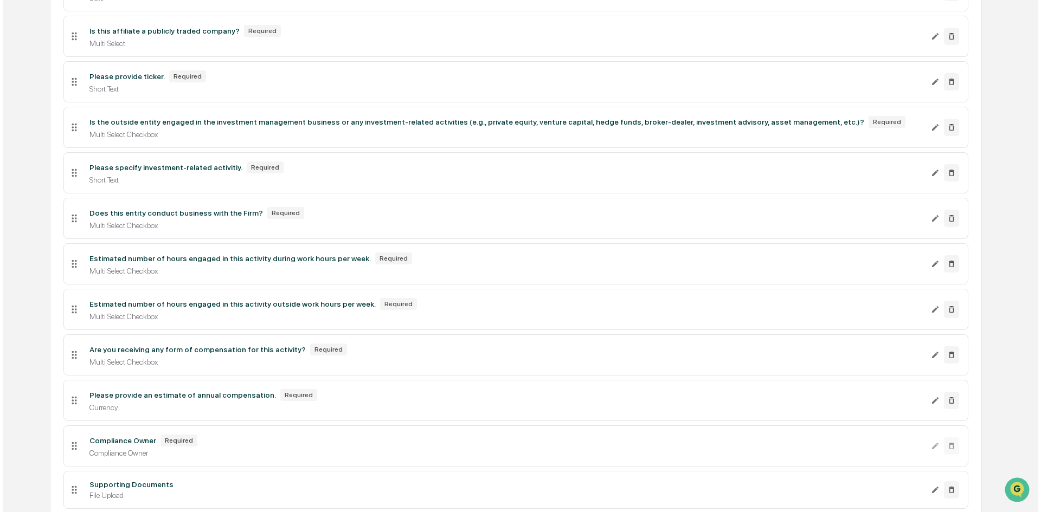
scroll to position [637, 0]
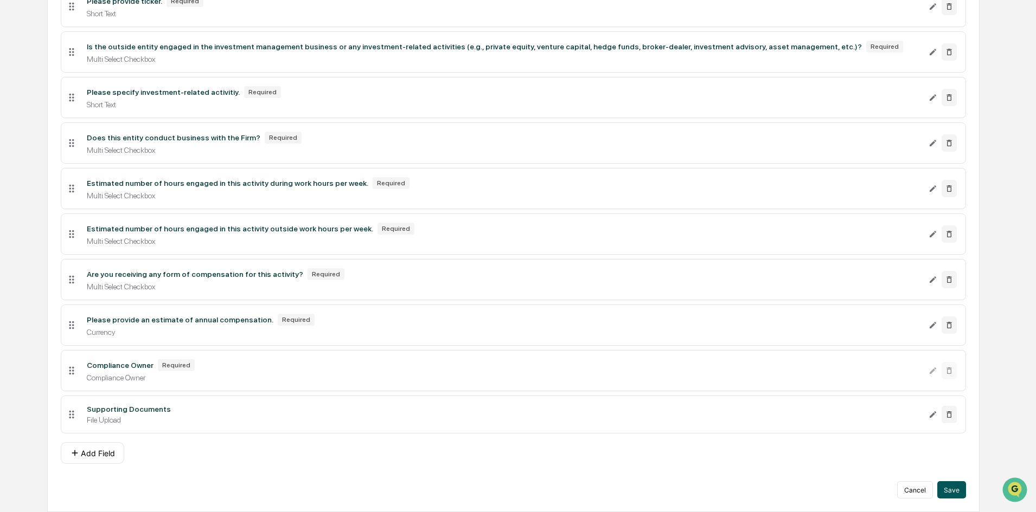
click at [955, 489] on button "Save" at bounding box center [951, 490] width 29 height 17
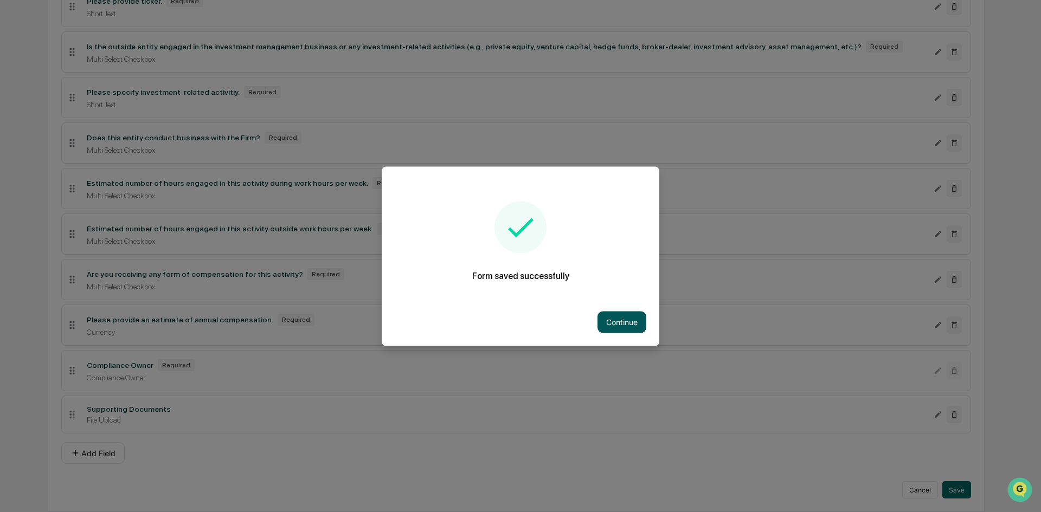
click at [621, 325] on button "Continue" at bounding box center [622, 322] width 49 height 22
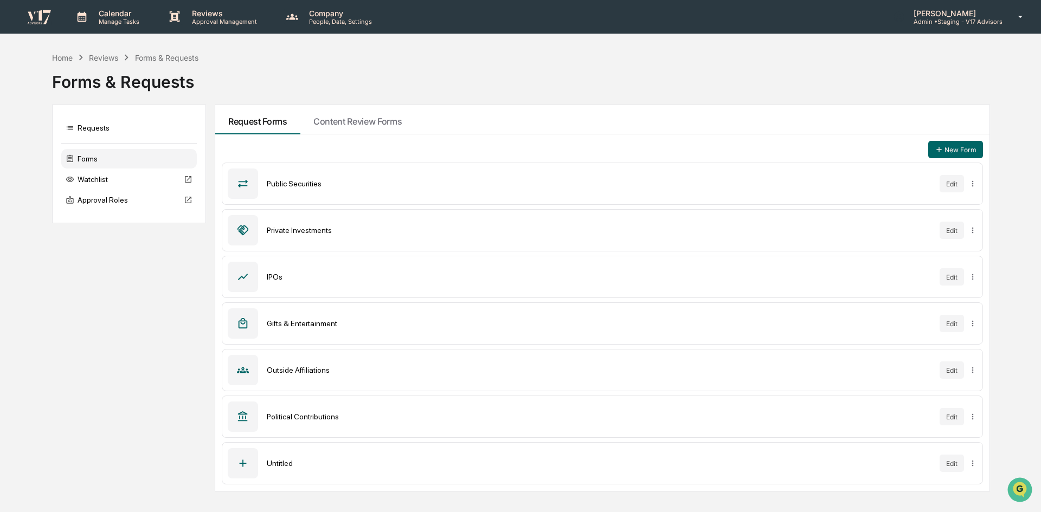
click at [963, 24] on p "Admin • Staging - V17 Advisors" at bounding box center [954, 22] width 98 height 8
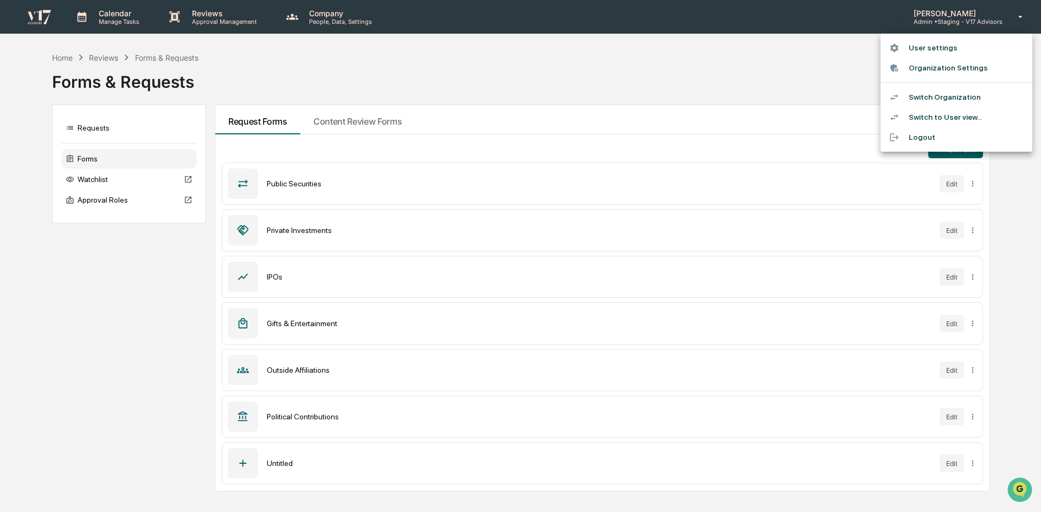
click at [948, 112] on li "Switch to User view..." at bounding box center [957, 117] width 152 height 20
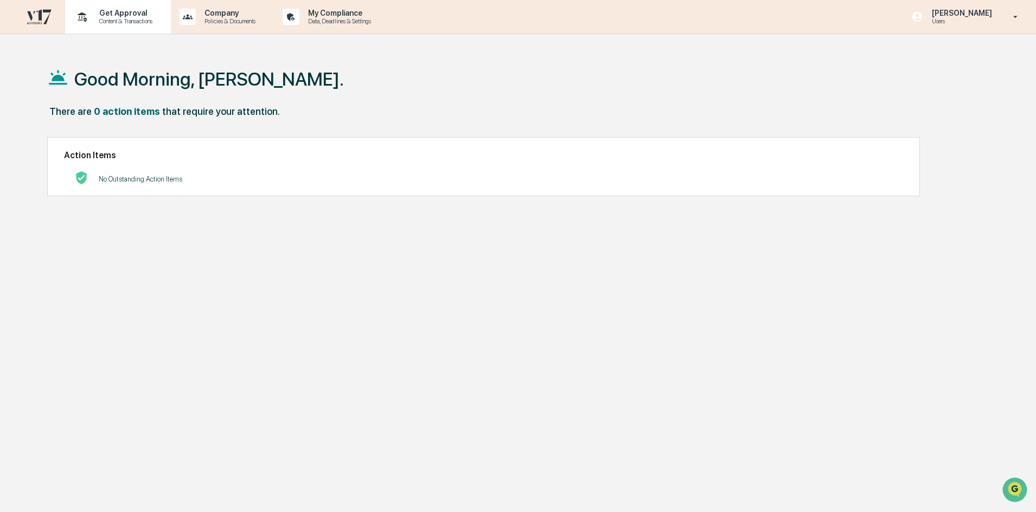
click at [143, 15] on p "Get Approval" at bounding box center [124, 13] width 67 height 9
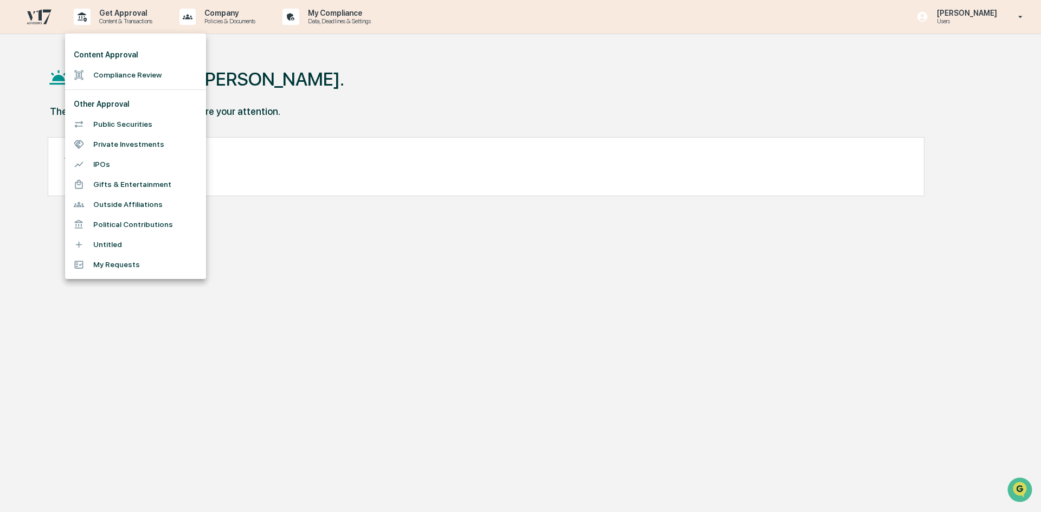
click at [136, 208] on li "Outside Affiliations" at bounding box center [135, 205] width 141 height 20
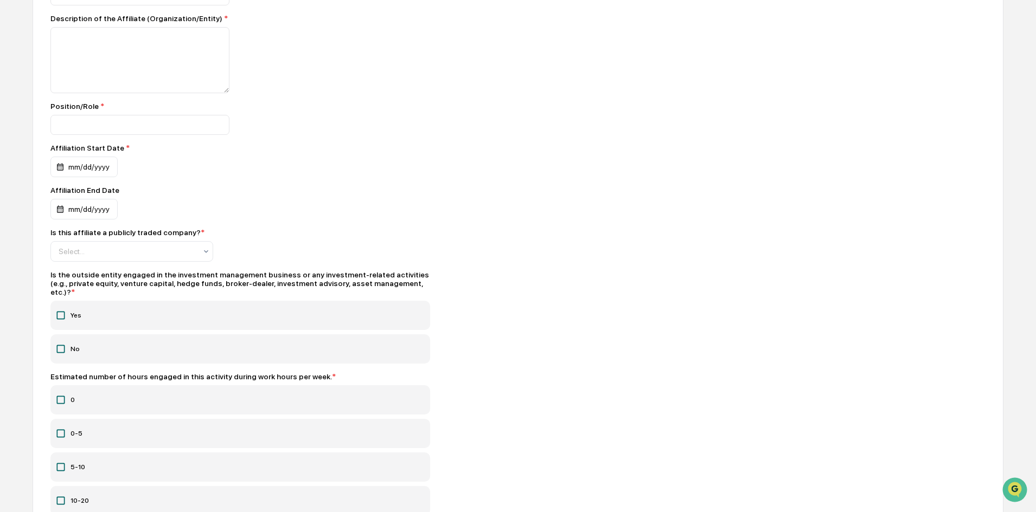
scroll to position [325, 0]
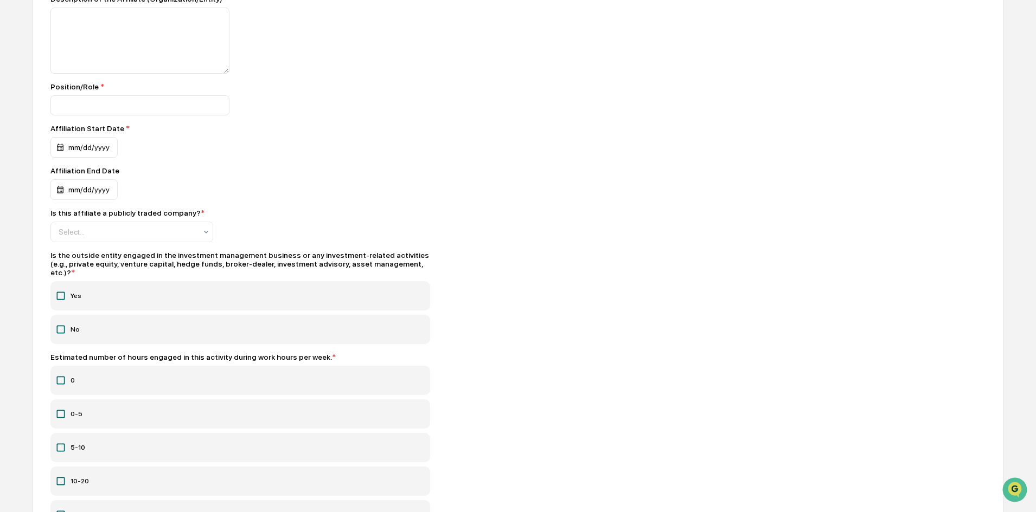
click at [64, 292] on icon at bounding box center [61, 296] width 8 height 8
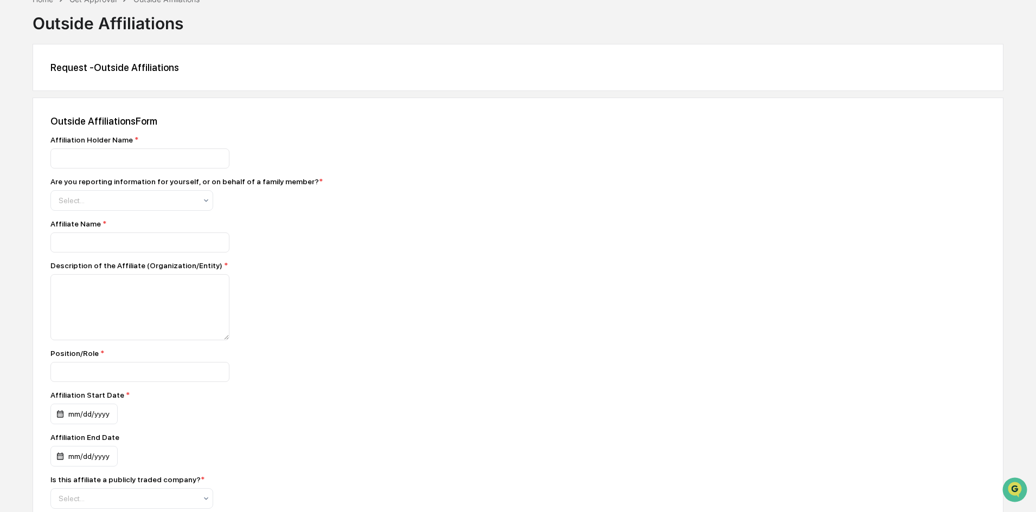
scroll to position [0, 0]
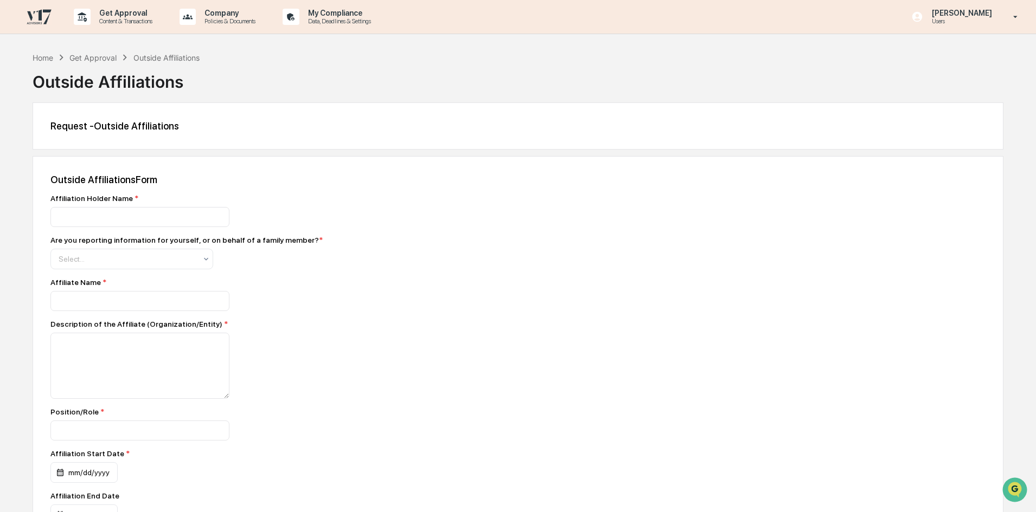
click at [110, 60] on div "Get Approval" at bounding box center [92, 57] width 47 height 9
click at [990, 9] on p "[PERSON_NAME]" at bounding box center [960, 13] width 74 height 9
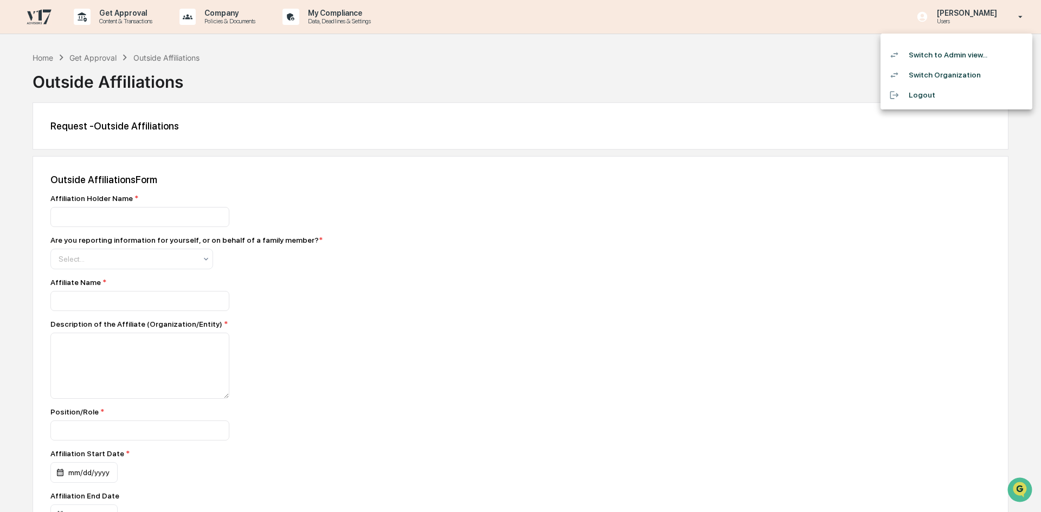
click at [953, 55] on li "Switch to Admin view..." at bounding box center [957, 55] width 152 height 20
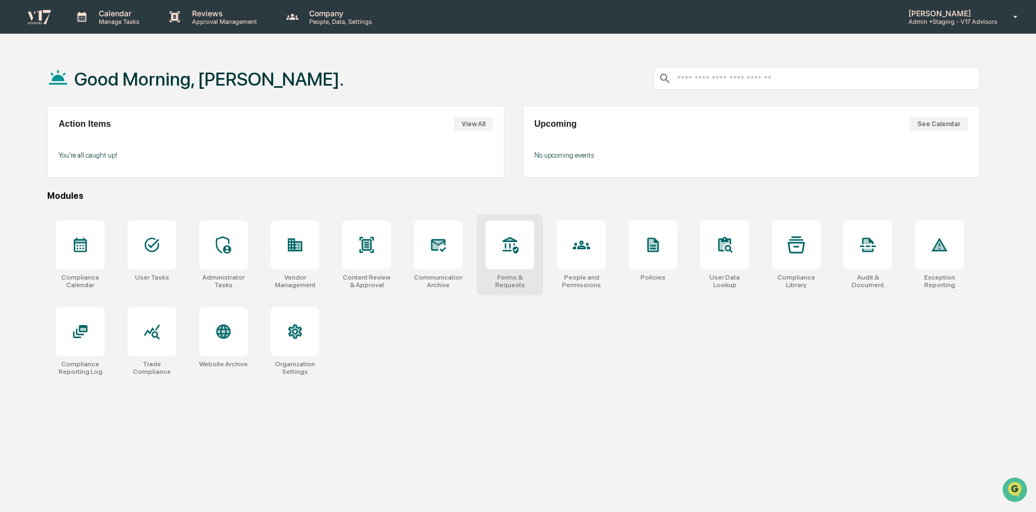
click at [497, 249] on div at bounding box center [509, 245] width 49 height 49
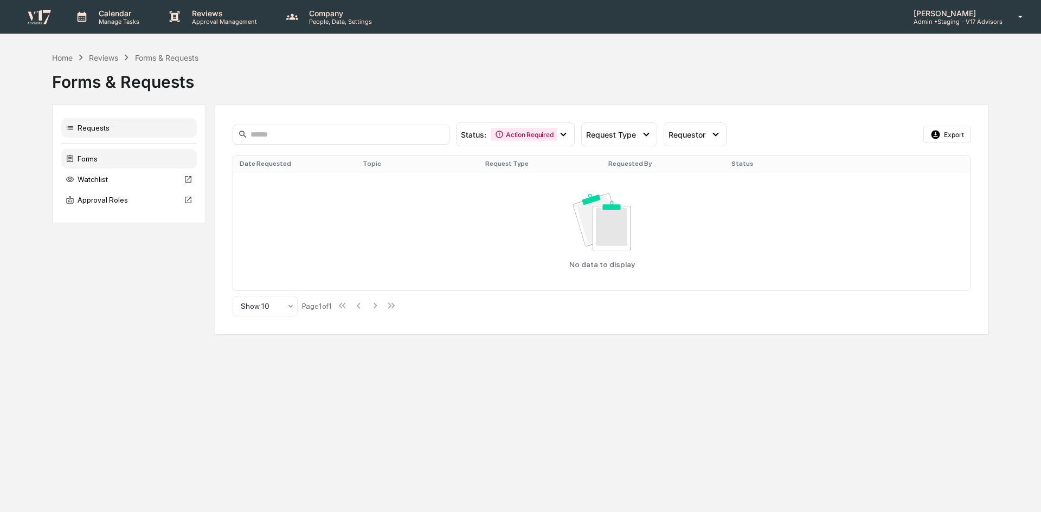
click at [124, 156] on div "Forms" at bounding box center [129, 159] width 136 height 20
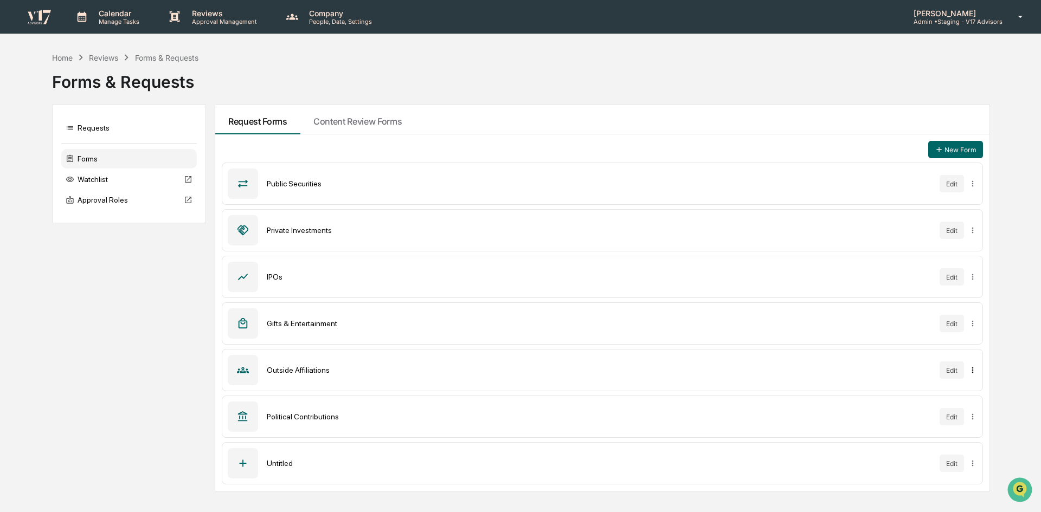
click at [972, 373] on html "Calendar Manage Tasks Reviews Approval Management Company People, Data, Setting…" at bounding box center [520, 256] width 1041 height 512
click at [974, 390] on div "Sync to Accounts" at bounding box center [974, 392] width 88 height 17
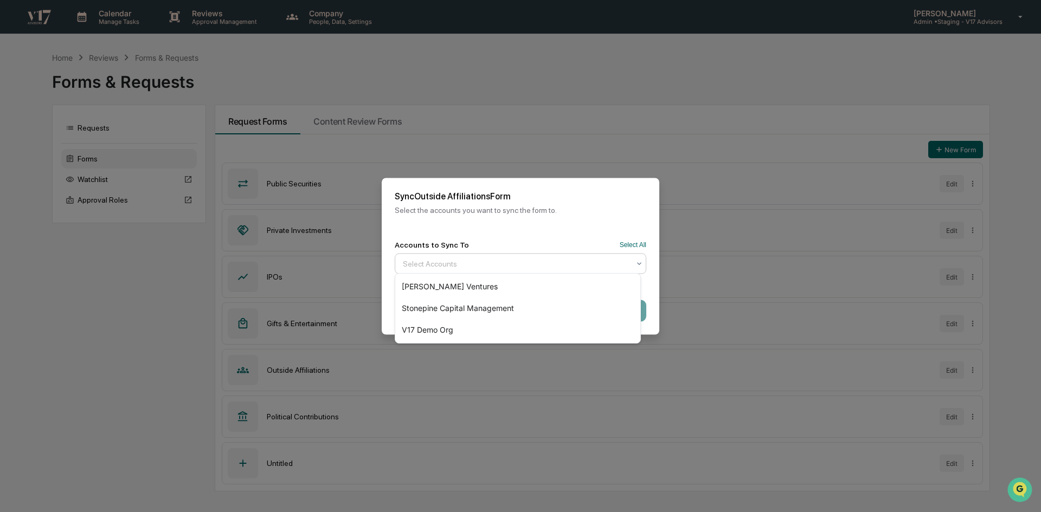
click at [593, 253] on div "Select Accounts" at bounding box center [521, 263] width 252 height 21
click at [635, 241] on button "Select All" at bounding box center [633, 245] width 27 height 8
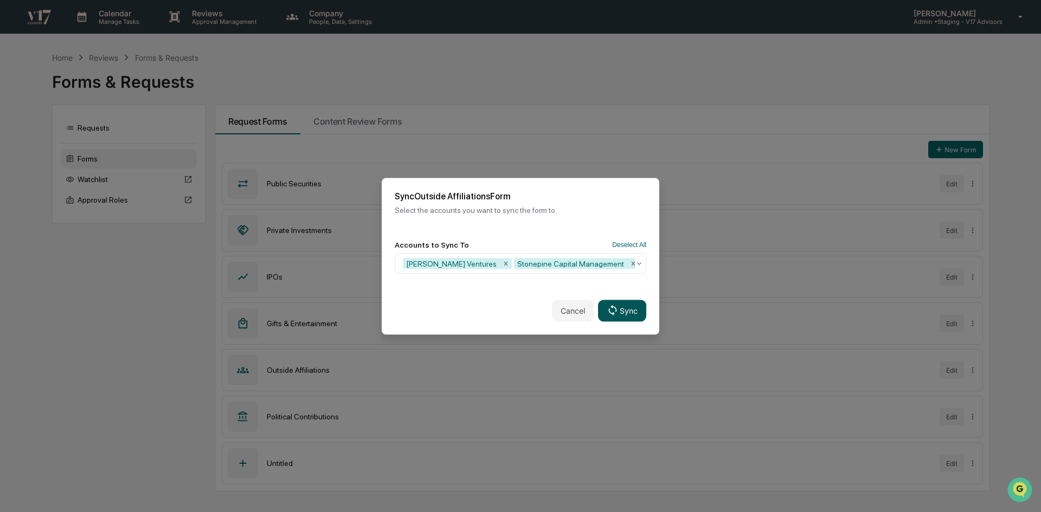
click at [627, 302] on button "Sync" at bounding box center [622, 311] width 48 height 22
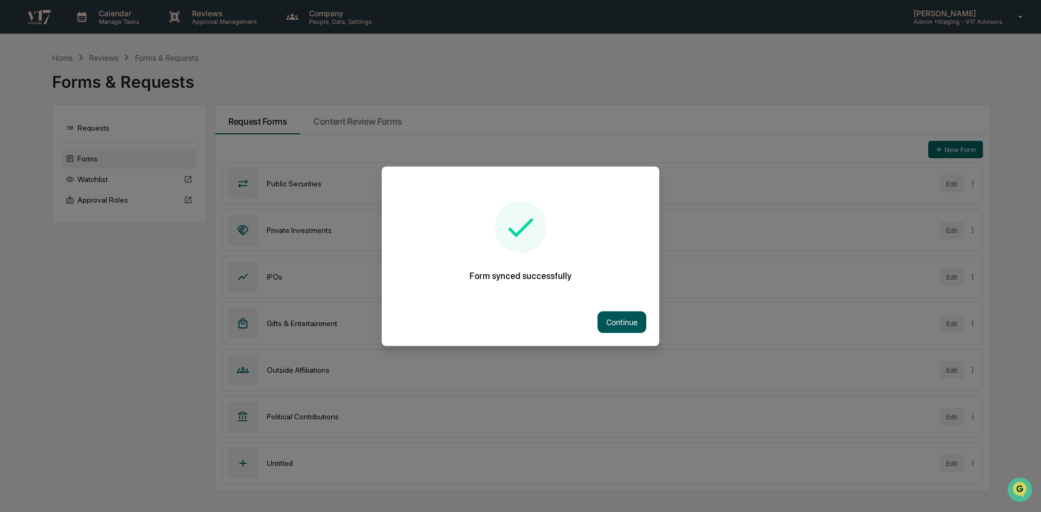
click at [611, 315] on button "Continue" at bounding box center [622, 322] width 49 height 22
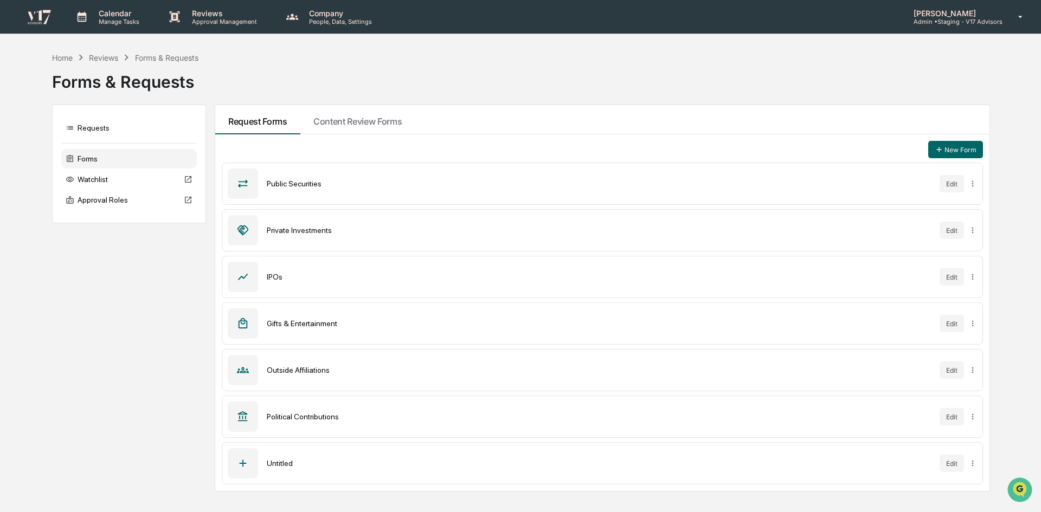
click at [126, 295] on div "Requests Forms Watchlist Approval Roles Request Forms Content Review Forms New …" at bounding box center [520, 298] width 937 height 387
click at [305, 230] on div "Private Investments" at bounding box center [599, 230] width 664 height 9
click at [956, 230] on button "Edit" at bounding box center [952, 230] width 24 height 17
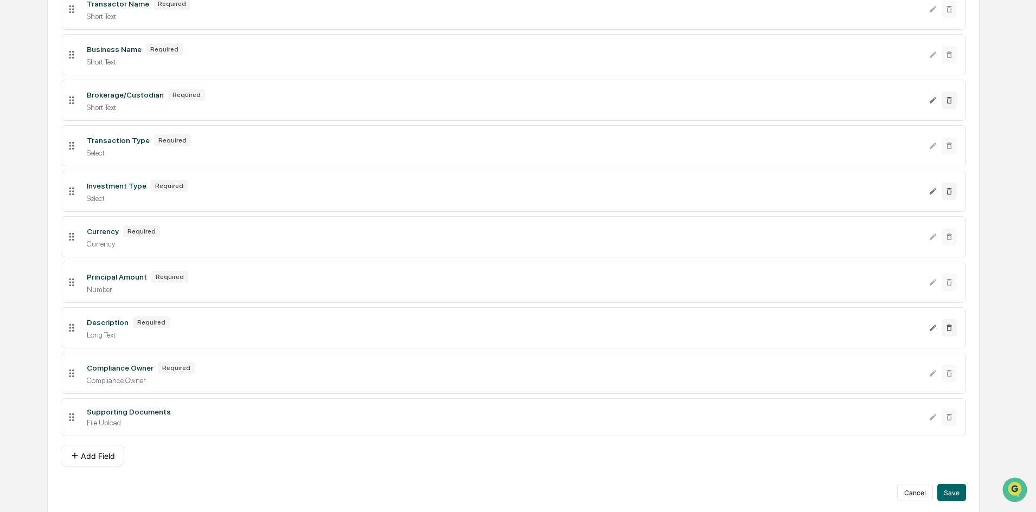
scroll to position [230, 0]
click at [910, 489] on button "Cancel" at bounding box center [915, 490] width 36 height 17
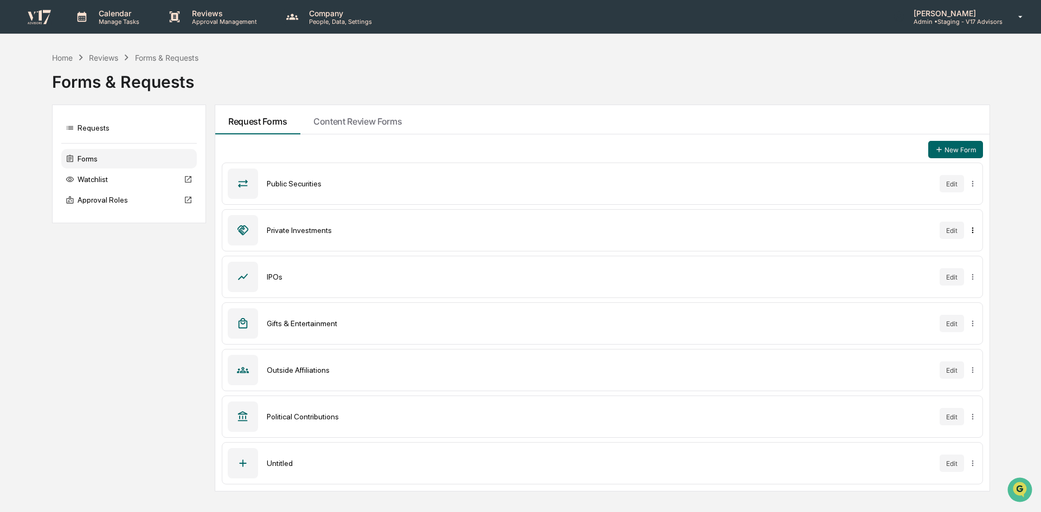
click at [975, 229] on html "Calendar Manage Tasks Reviews Approval Management Company People, Data, Setting…" at bounding box center [520, 256] width 1041 height 512
click at [975, 251] on div "Sync to Accounts" at bounding box center [974, 252] width 88 height 17
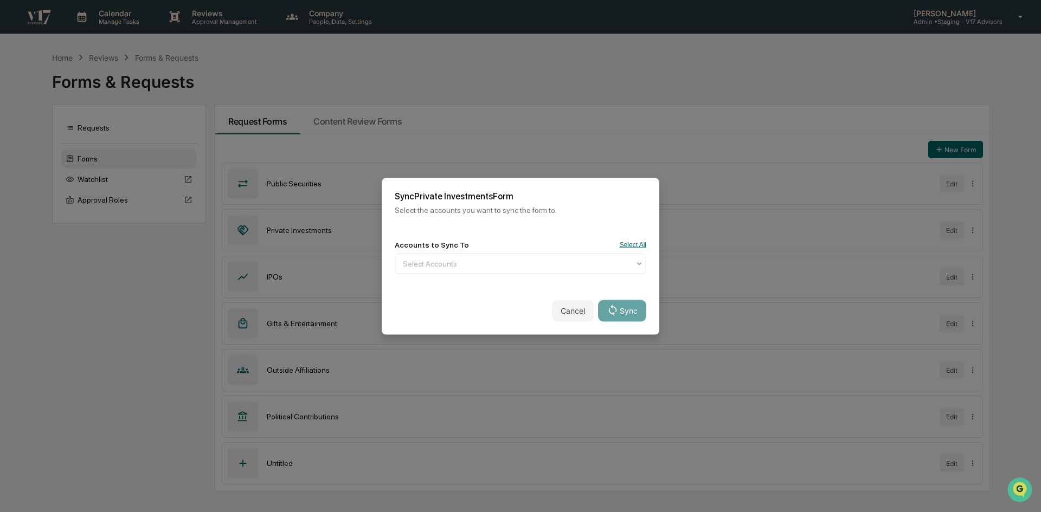
click at [630, 241] on button "Select All" at bounding box center [633, 245] width 27 height 8
click at [631, 322] on div "Cancel Sync" at bounding box center [521, 311] width 278 height 48
click at [627, 313] on button "Sync" at bounding box center [622, 311] width 48 height 22
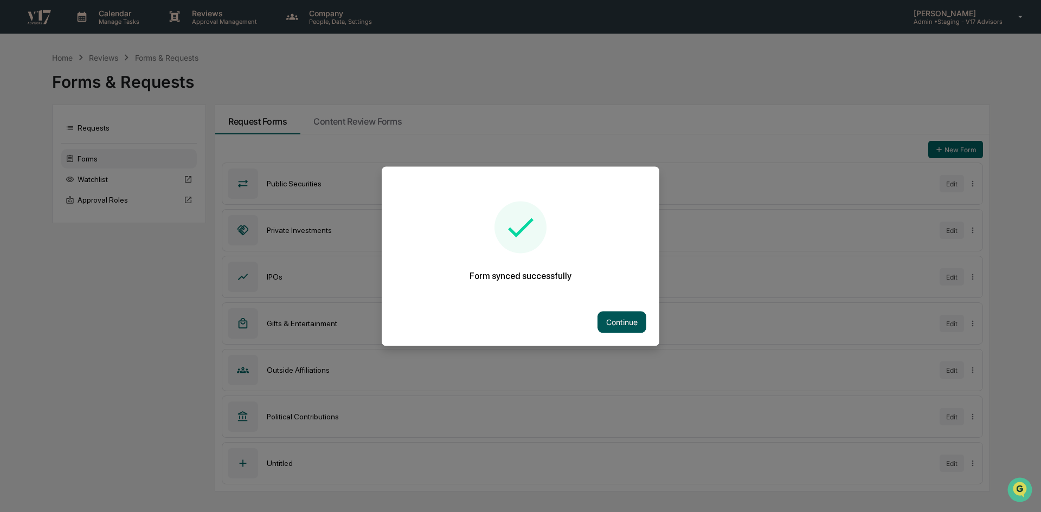
click at [630, 322] on button "Continue" at bounding box center [622, 322] width 49 height 22
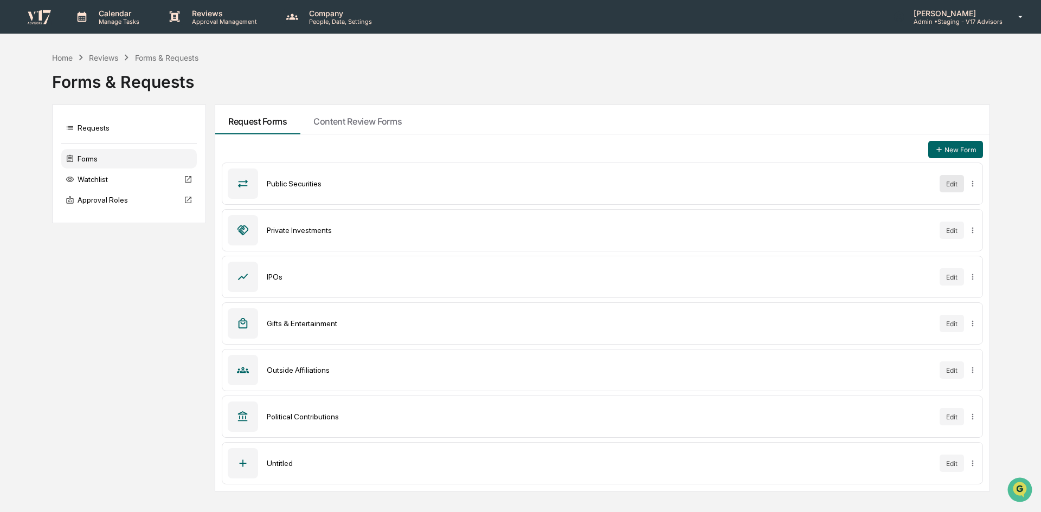
click at [954, 181] on button "Edit" at bounding box center [952, 183] width 24 height 17
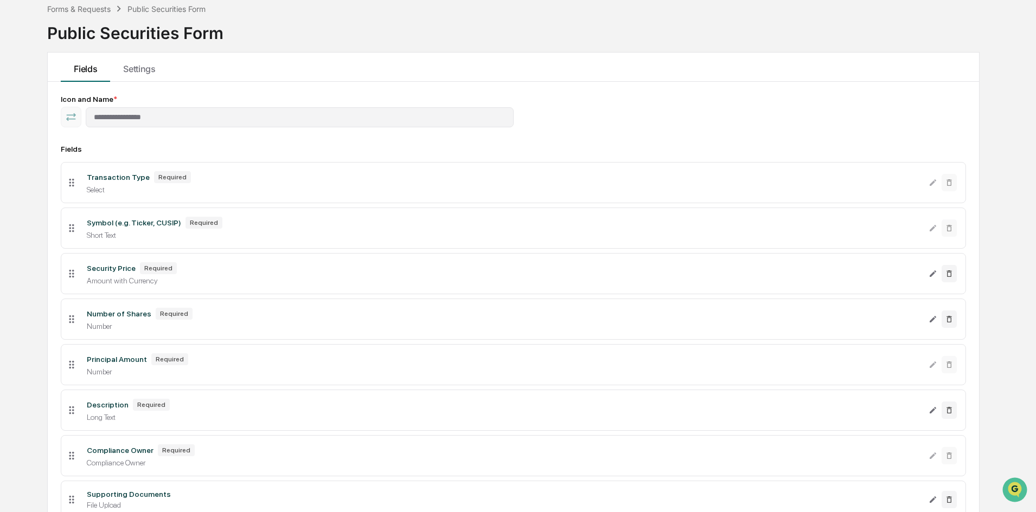
scroll to position [54, 0]
click at [947, 413] on icon at bounding box center [949, 410] width 9 height 9
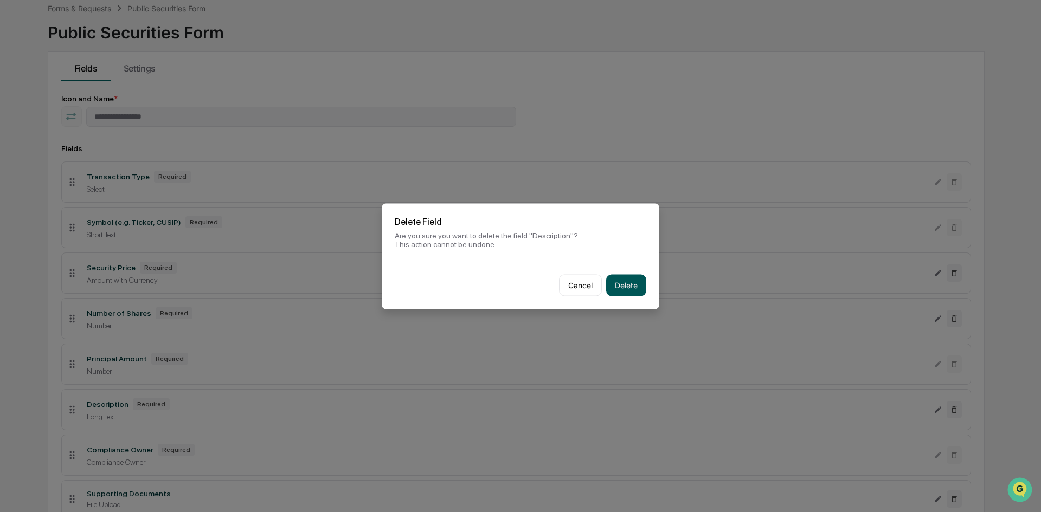
click at [622, 283] on button "Delete" at bounding box center [626, 285] width 40 height 22
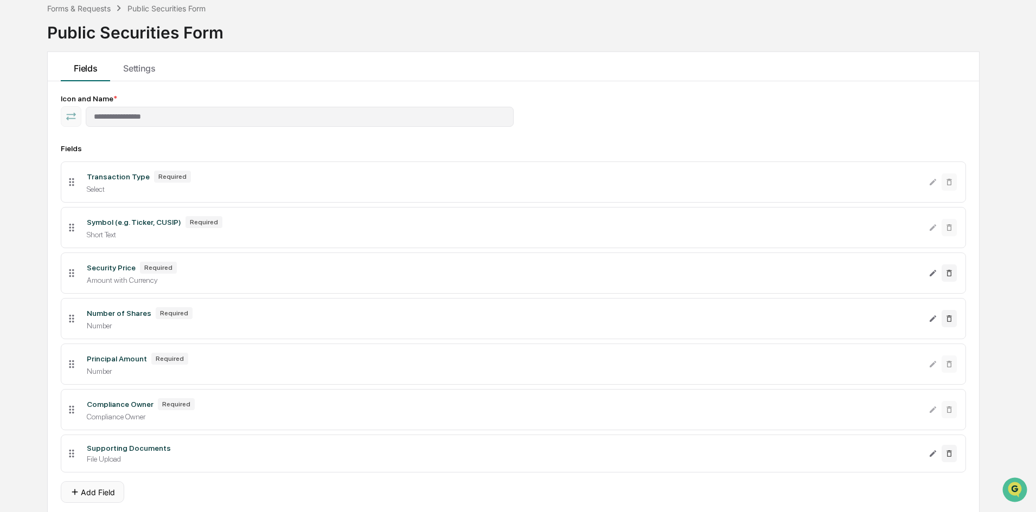
click at [95, 492] on button "Add Field" at bounding box center [92, 493] width 63 height 22
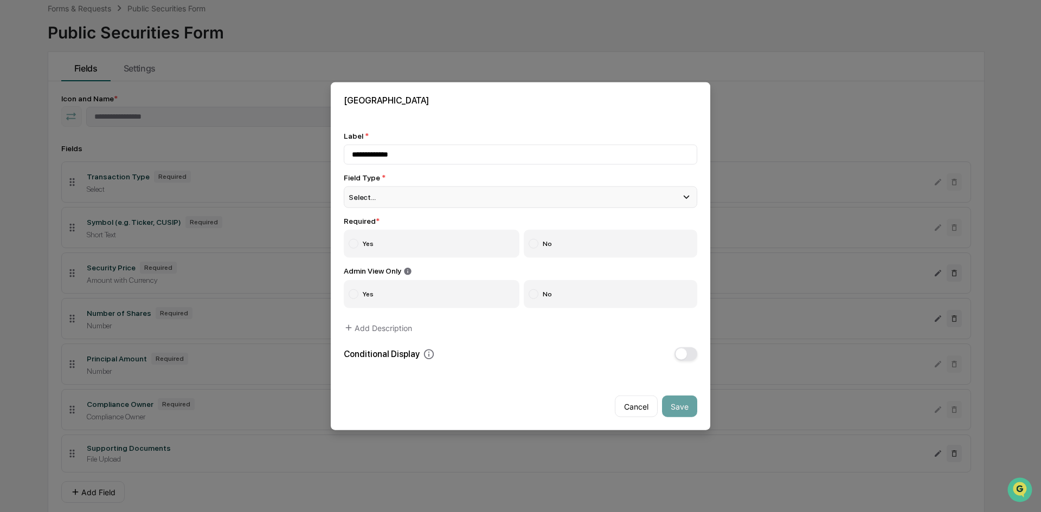
type input "**********"
click at [376, 186] on div "Select..." at bounding box center [521, 197] width 354 height 22
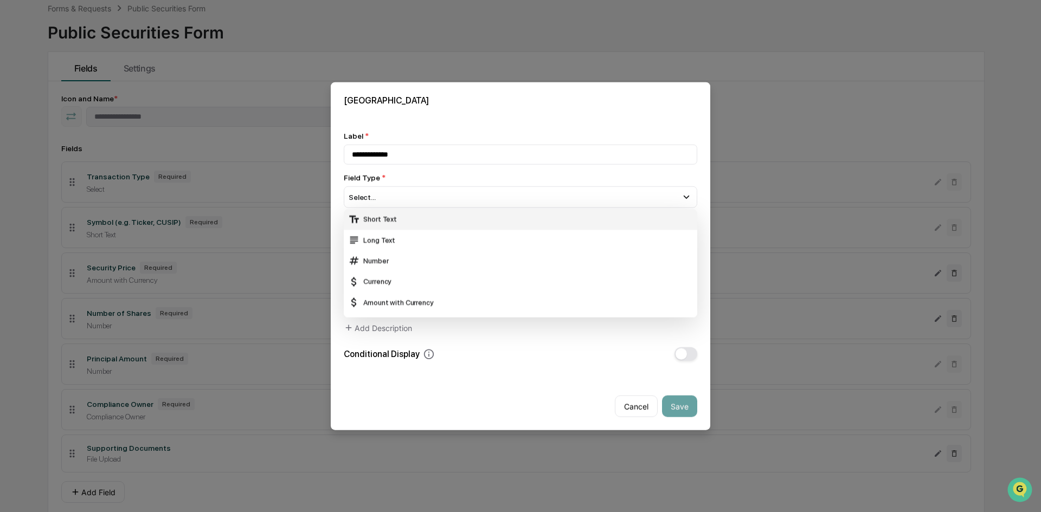
click at [373, 221] on div "Short Text" at bounding box center [520, 219] width 345 height 12
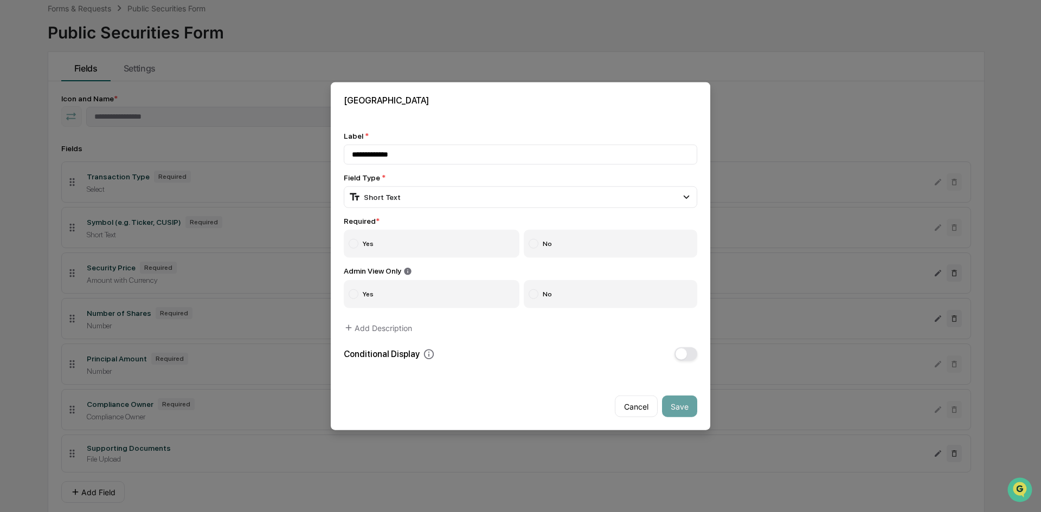
click at [363, 239] on label "Yes" at bounding box center [432, 243] width 176 height 28
click at [666, 400] on button "Save" at bounding box center [679, 407] width 35 height 22
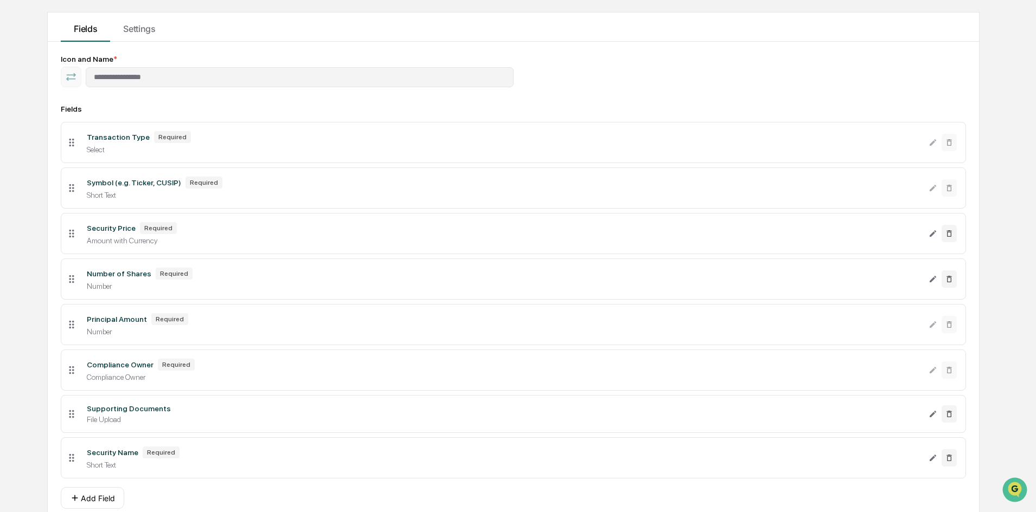
scroll to position [139, 0]
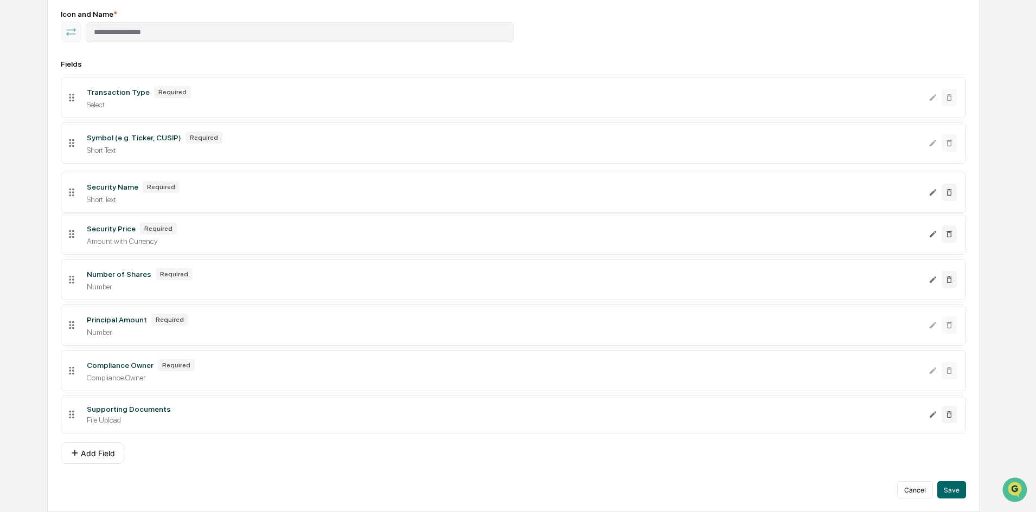
drag, startPoint x: 71, startPoint y: 416, endPoint x: 76, endPoint y: 195, distance: 221.8
click at [76, 195] on icon at bounding box center [72, 193] width 12 height 12
click at [1012, 487] on img "Open customer support" at bounding box center [1014, 490] width 27 height 22
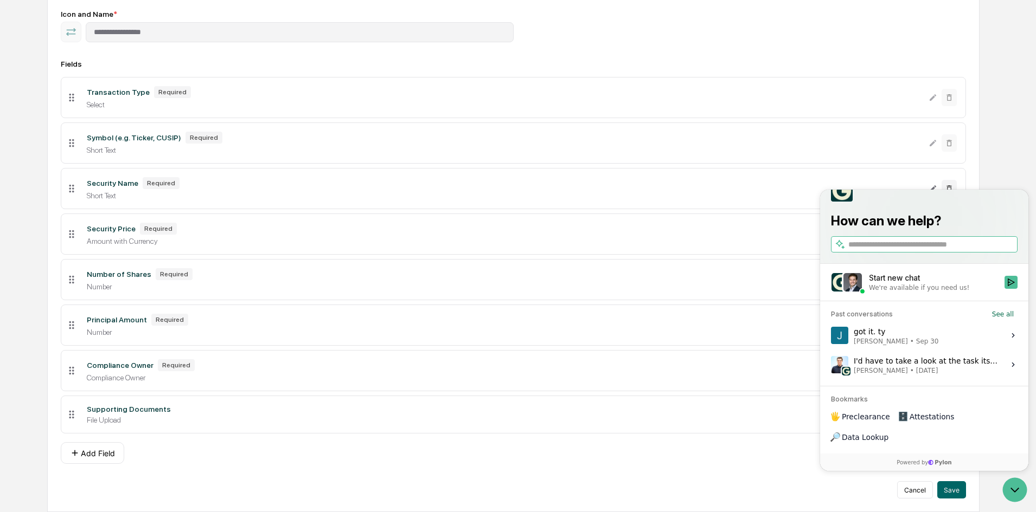
click at [910, 346] on span "•" at bounding box center [912, 341] width 4 height 9
click at [831, 336] on button "View issue" at bounding box center [830, 336] width 1 height 1
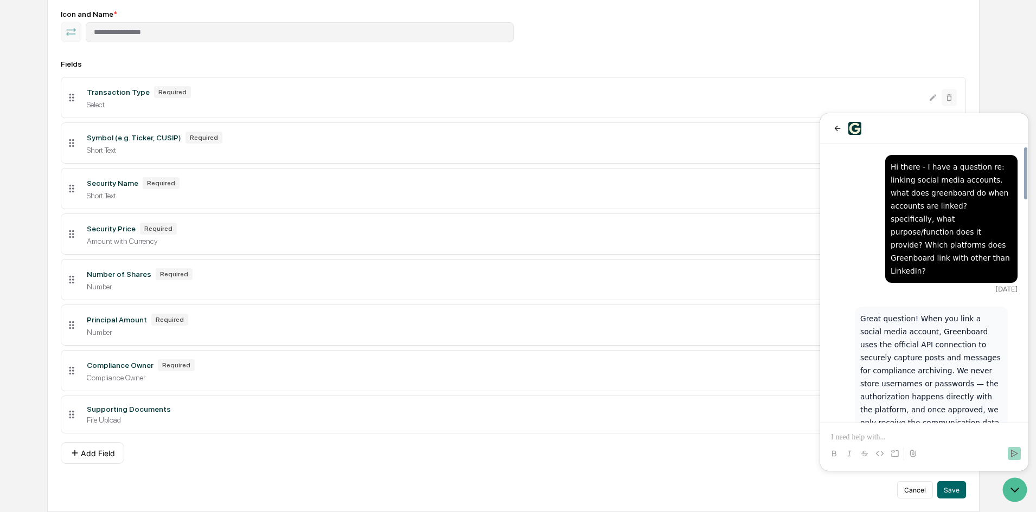
scroll to position [1181, 0]
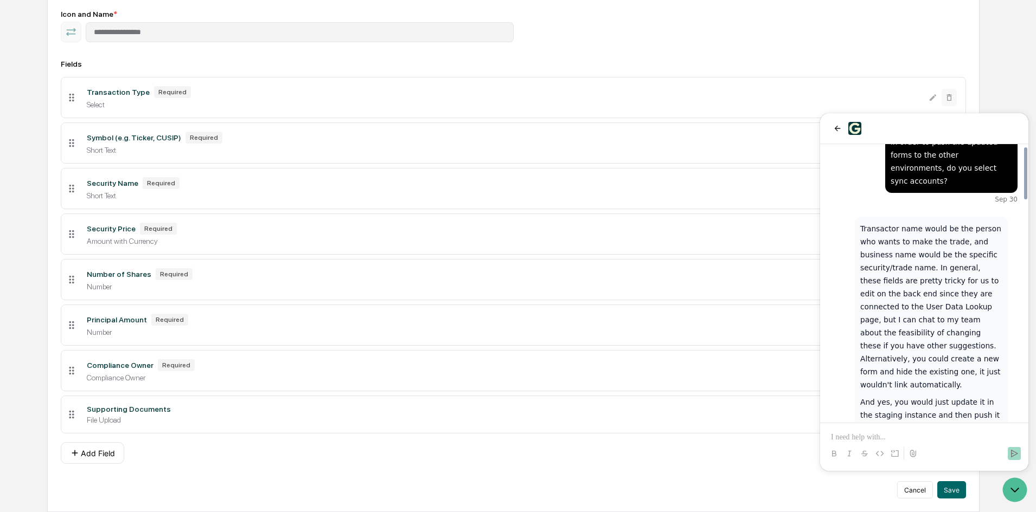
click at [892, 446] on div at bounding box center [924, 454] width 200 height 22
click at [890, 440] on p at bounding box center [924, 437] width 187 height 11
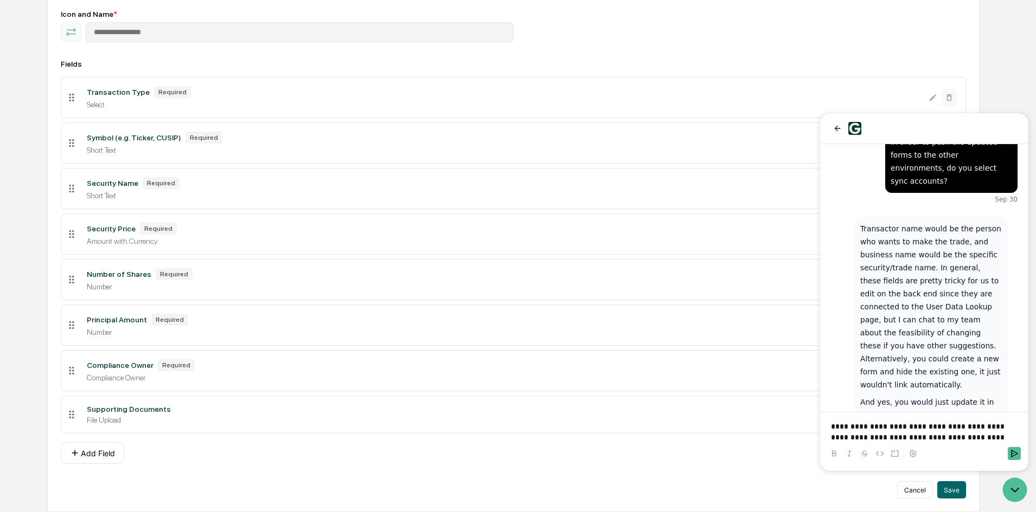
click at [985, 441] on p "**********" at bounding box center [924, 432] width 187 height 22
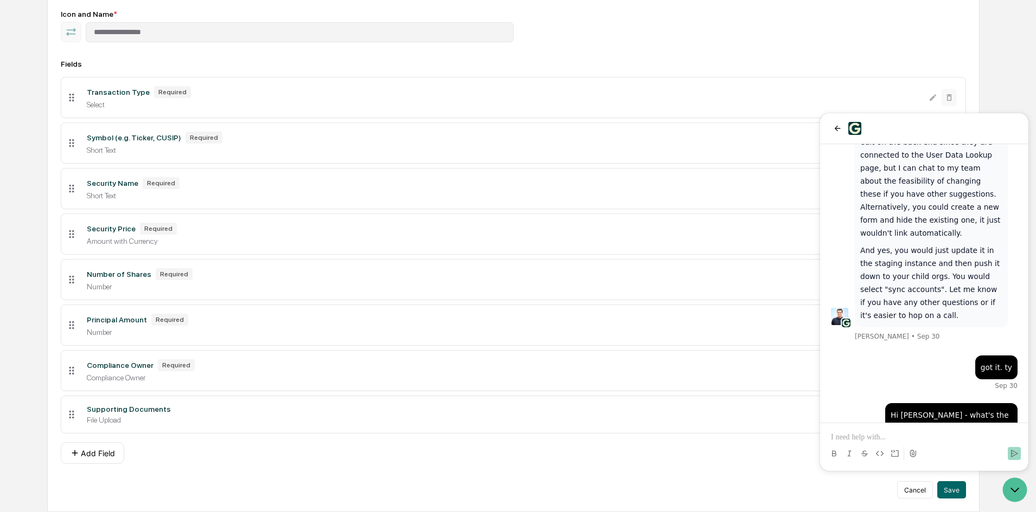
scroll to position [0, 0]
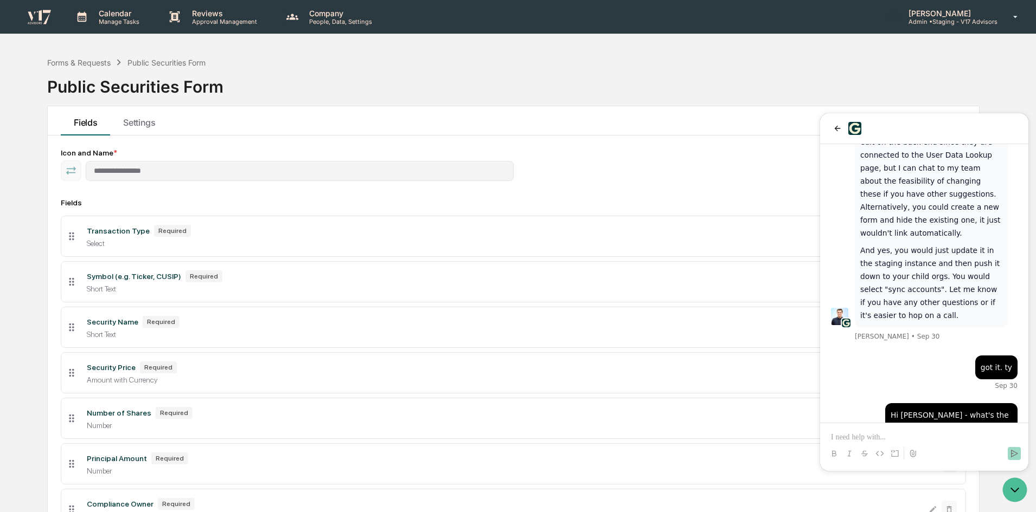
click at [13, 429] on div "**********" at bounding box center [518, 352] width 1036 height 600
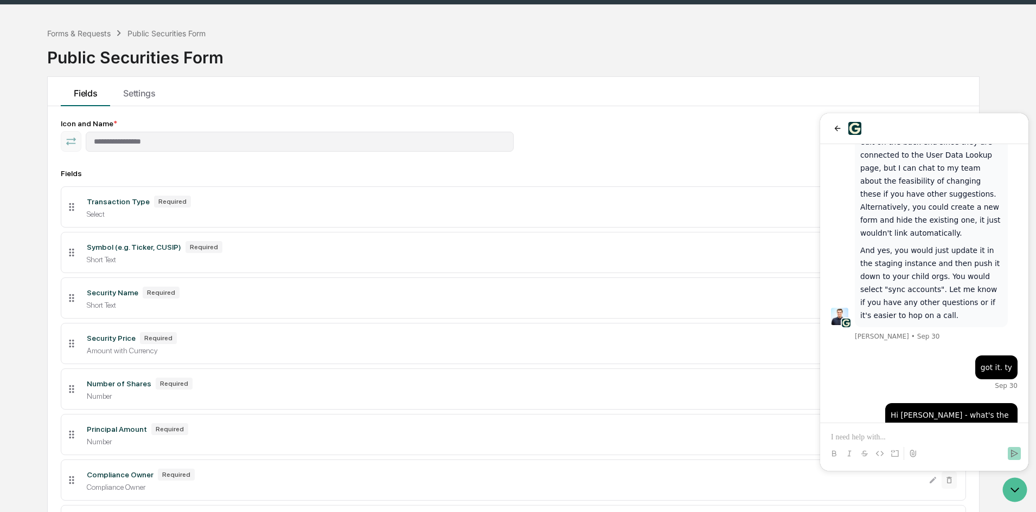
scroll to position [108, 0]
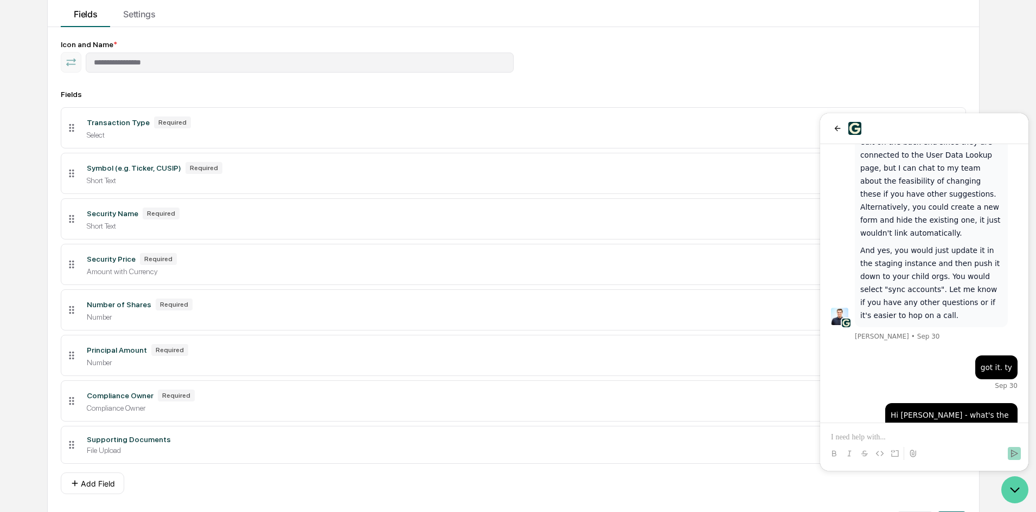
click at [1010, 479] on icon "Open customer support" at bounding box center [1014, 490] width 27 height 27
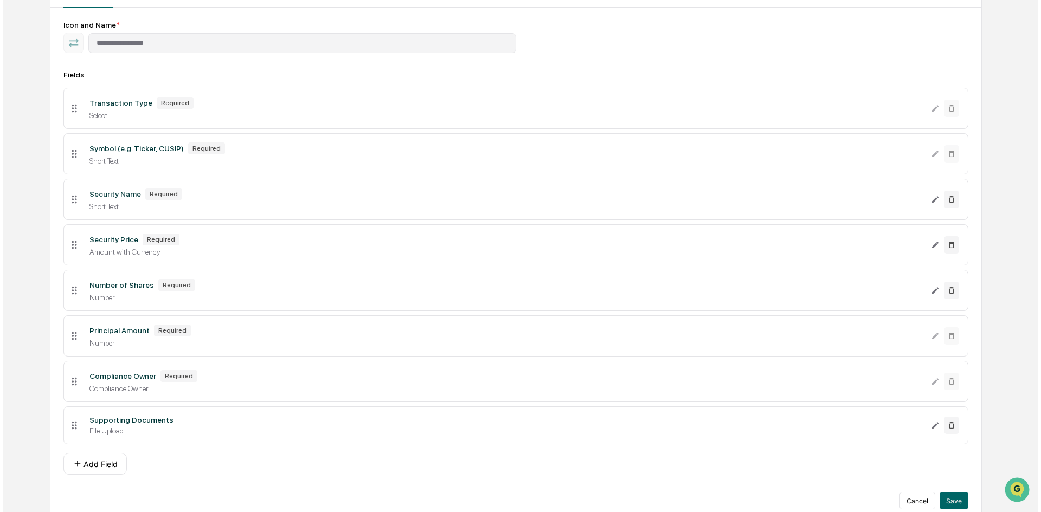
scroll to position [139, 0]
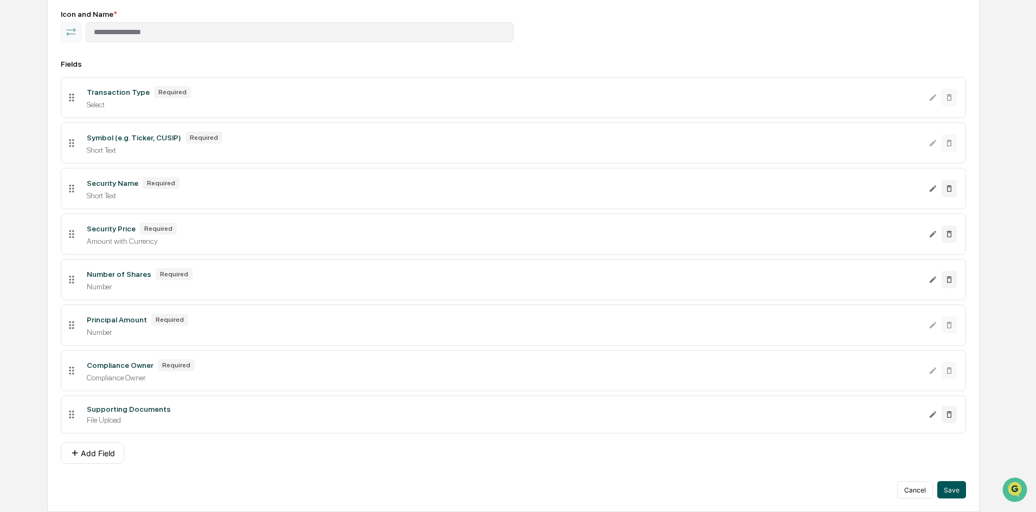
click at [958, 487] on button "Save" at bounding box center [951, 490] width 29 height 17
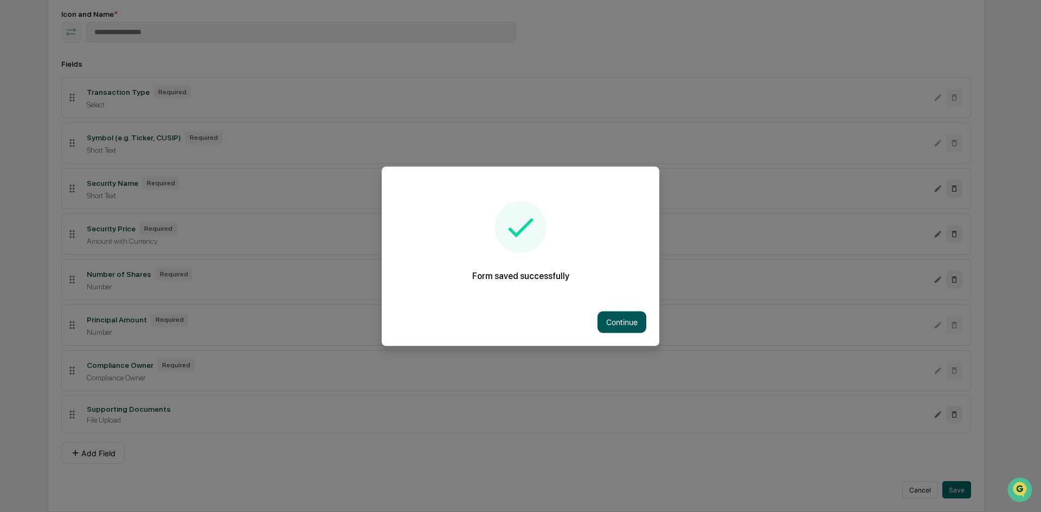
click at [617, 321] on button "Continue" at bounding box center [622, 322] width 49 height 22
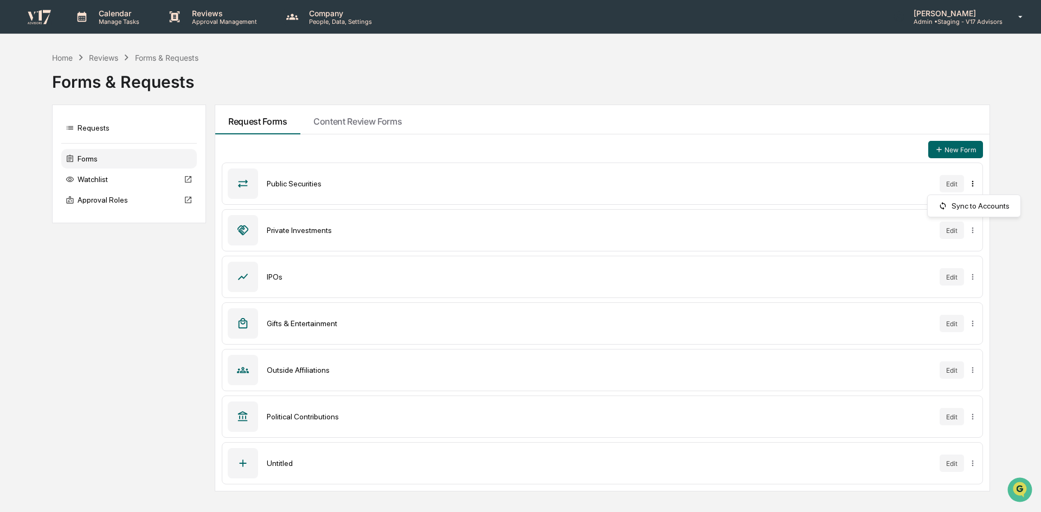
click at [975, 185] on html "Calendar Manage Tasks Reviews Approval Management Company People, Data, Setting…" at bounding box center [520, 256] width 1041 height 512
click at [977, 203] on div "Sync to Accounts" at bounding box center [974, 205] width 88 height 17
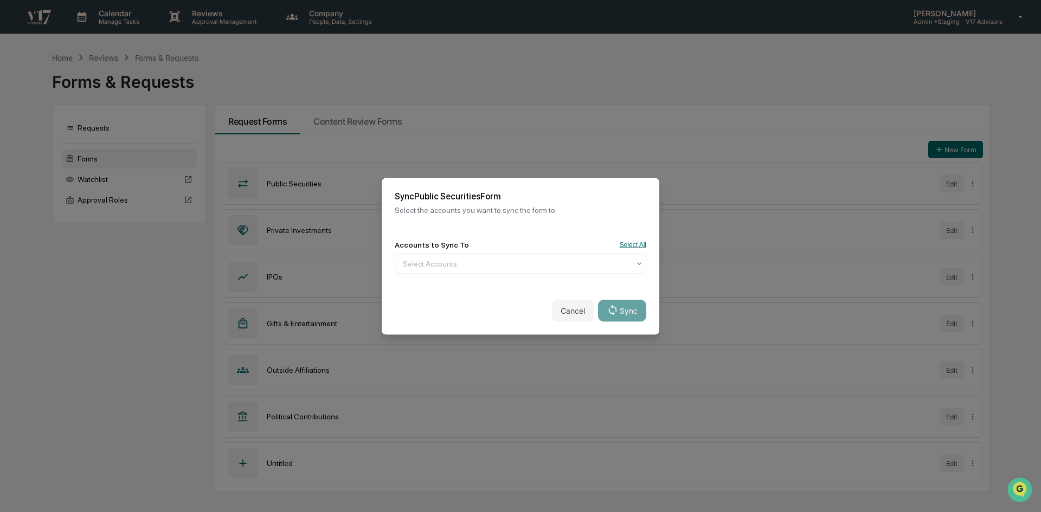
click at [624, 241] on button "Select All" at bounding box center [633, 245] width 27 height 8
click at [626, 307] on button "Sync" at bounding box center [622, 311] width 48 height 22
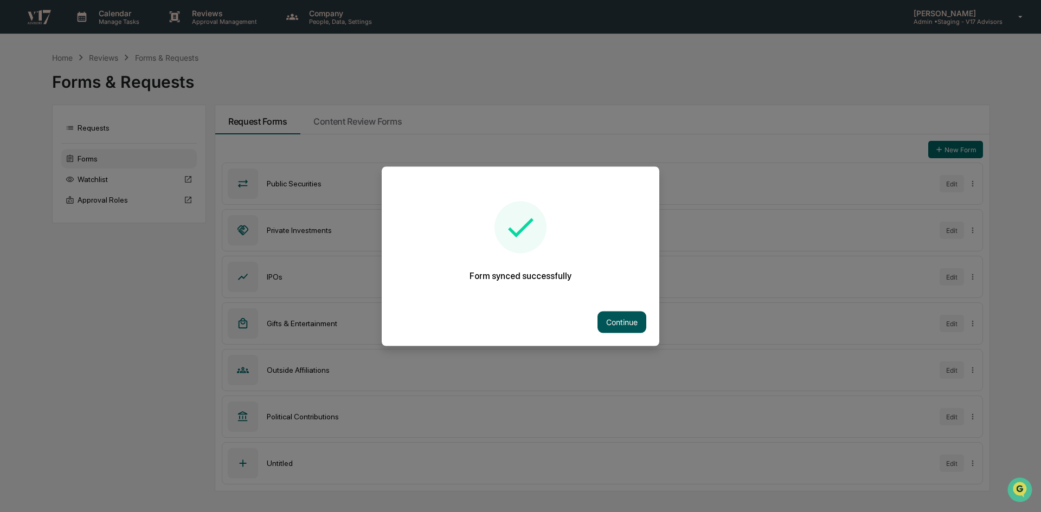
click at [623, 316] on button "Continue" at bounding box center [622, 322] width 49 height 22
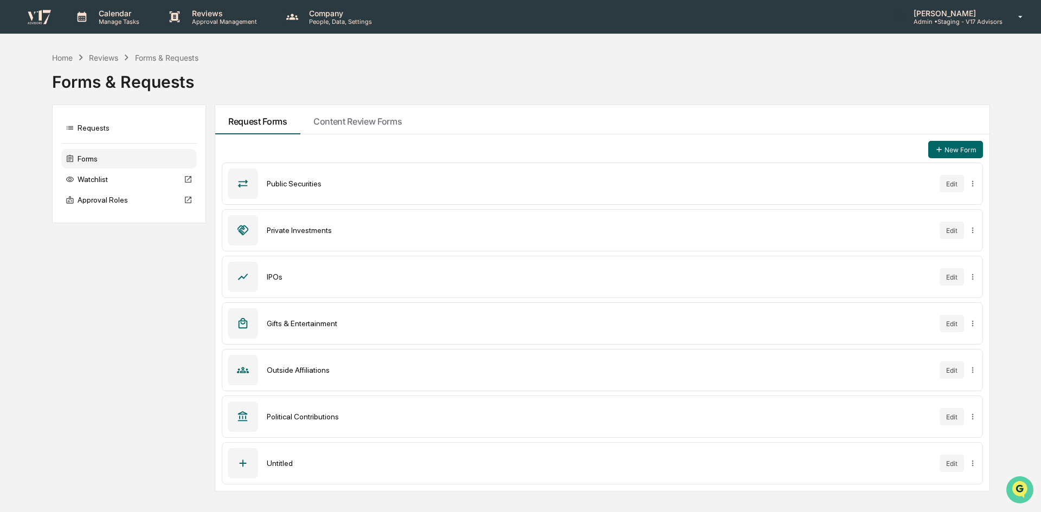
click at [1023, 489] on img "Open customer support" at bounding box center [1019, 490] width 27 height 22
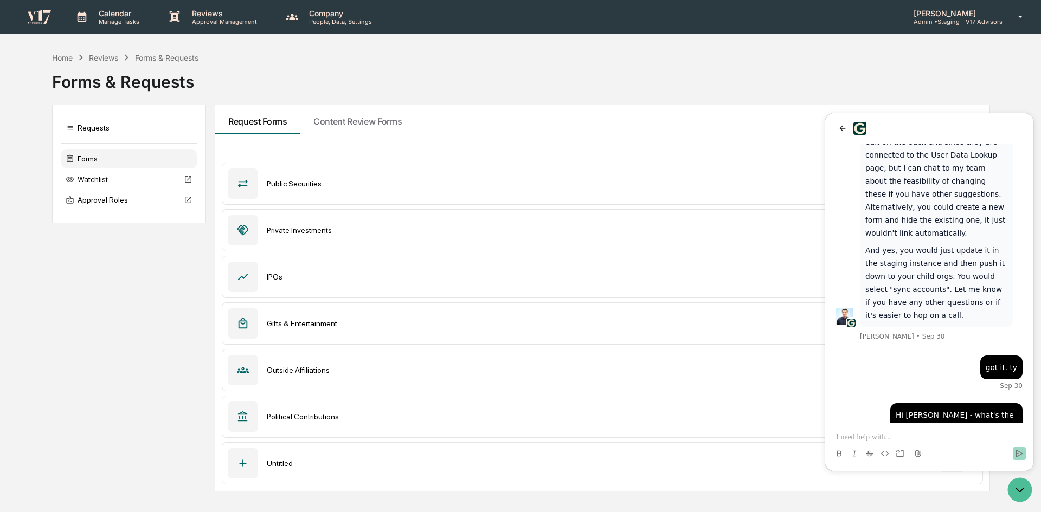
click at [954, 448] on div at bounding box center [930, 454] width 200 height 22
click at [947, 439] on p at bounding box center [929, 437] width 187 height 11
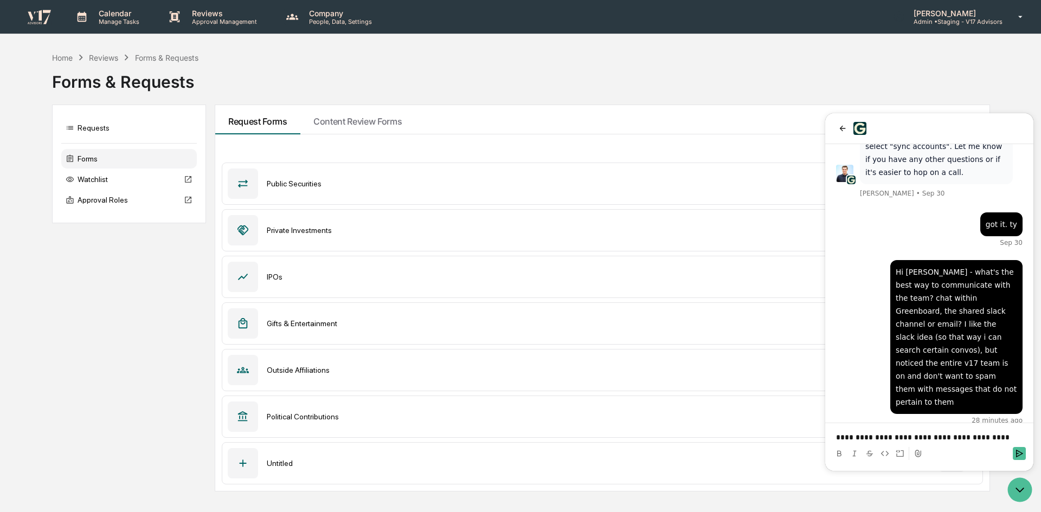
click at [835, 438] on div "**********" at bounding box center [930, 437] width 200 height 11
click at [836, 438] on div "**********" at bounding box center [930, 437] width 200 height 11
click at [839, 438] on p "**********" at bounding box center [929, 437] width 187 height 11
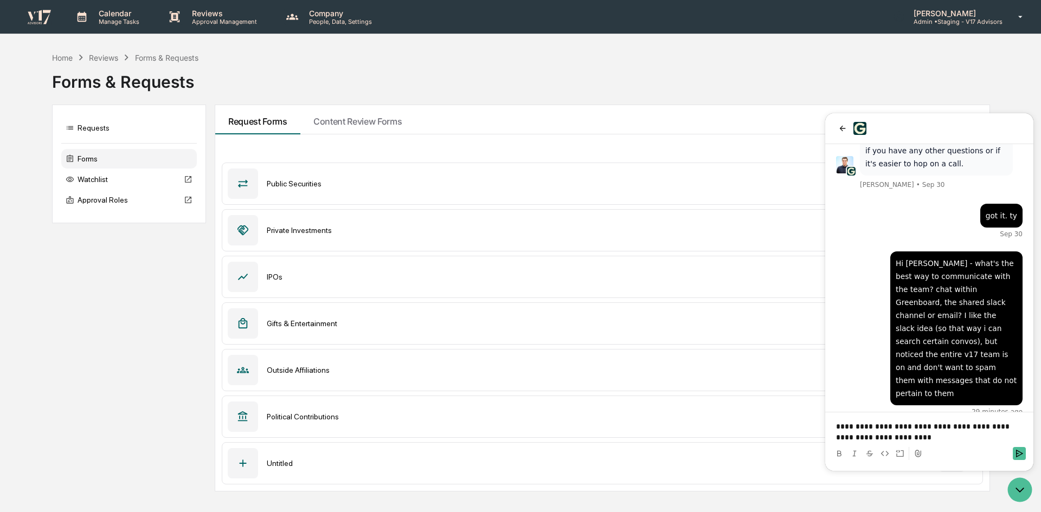
click at [885, 437] on p "**********" at bounding box center [929, 432] width 187 height 22
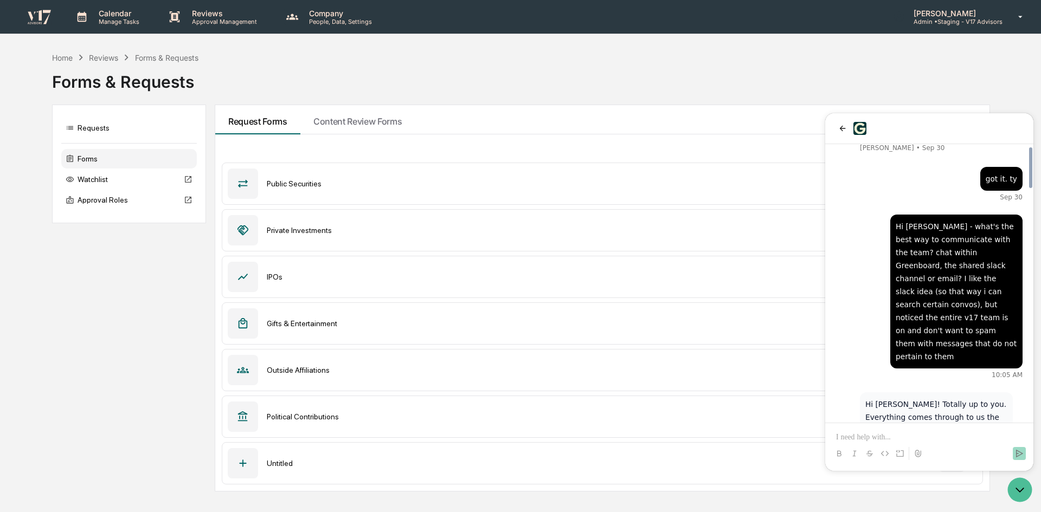
scroll to position [1576, 0]
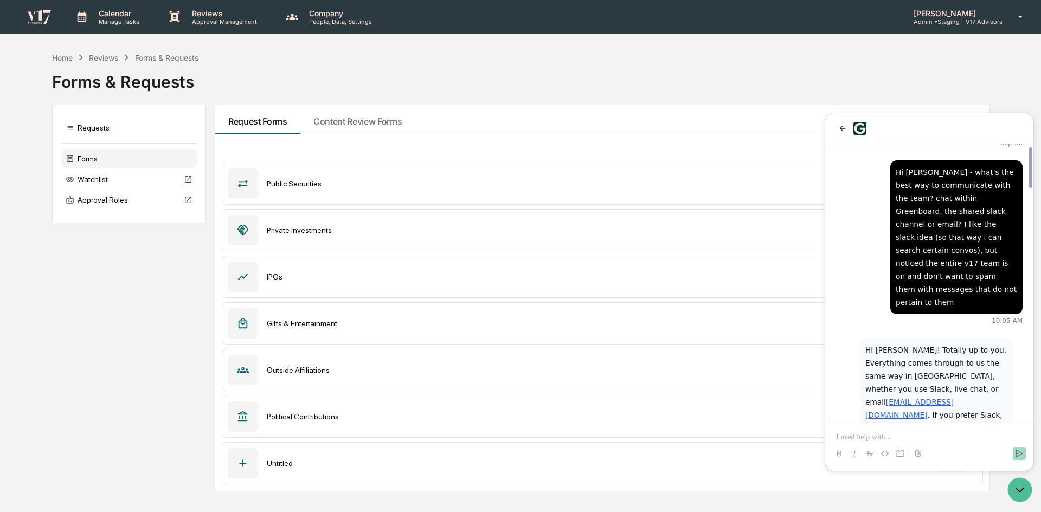
click at [894, 433] on p at bounding box center [929, 437] width 187 height 11
click at [938, 437] on p "**********" at bounding box center [929, 437] width 187 height 11
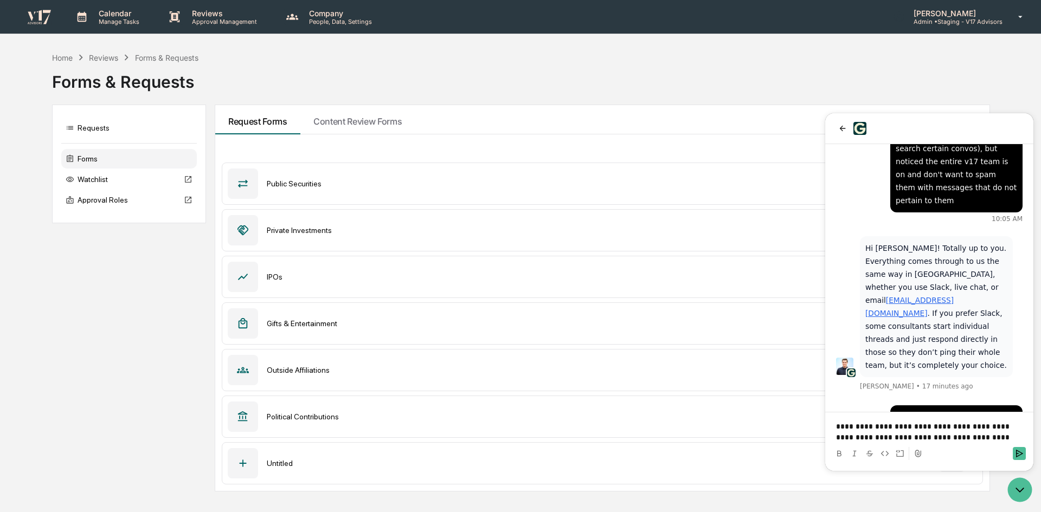
click at [971, 437] on p "**********" at bounding box center [929, 432] width 187 height 22
drag, startPoint x: 971, startPoint y: 437, endPoint x: 830, endPoint y: 414, distance: 142.7
click at [830, 414] on div "**********" at bounding box center [930, 439] width 200 height 52
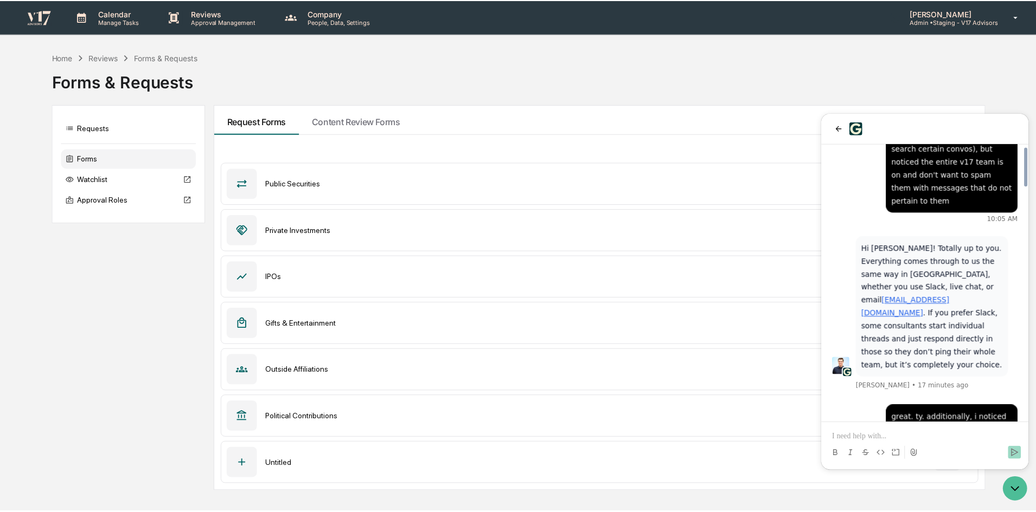
scroll to position [1667, 0]
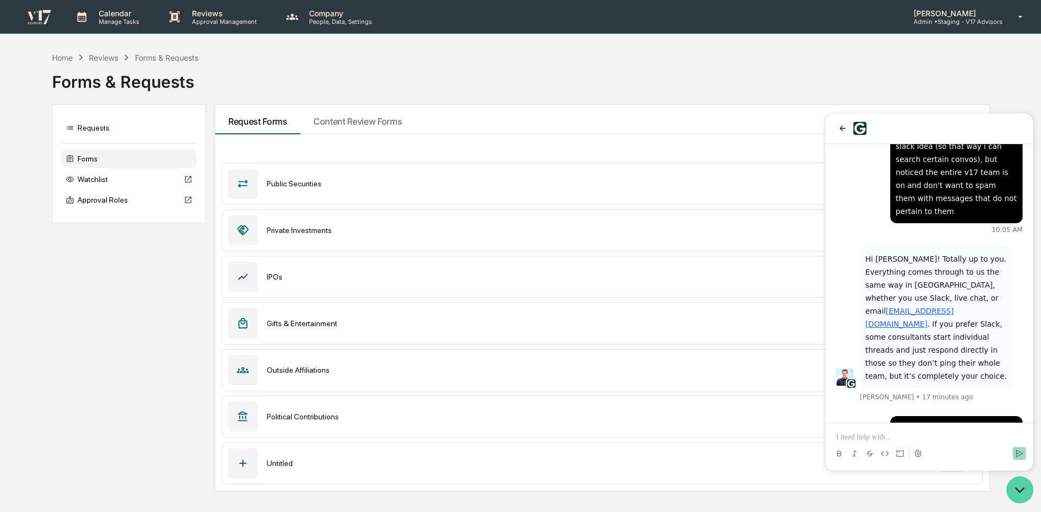
click at [1015, 488] on icon "Open customer support" at bounding box center [1019, 490] width 27 height 27
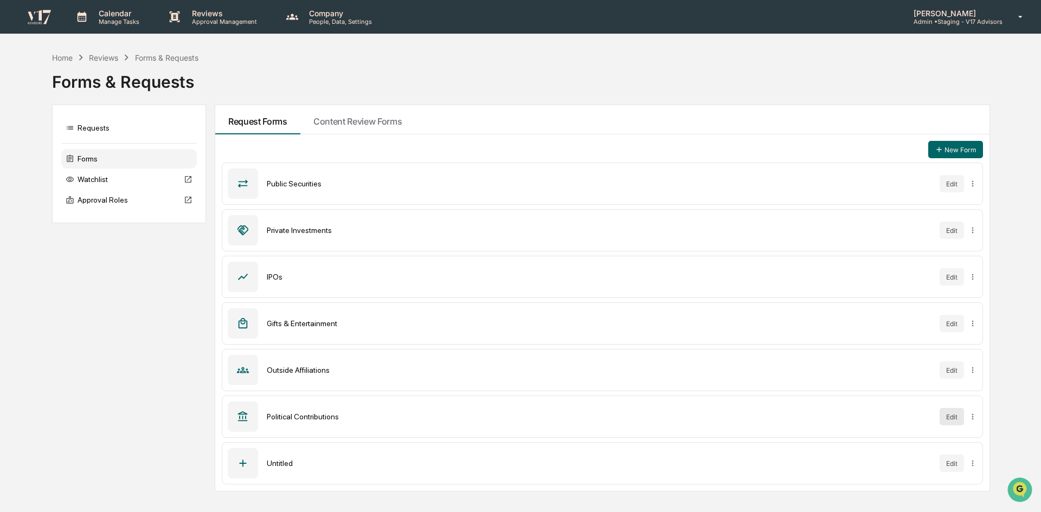
click at [949, 418] on button "Edit" at bounding box center [952, 416] width 24 height 17
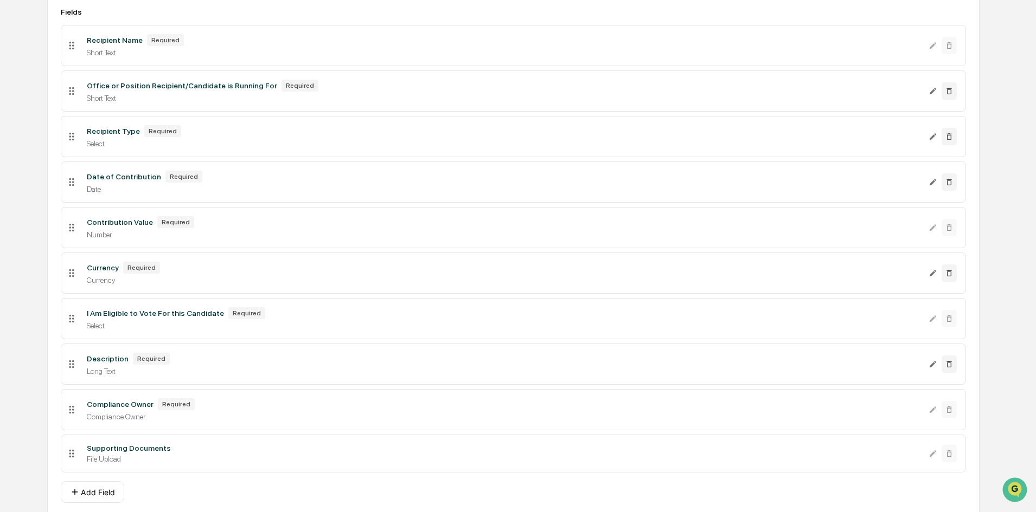
scroll to position [217, 0]
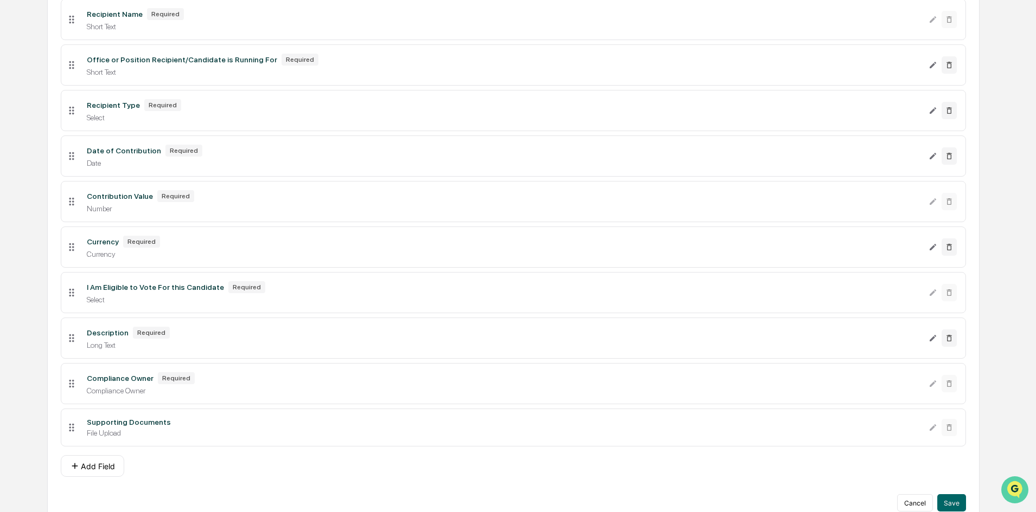
click at [1013, 485] on img "Open customer support" at bounding box center [1014, 490] width 27 height 22
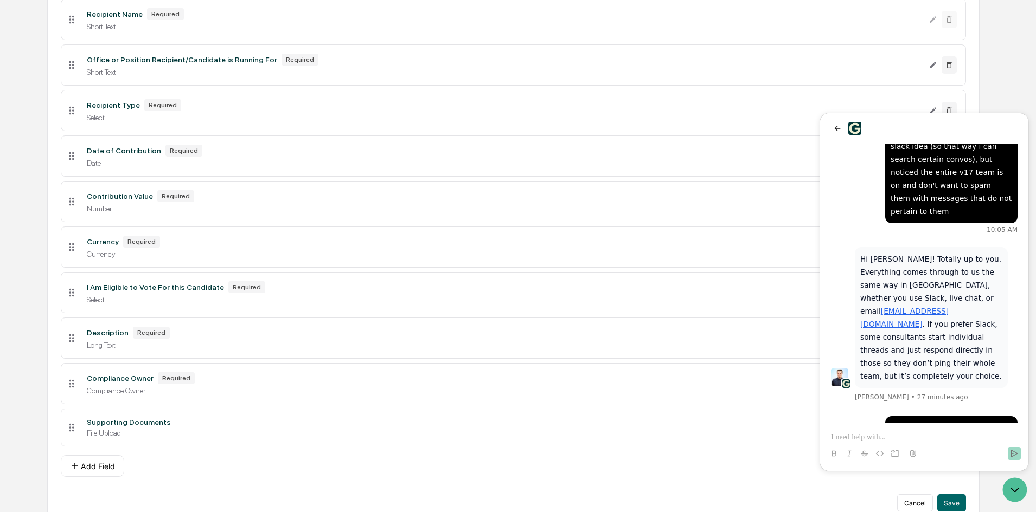
click at [960, 427] on div at bounding box center [924, 444] width 200 height 41
click at [954, 434] on p at bounding box center [924, 437] width 187 height 11
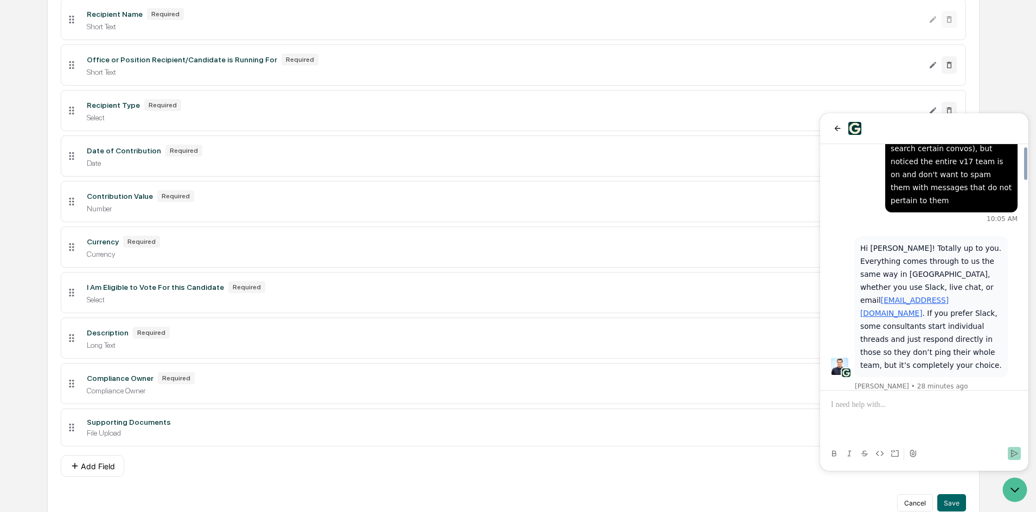
scroll to position [1780, 0]
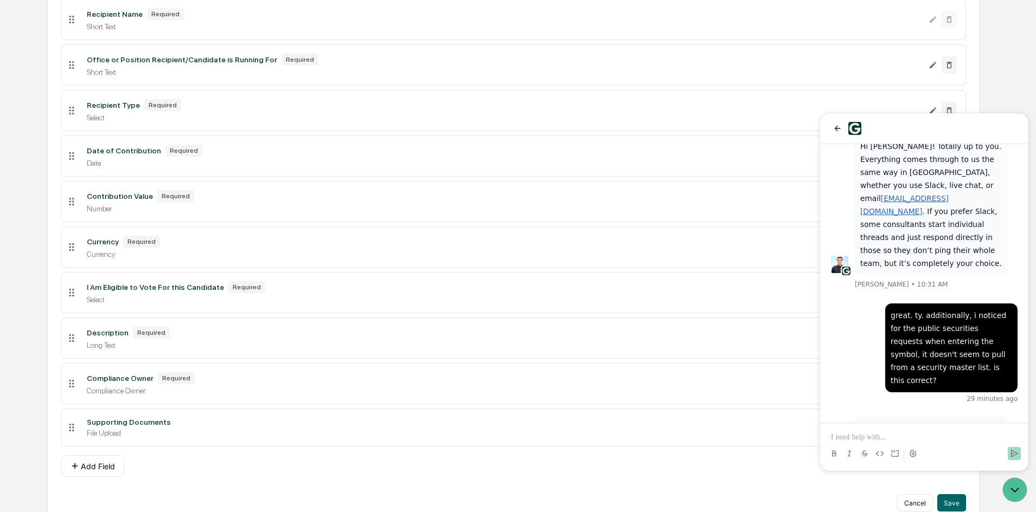
click at [938, 432] on p at bounding box center [924, 437] width 187 height 11
click at [831, 439] on p "**********" at bounding box center [924, 437] width 187 height 11
click at [981, 440] on p "**********" at bounding box center [924, 437] width 187 height 11
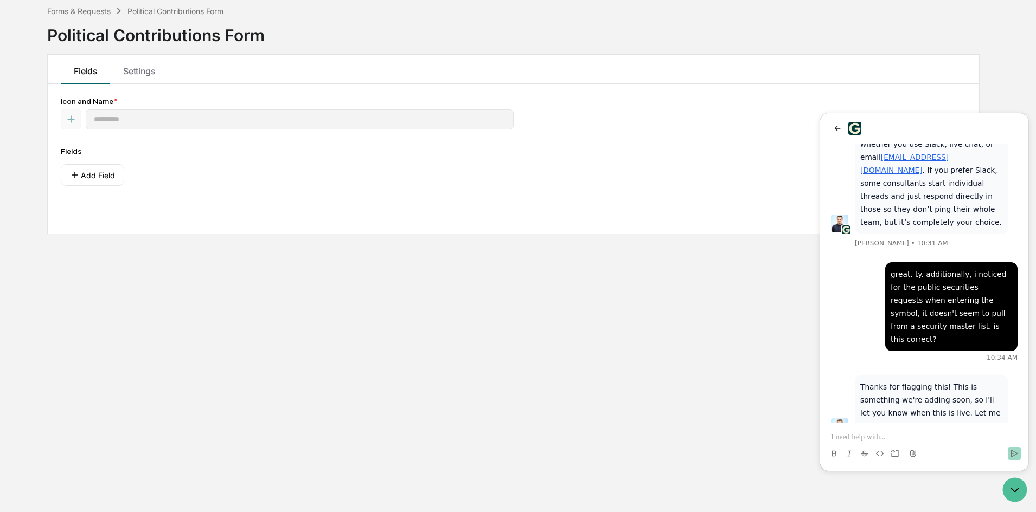
type input "**********"
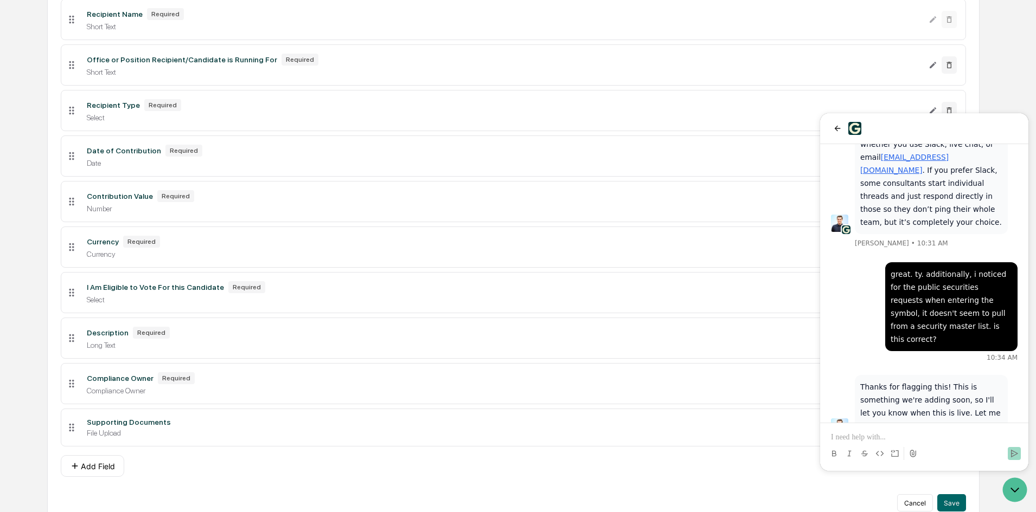
scroll to position [1899, 0]
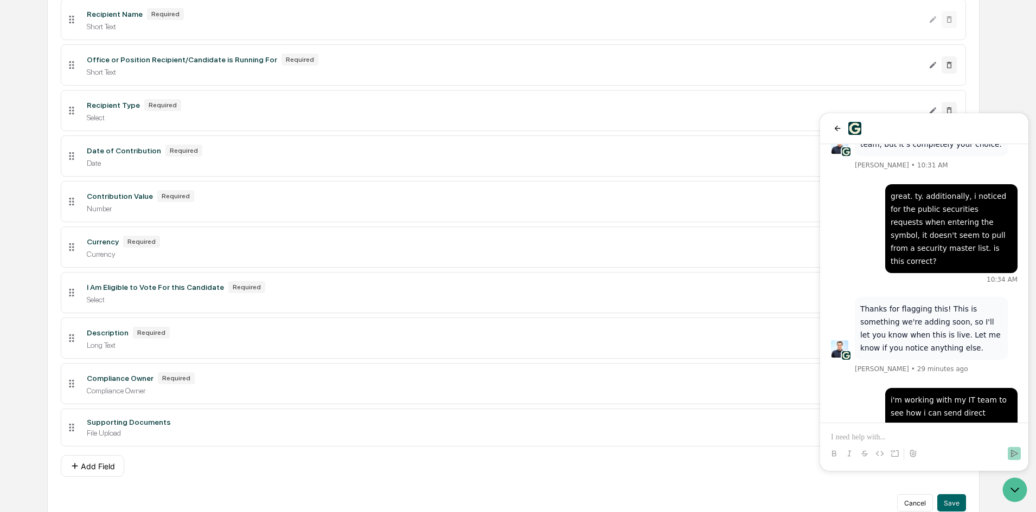
click at [953, 431] on div at bounding box center [924, 444] width 200 height 41
click at [950, 435] on p at bounding box center [924, 437] width 187 height 11
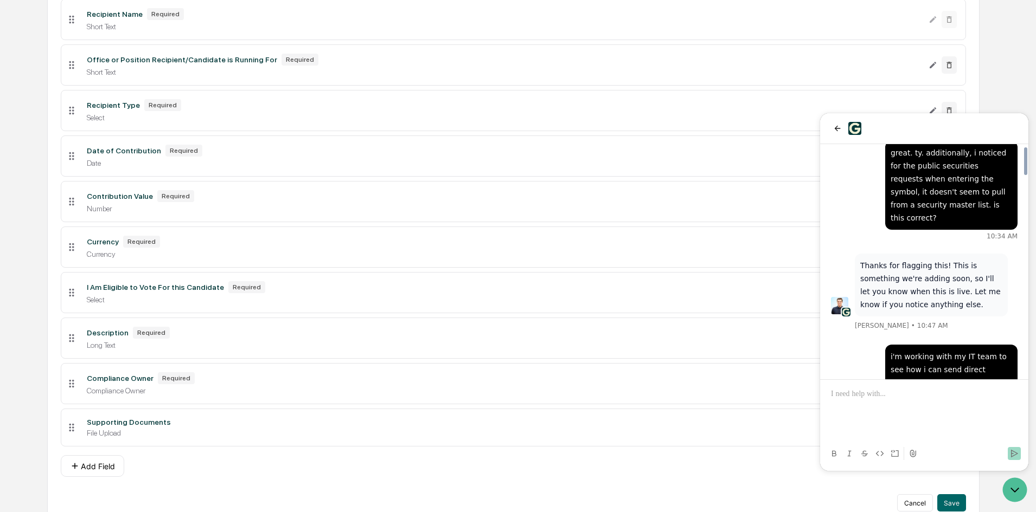
scroll to position [2025, 0]
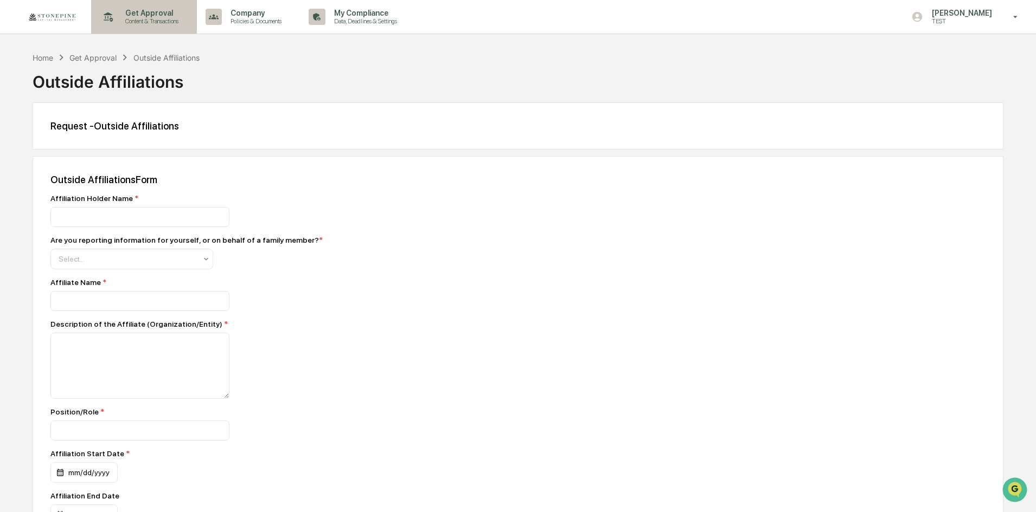
click at [160, 16] on p "Get Approval" at bounding box center [150, 13] width 67 height 9
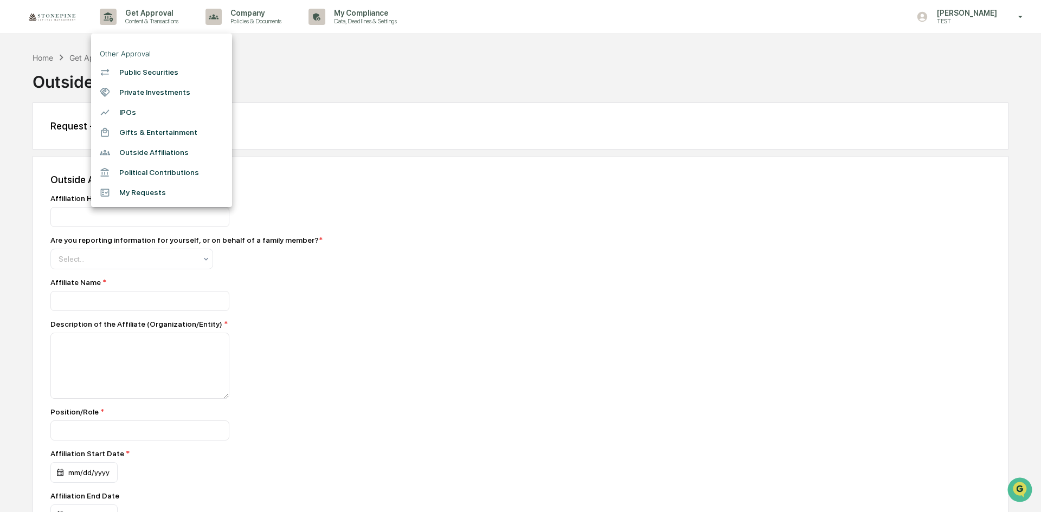
click at [147, 179] on li "Political Contributions" at bounding box center [161, 173] width 141 height 20
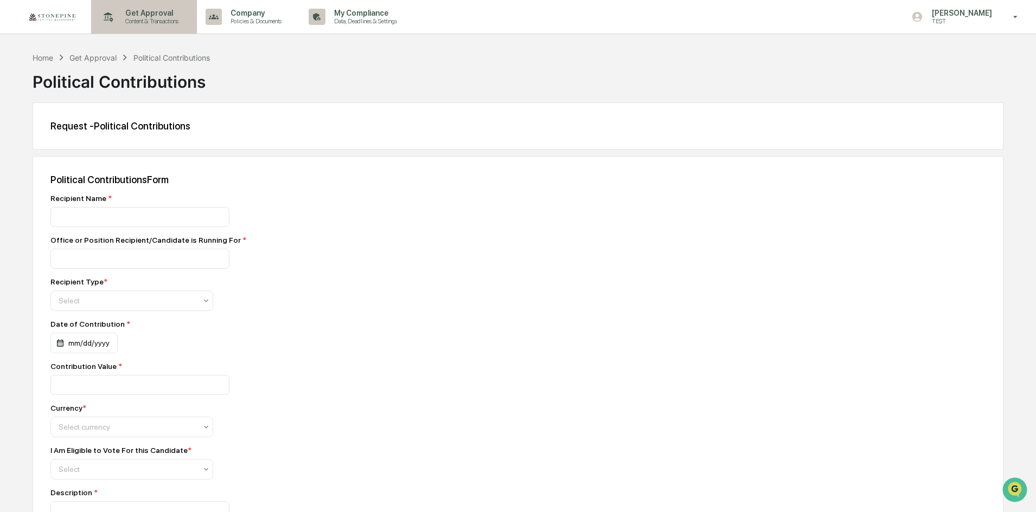
click at [161, 11] on p "Get Approval" at bounding box center [150, 13] width 67 height 9
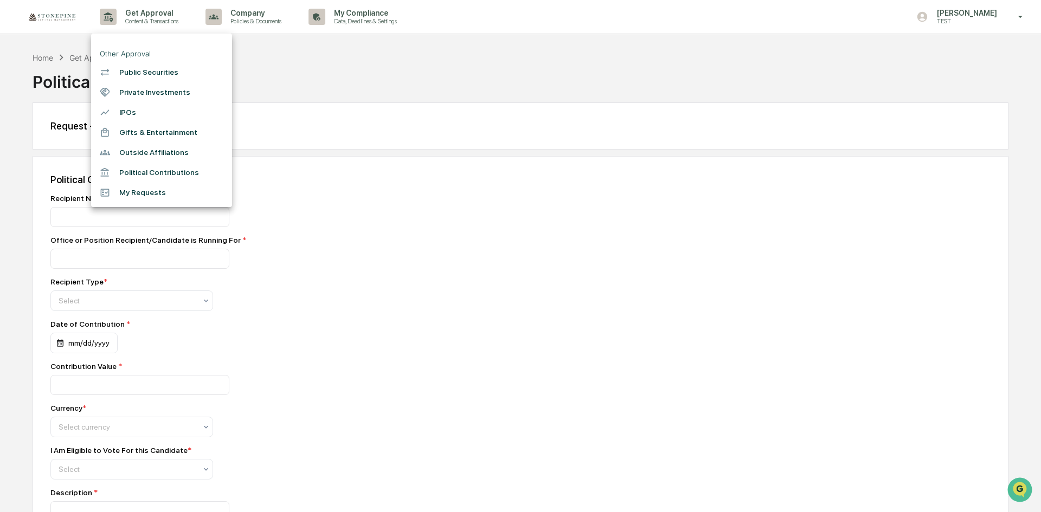
click at [155, 89] on li "Private Investments" at bounding box center [161, 92] width 141 height 20
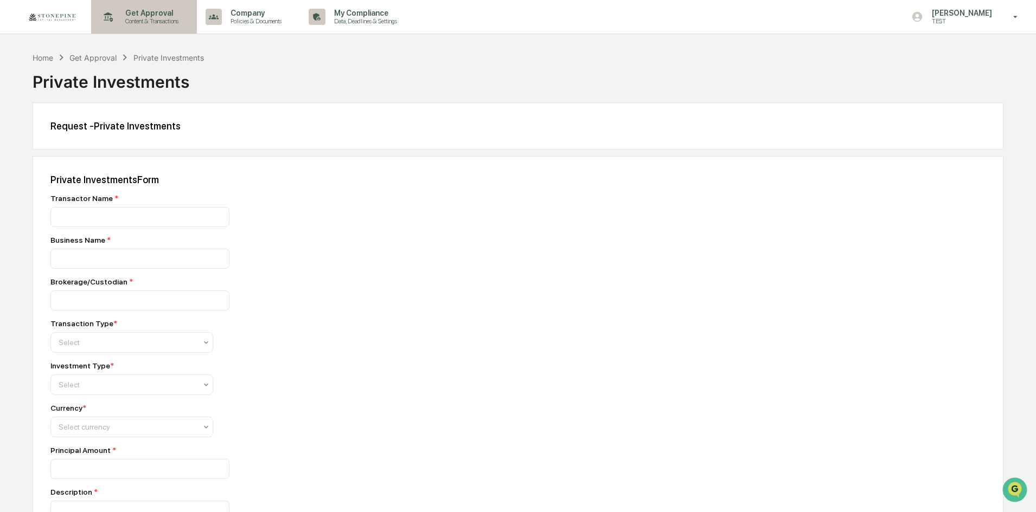
click at [121, 9] on p "Get Approval" at bounding box center [150, 13] width 67 height 9
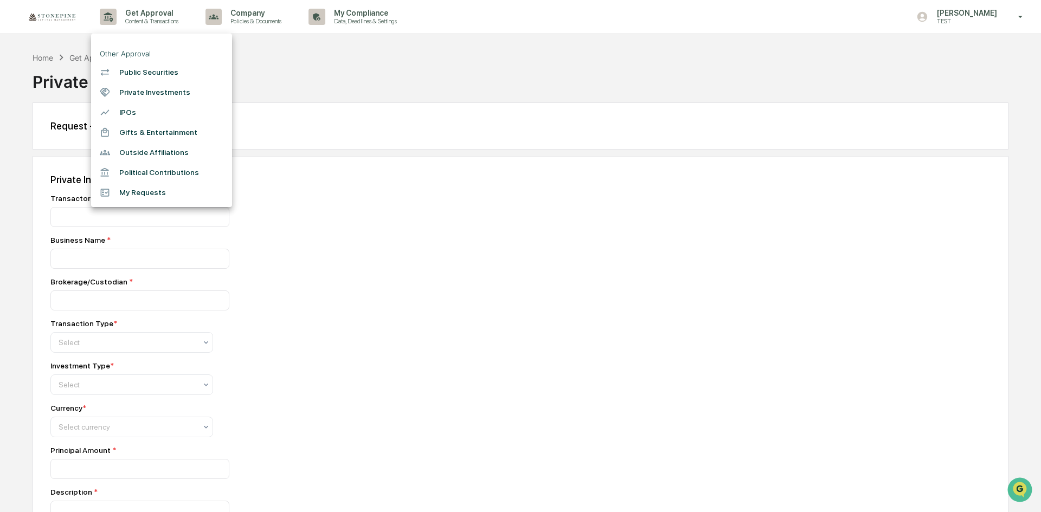
click at [142, 77] on li "Public Securities" at bounding box center [161, 72] width 141 height 20
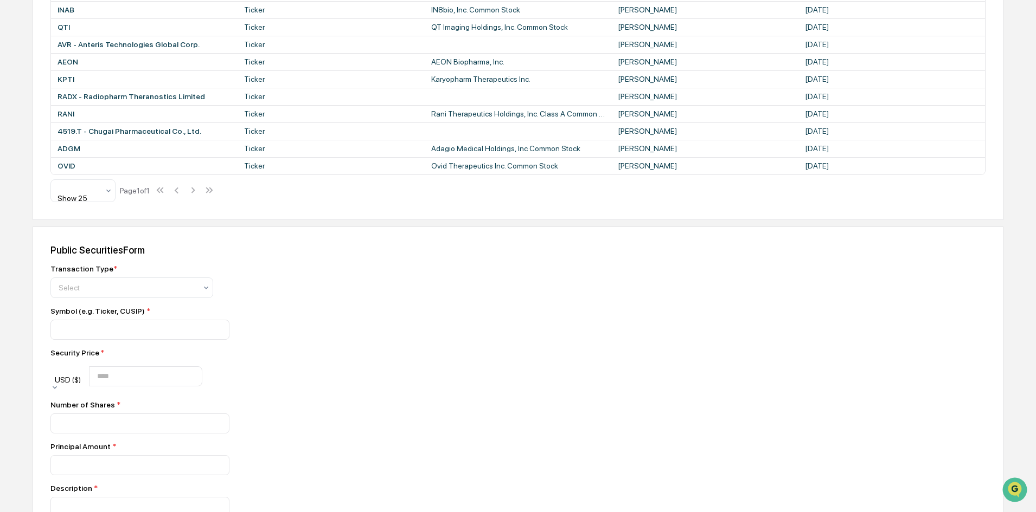
scroll to position [325, 0]
click at [152, 325] on input at bounding box center [139, 329] width 179 height 20
type input "*"
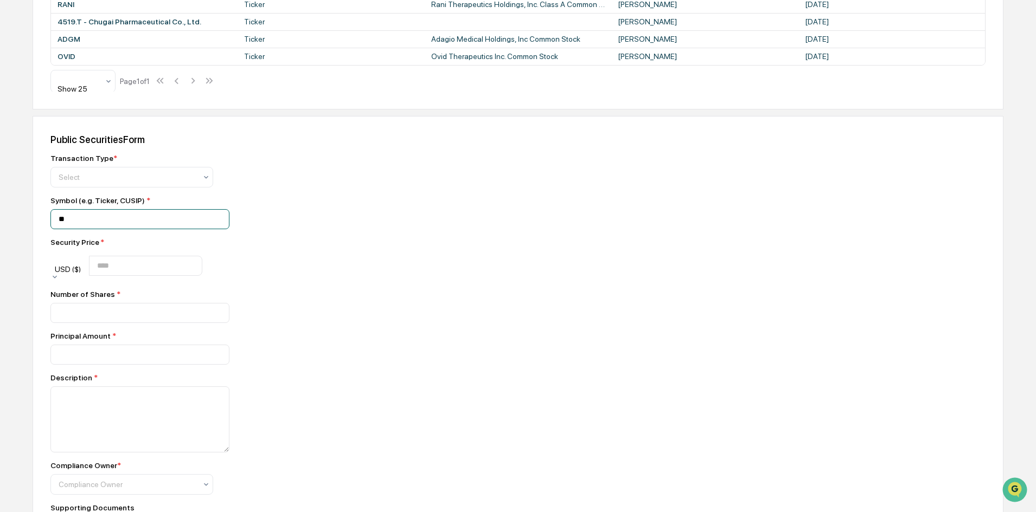
type input "*"
type input "****"
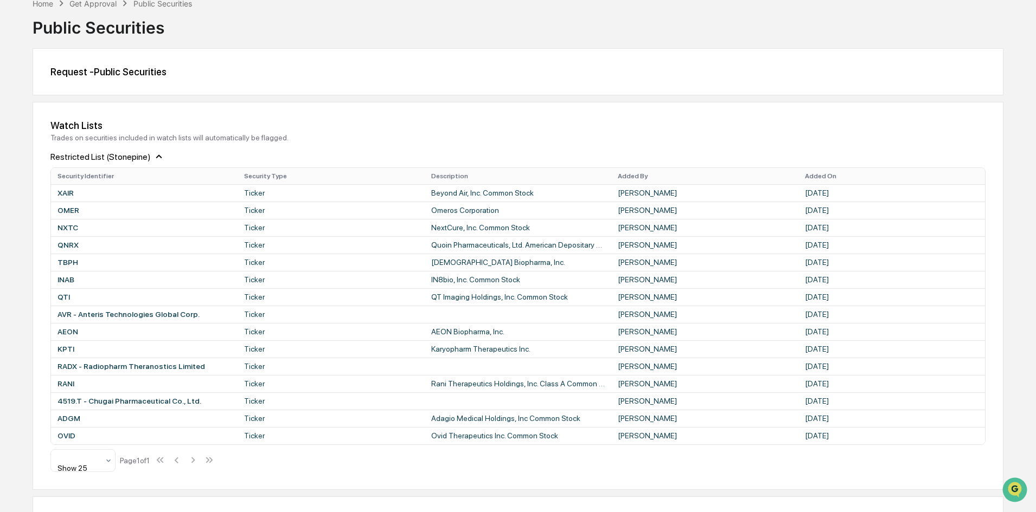
scroll to position [0, 0]
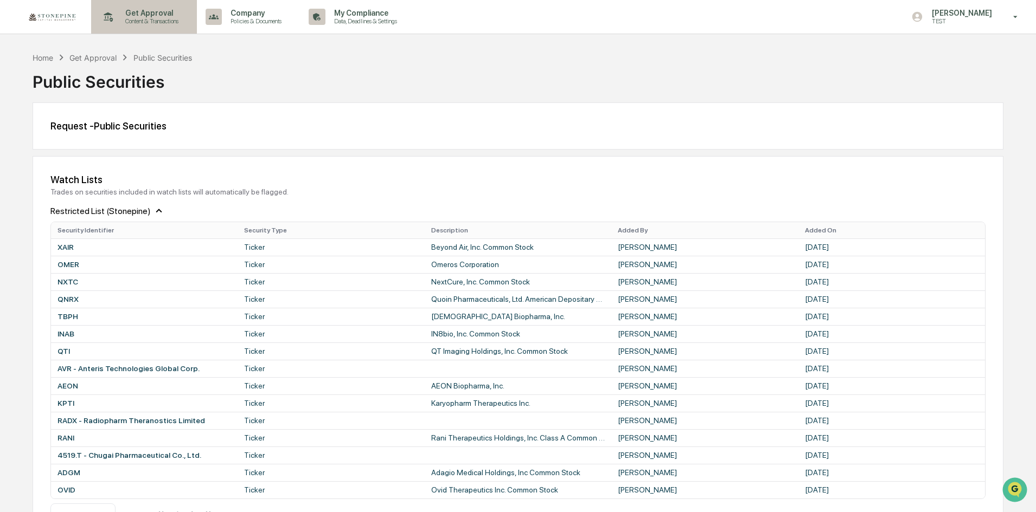
click at [162, 19] on p "Content & Transactions" at bounding box center [150, 21] width 67 height 8
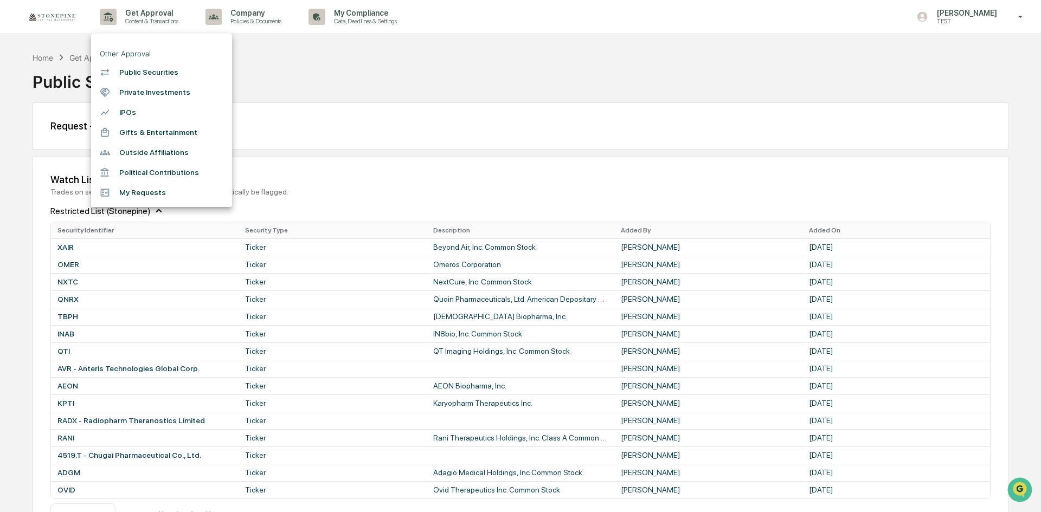
click at [560, 144] on div at bounding box center [520, 256] width 1041 height 512
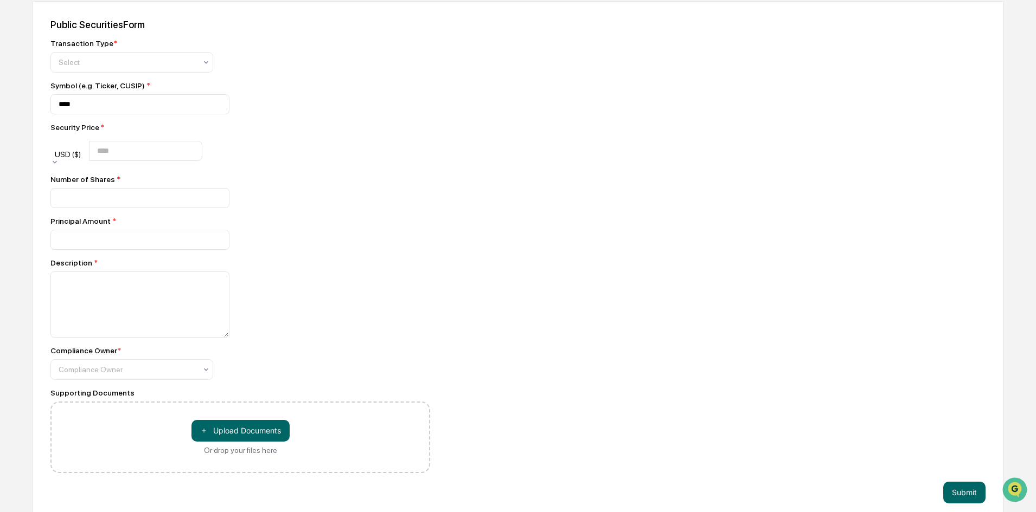
scroll to position [496, 0]
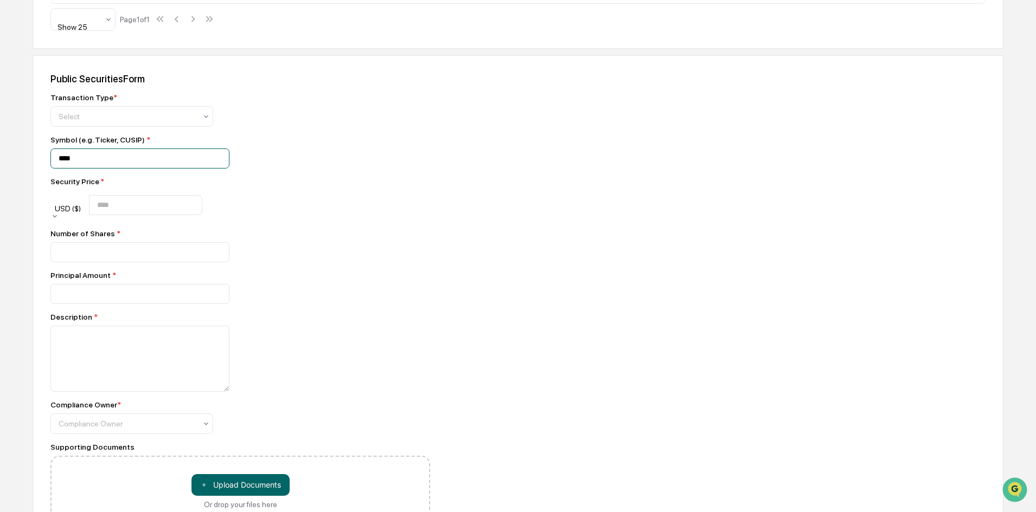
click at [148, 158] on input "****" at bounding box center [139, 159] width 179 height 20
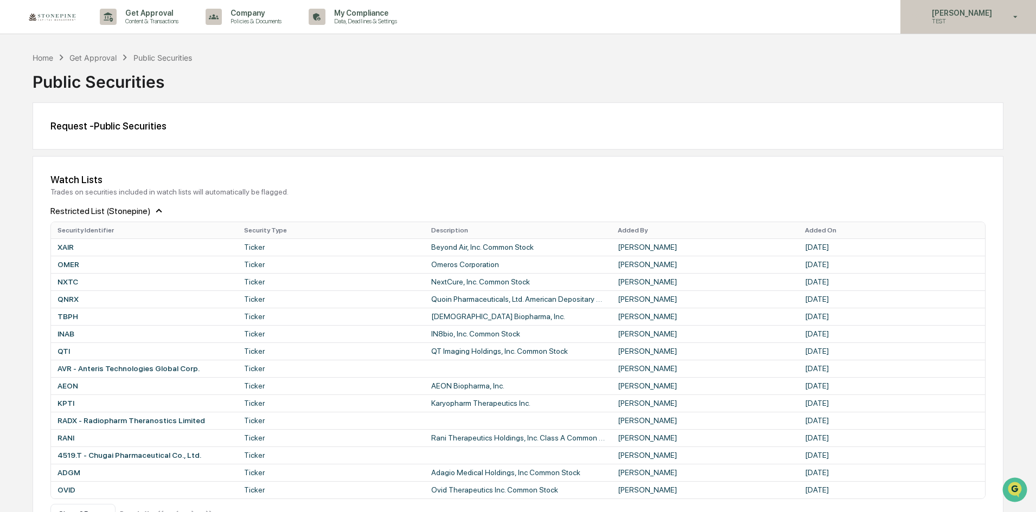
click at [977, 14] on p "[PERSON_NAME]" at bounding box center [960, 13] width 74 height 9
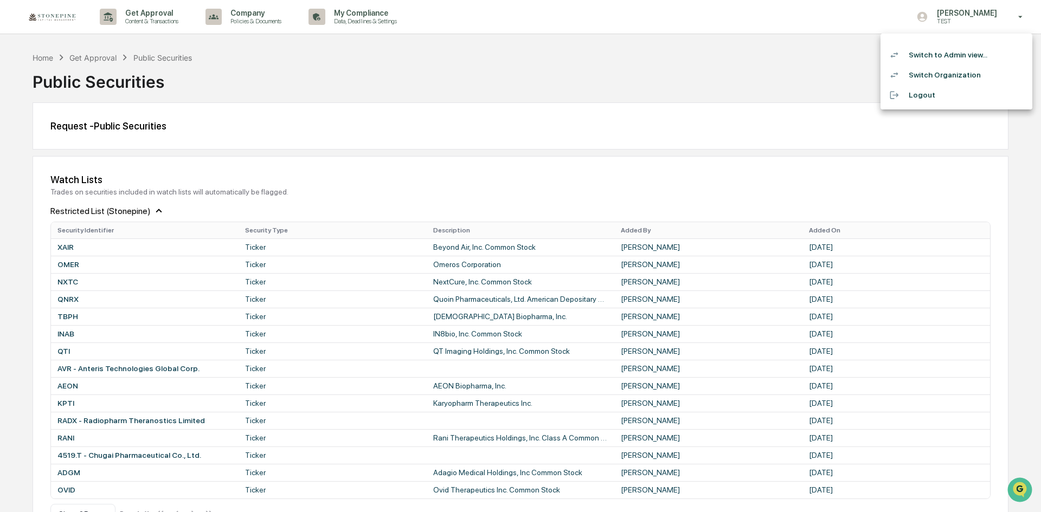
click at [960, 76] on li "Switch Organization" at bounding box center [957, 75] width 152 height 20
